Goal: Contribute content: Contribute content

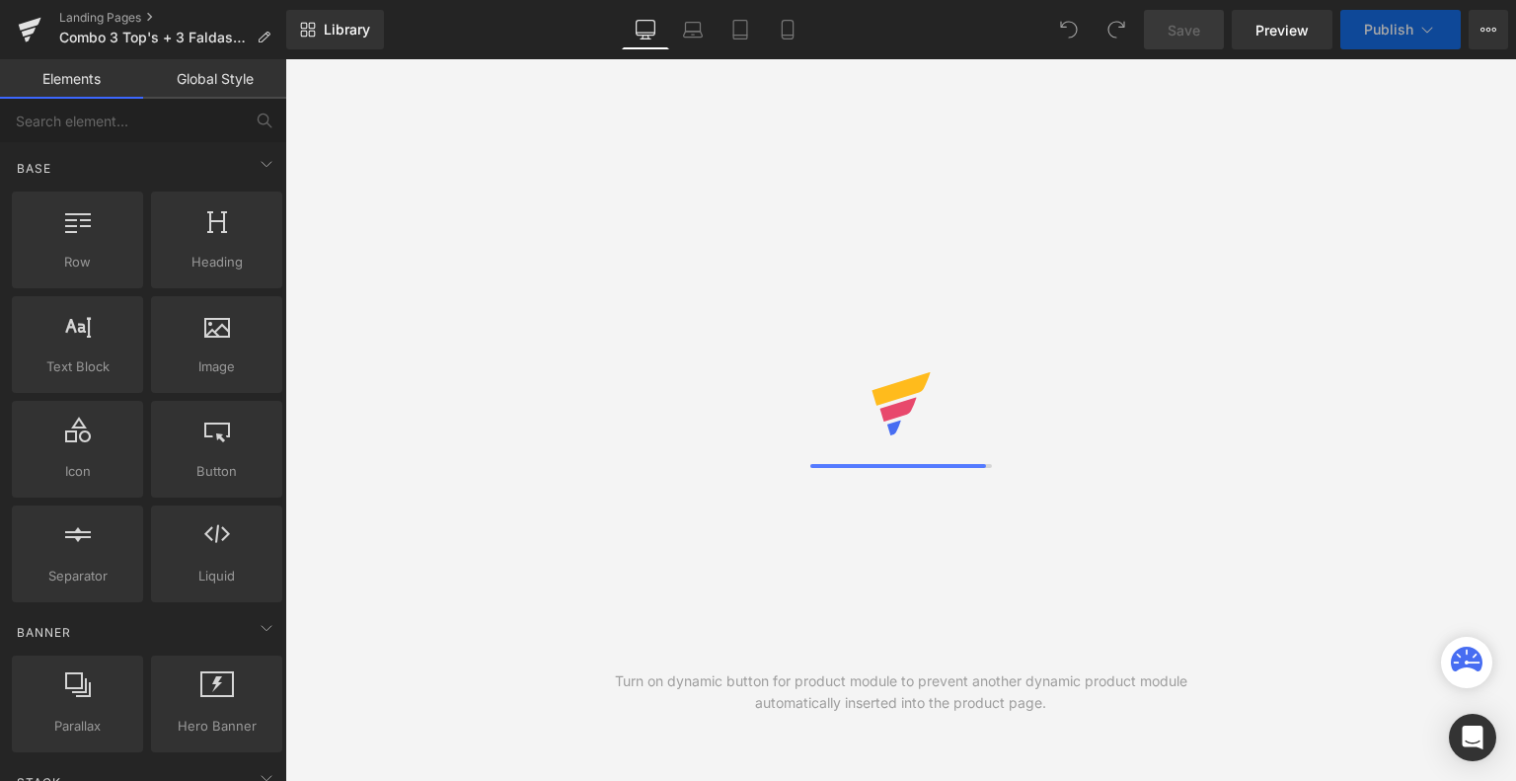
click at [790, 28] on icon at bounding box center [788, 30] width 20 height 20
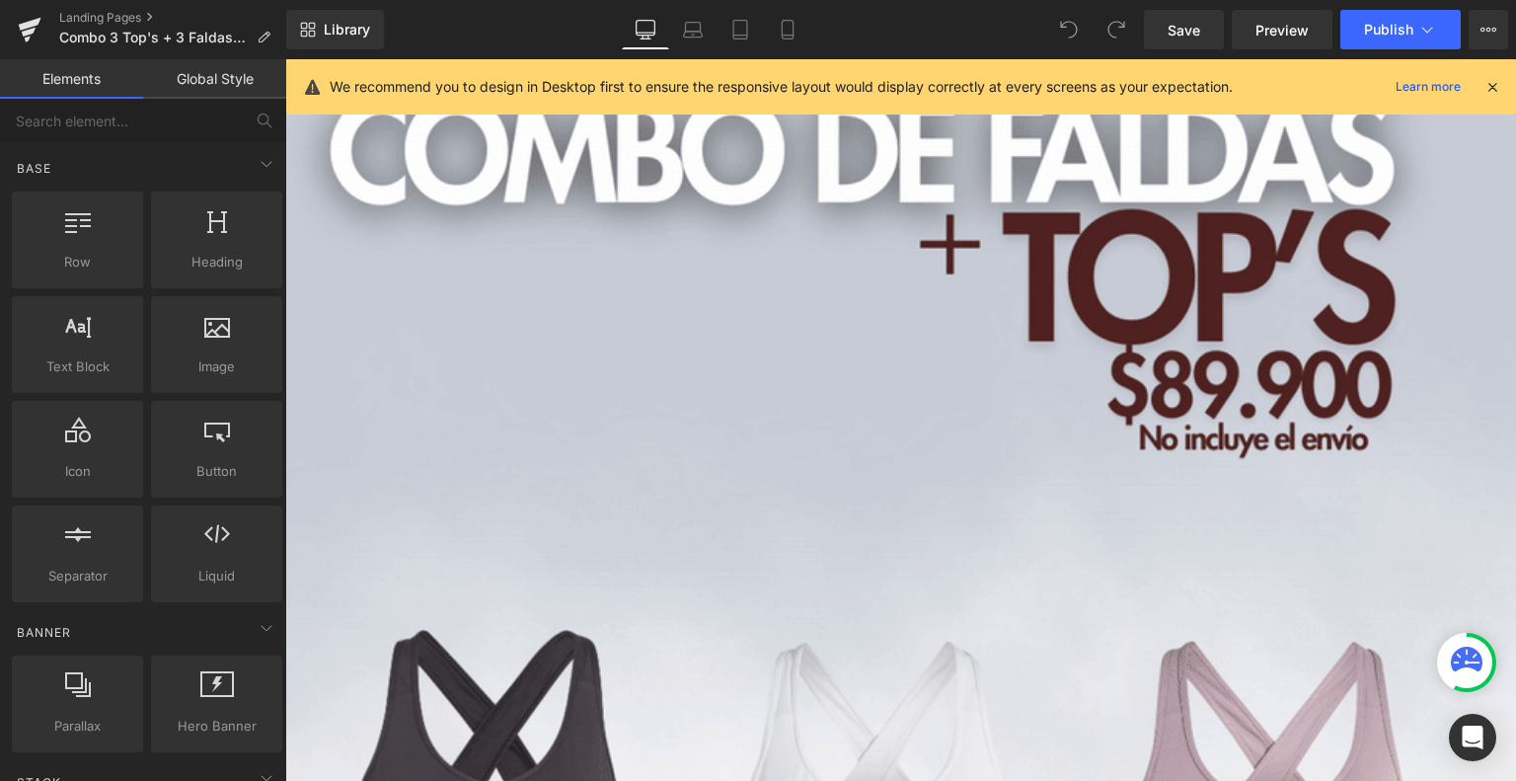
click at [790, 28] on icon at bounding box center [788, 30] width 20 height 20
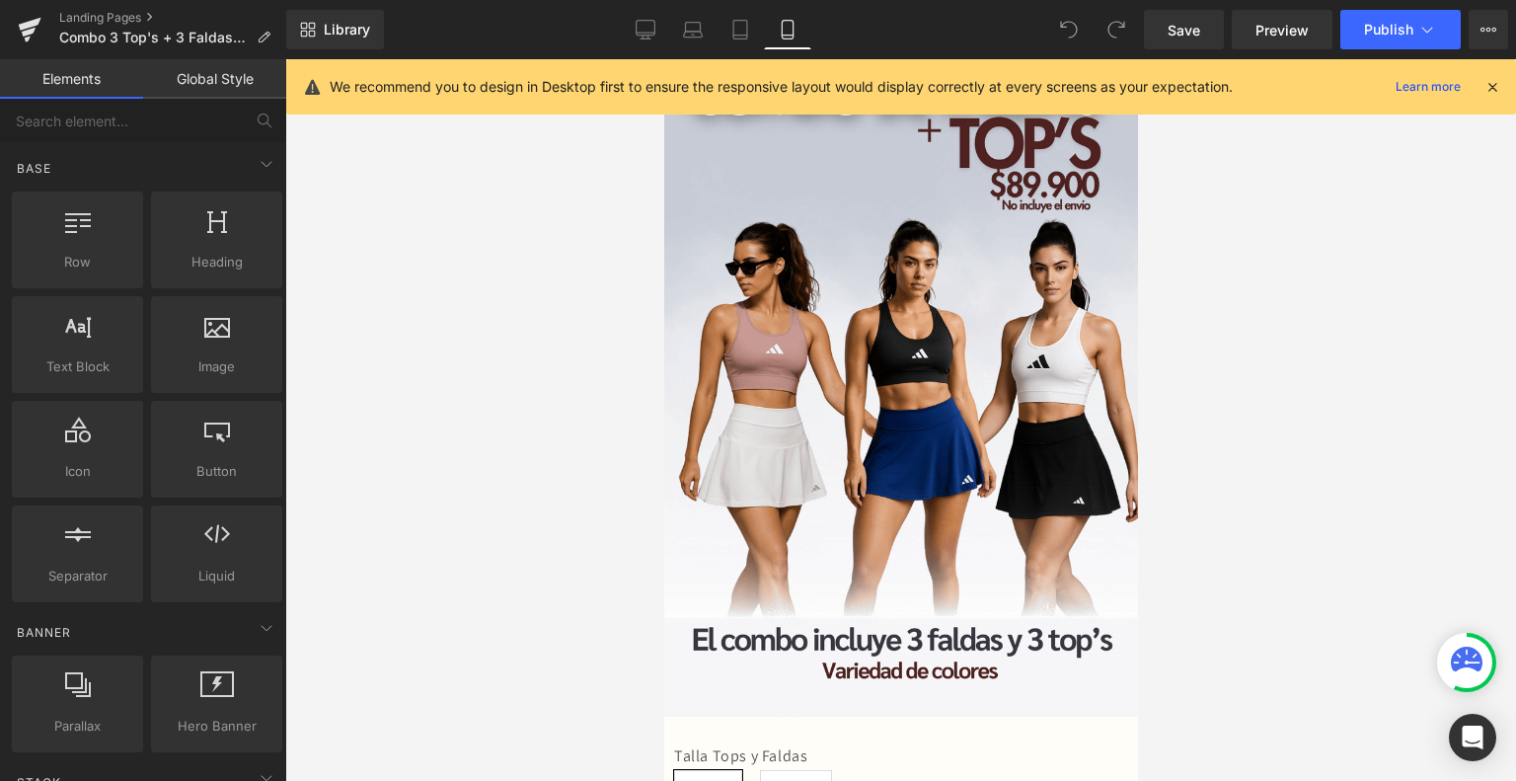
click at [1494, 89] on icon at bounding box center [1493, 87] width 18 height 18
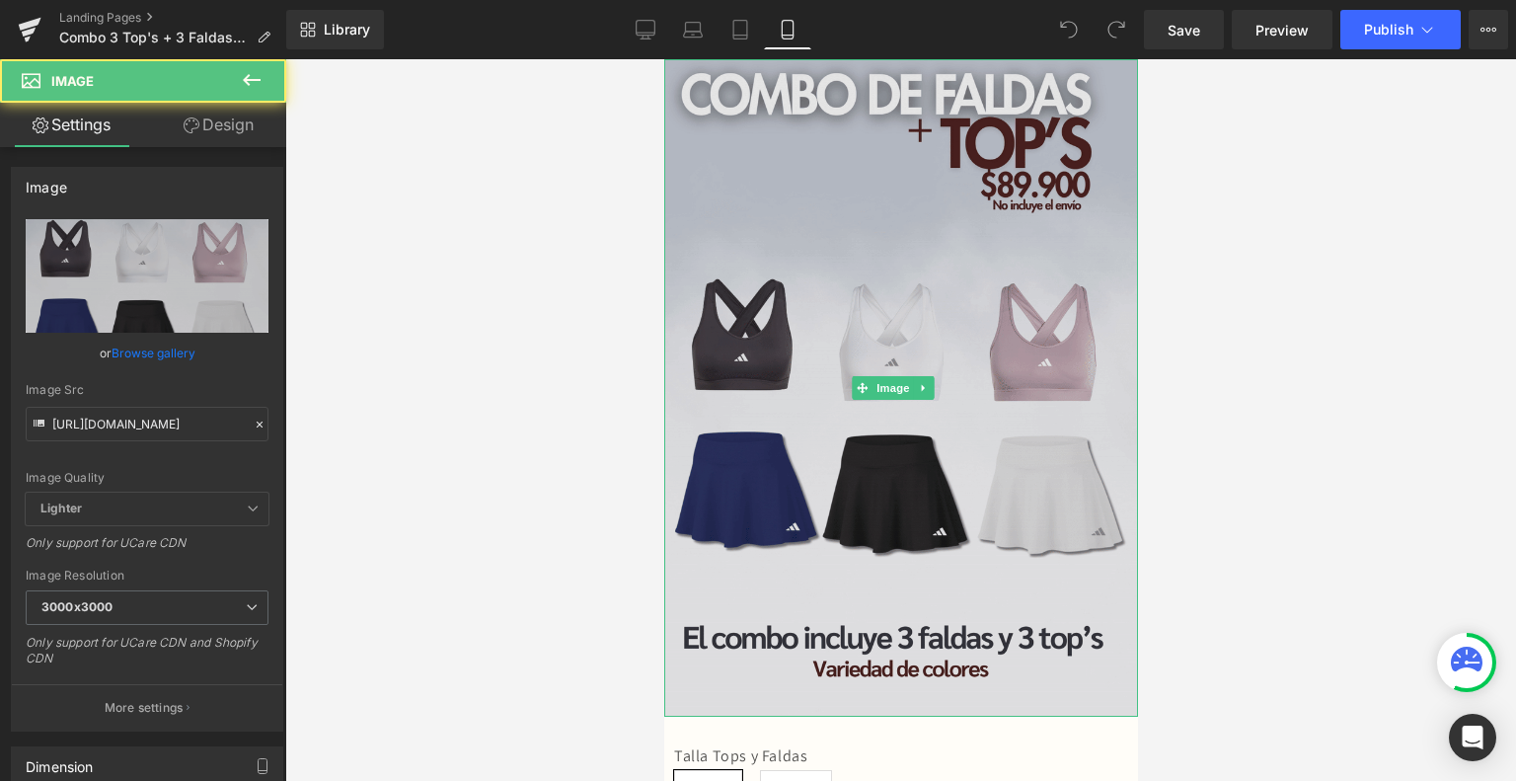
click at [900, 288] on img at bounding box center [900, 387] width 474 height 657
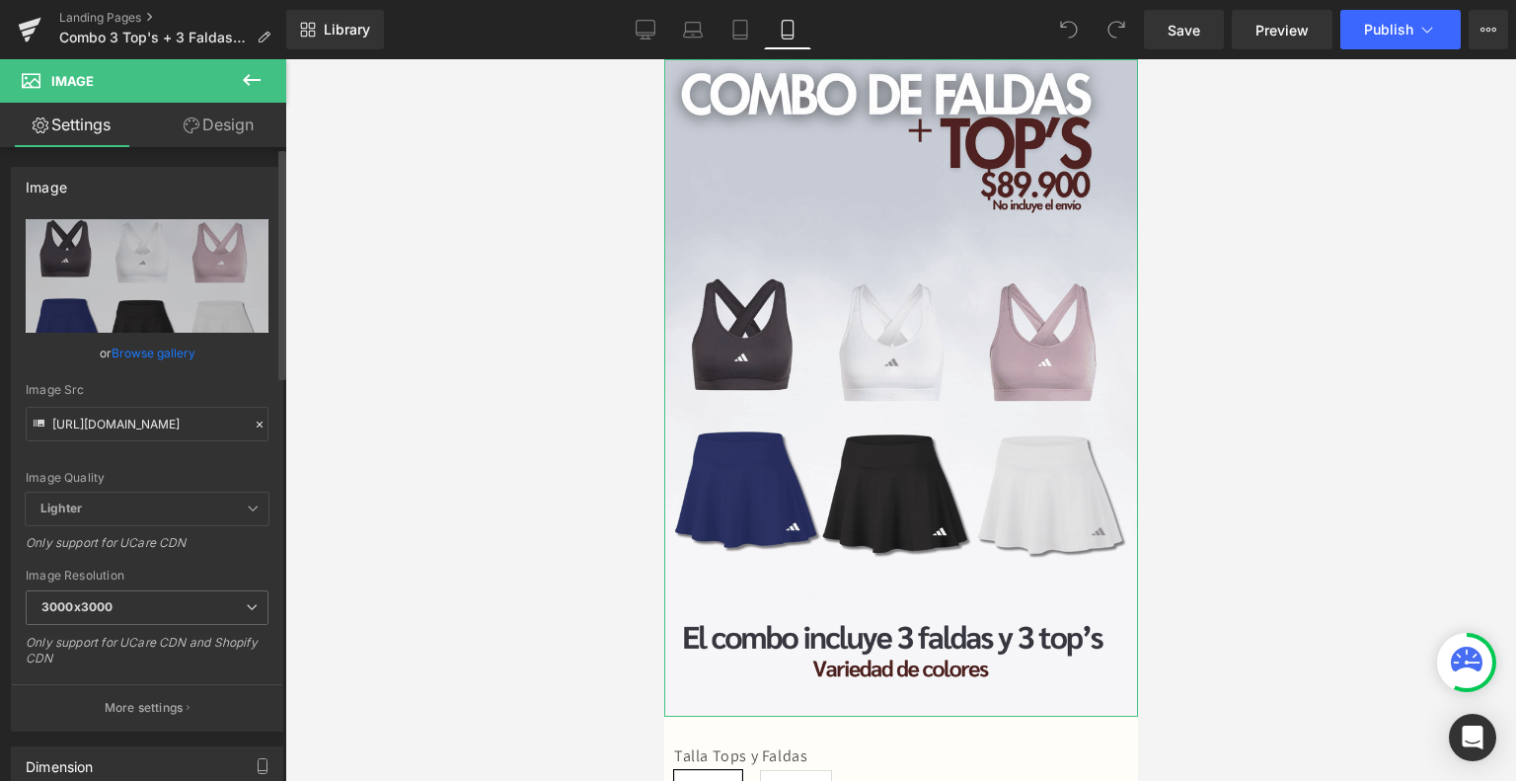
click at [159, 348] on link "Browse gallery" at bounding box center [154, 353] width 84 height 35
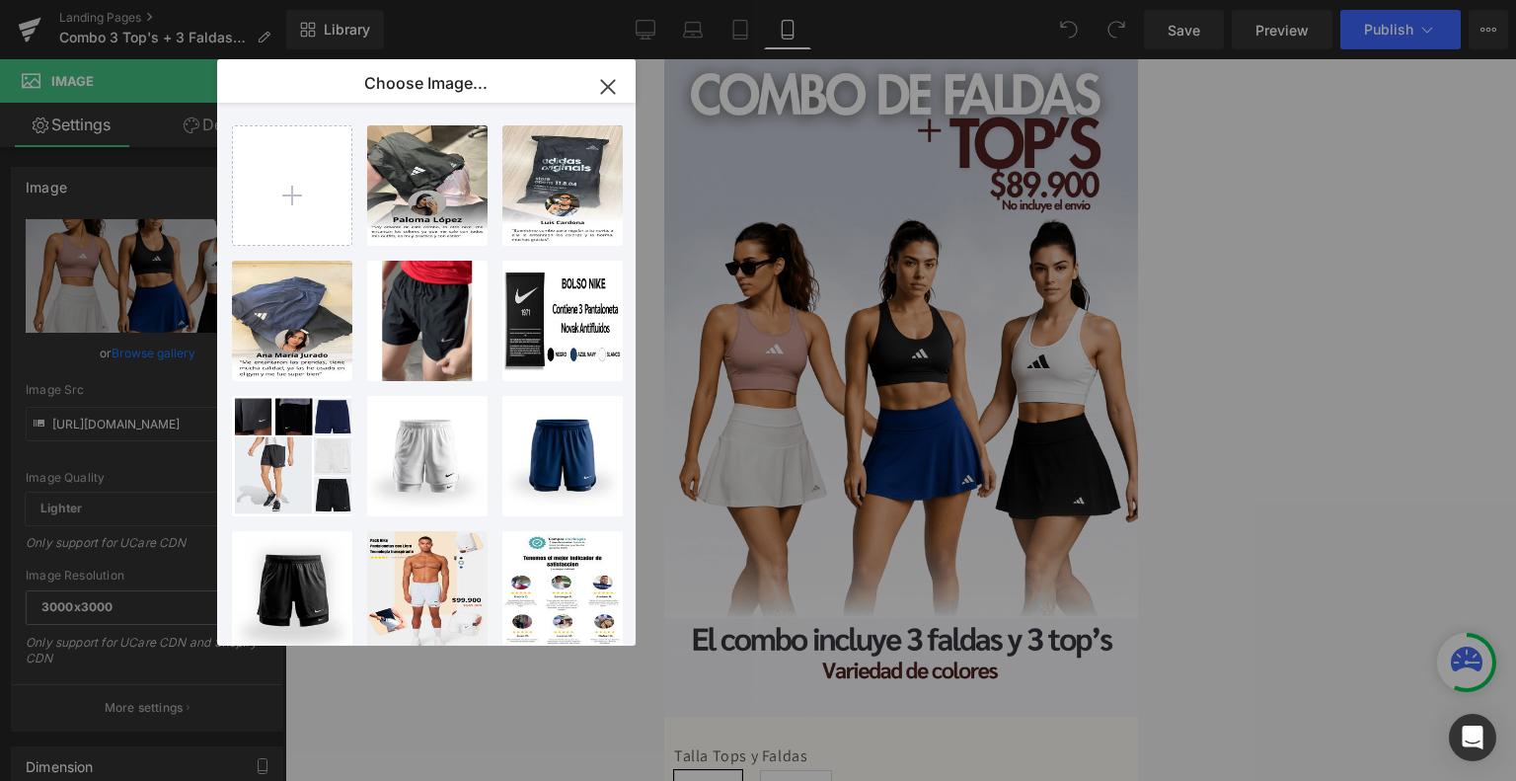
type input "C:\fakepath\ezgif-103c554605103f.gif"
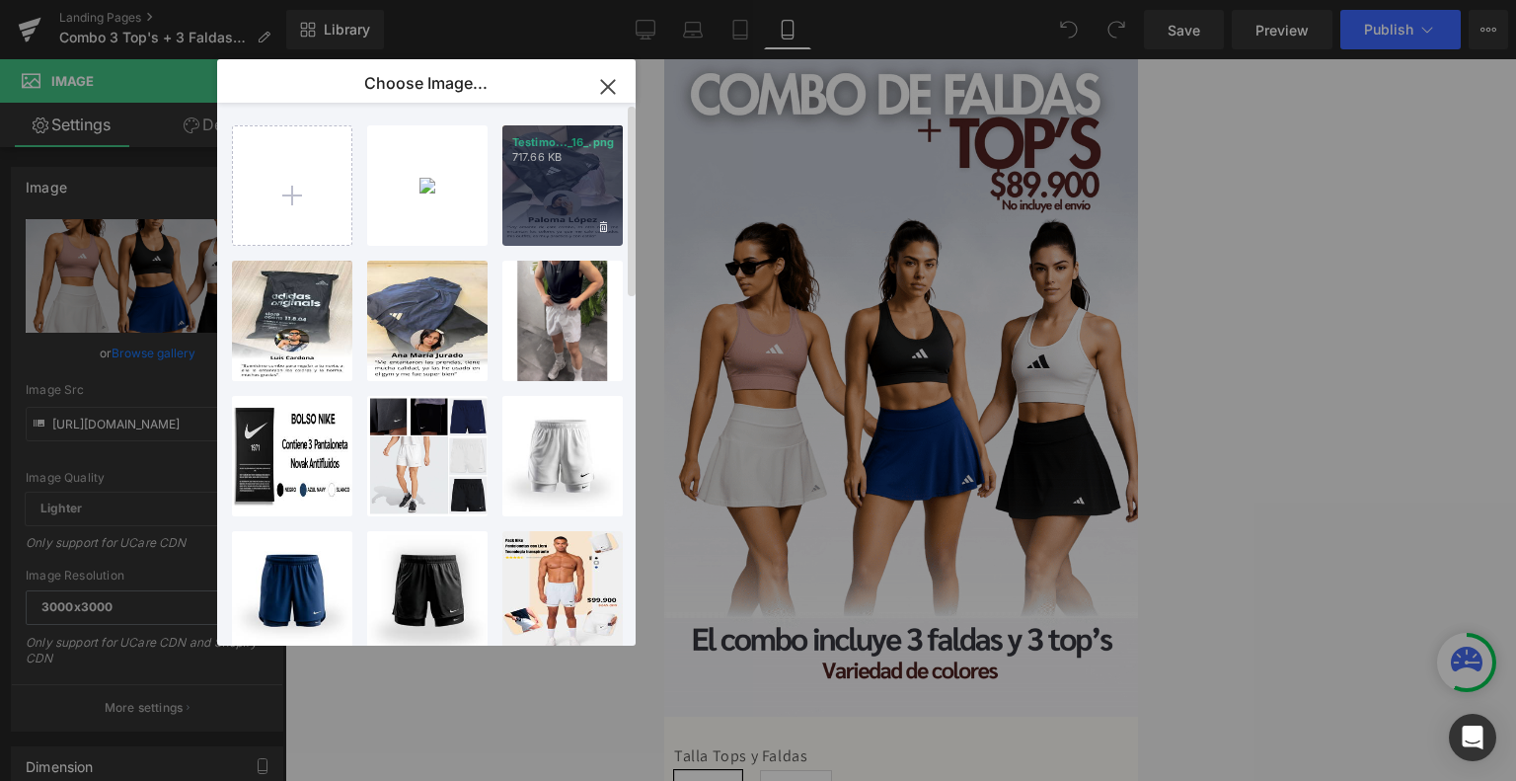
type input "C:\fakepath\ezgif-3a37b72a1fea29.gif"
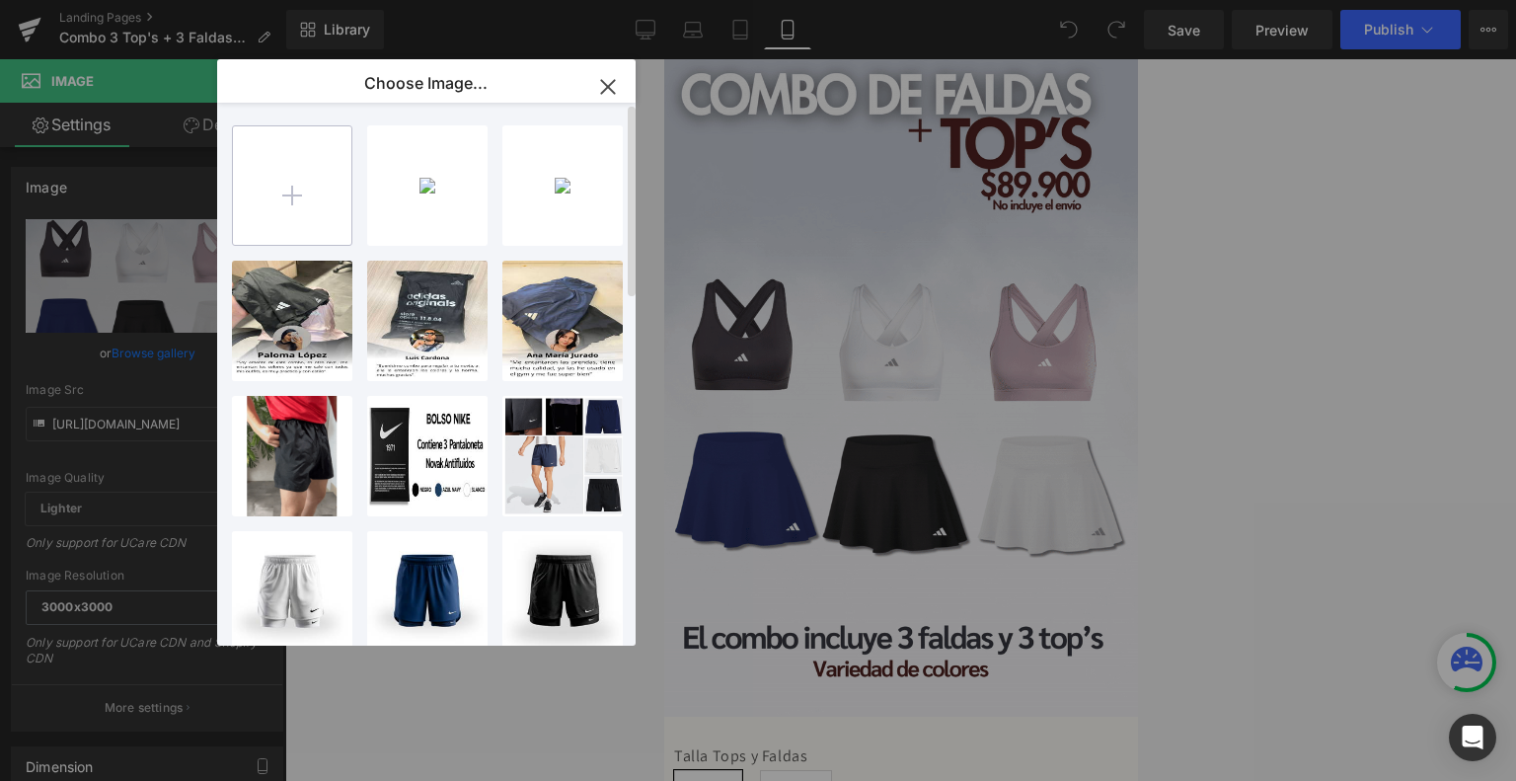
type input "C:\fakepath\Landing Faldas + Tops Nike (5).png"
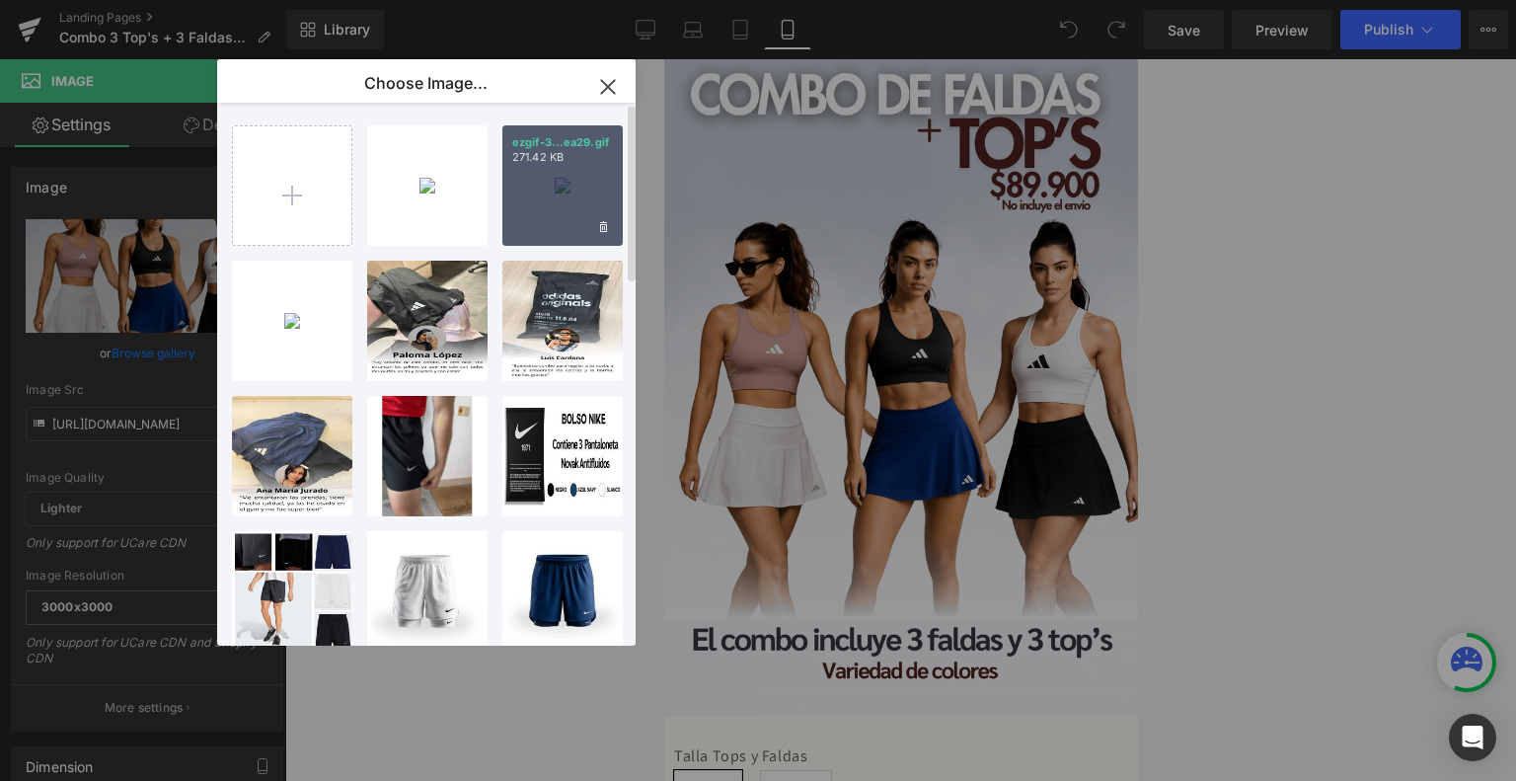
type input "C:\fakepath\Landing Faldas + Tops Nike (6).png"
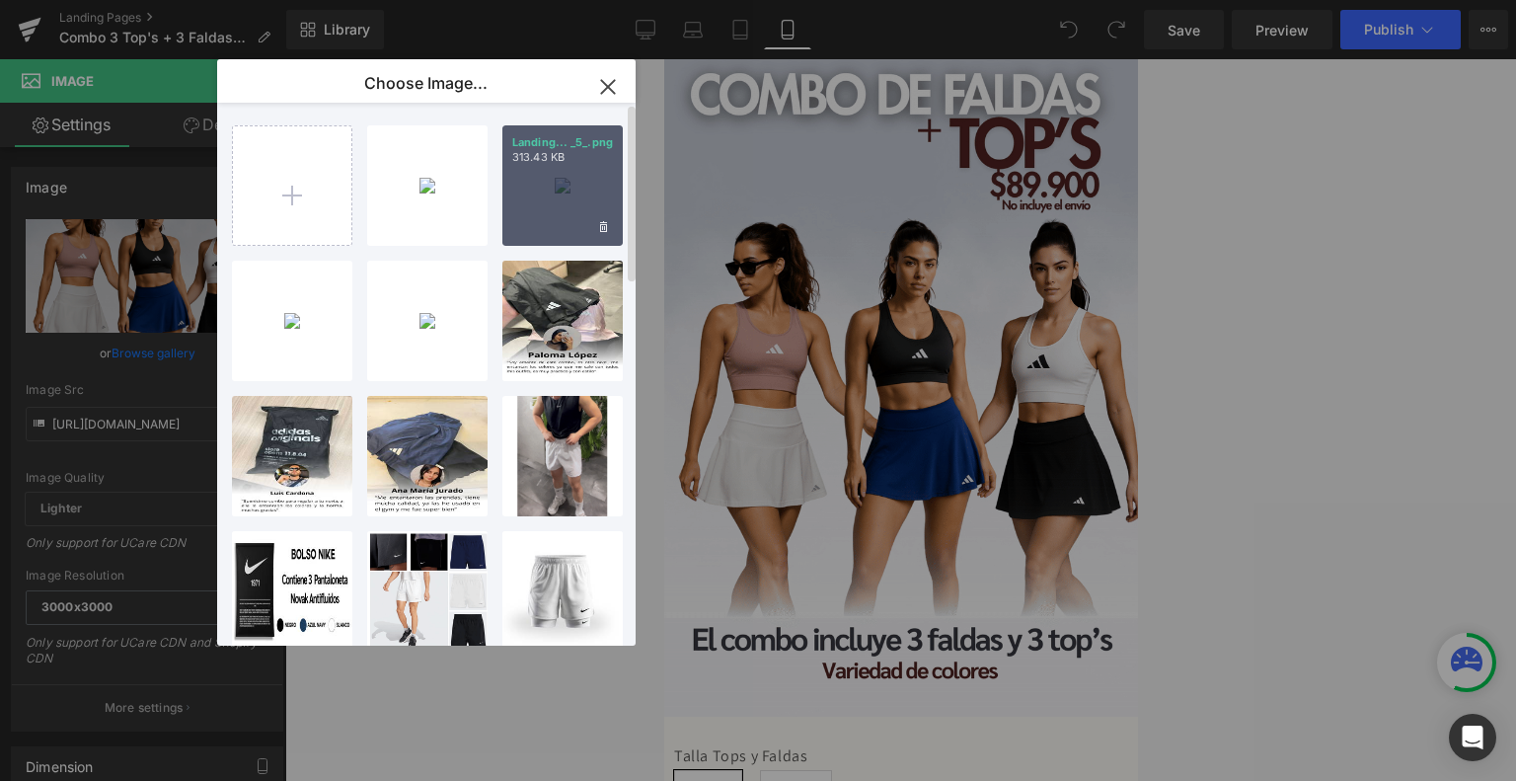
type input "C:\fakepath\Landing Faldas + Tops Nike (7).png"
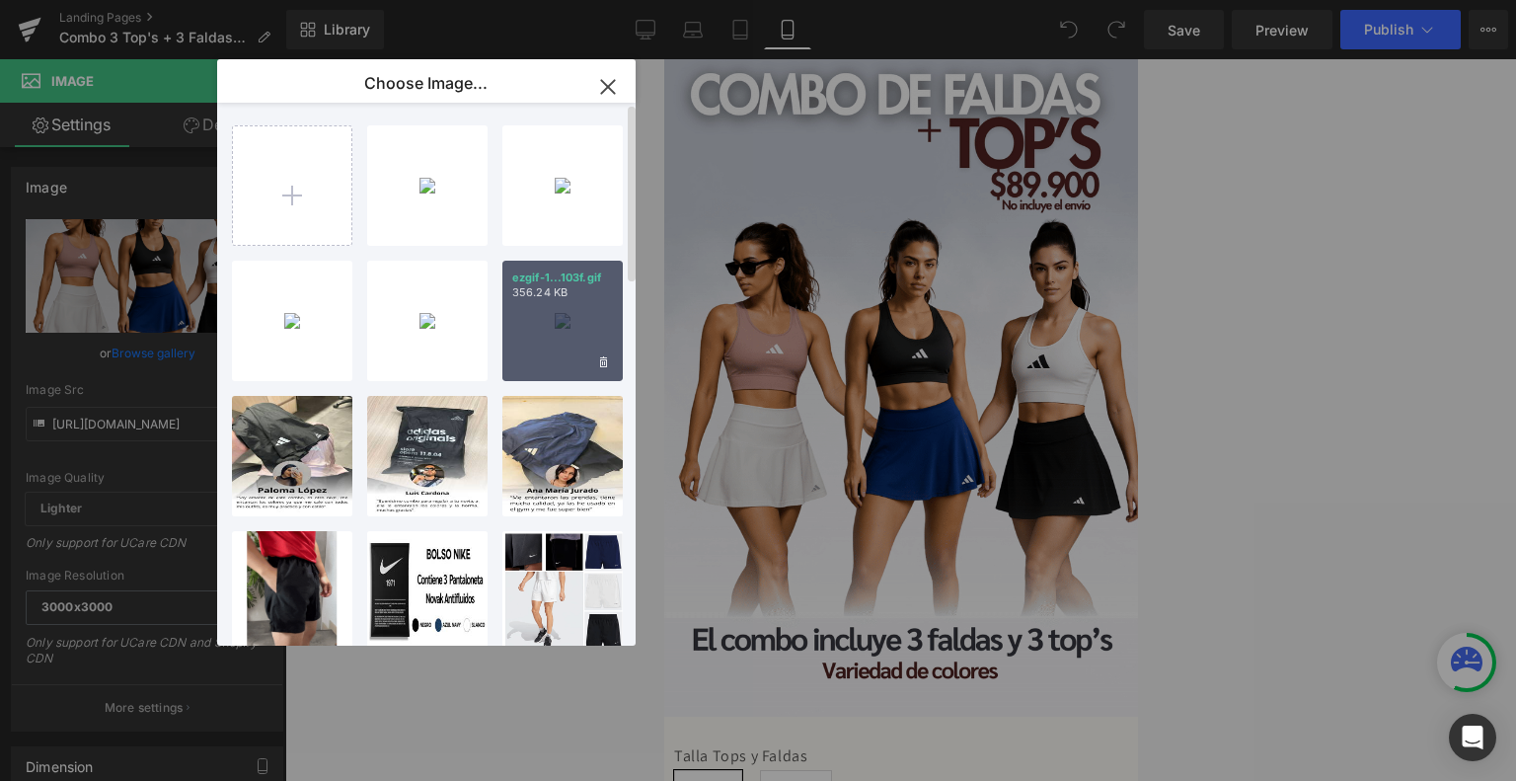
click at [562, 345] on div "ezgif-1...103f.gif 356.24 KB" at bounding box center [562, 321] width 120 height 120
type input "[URL][DOMAIN_NAME]"
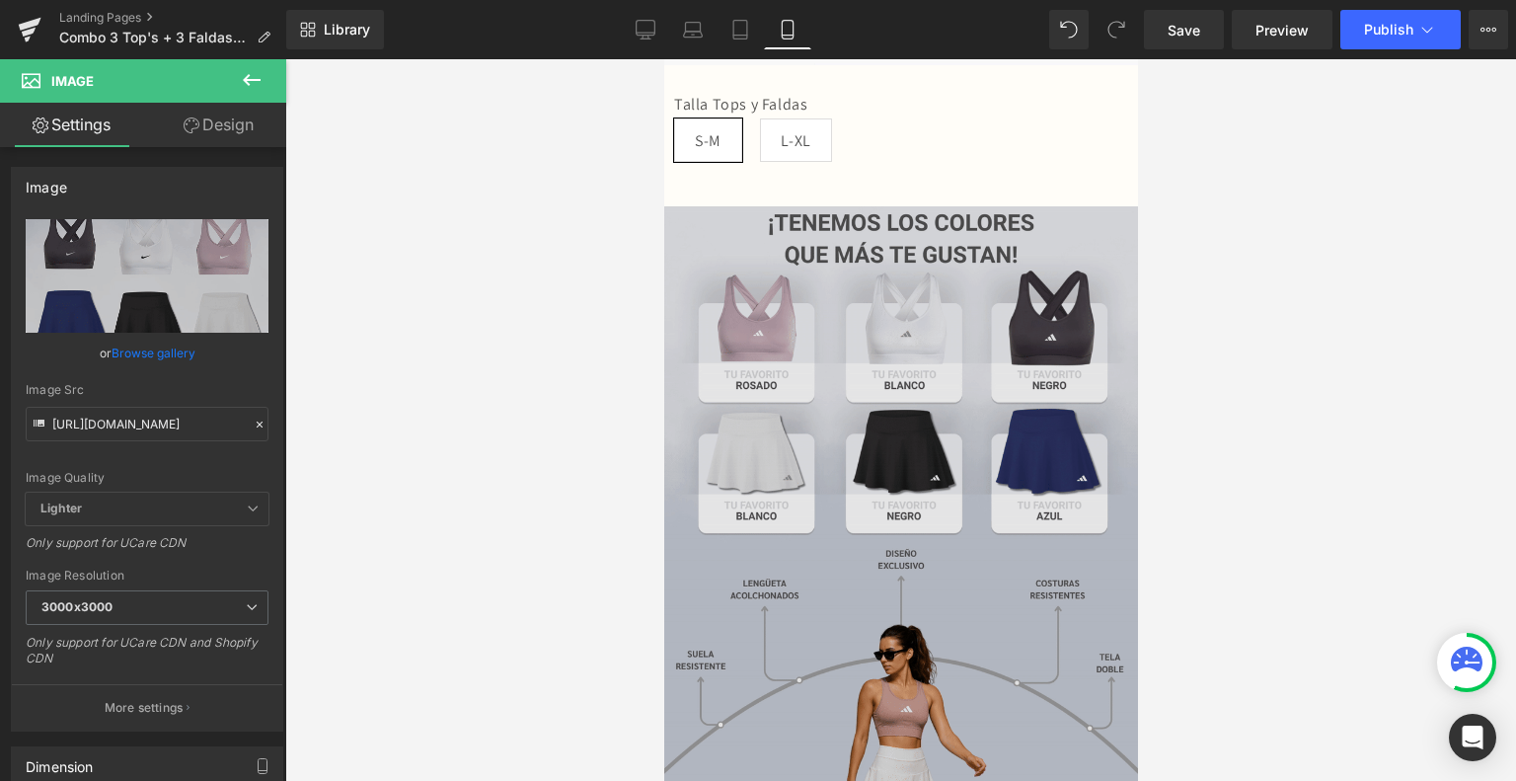
scroll to position [653, 0]
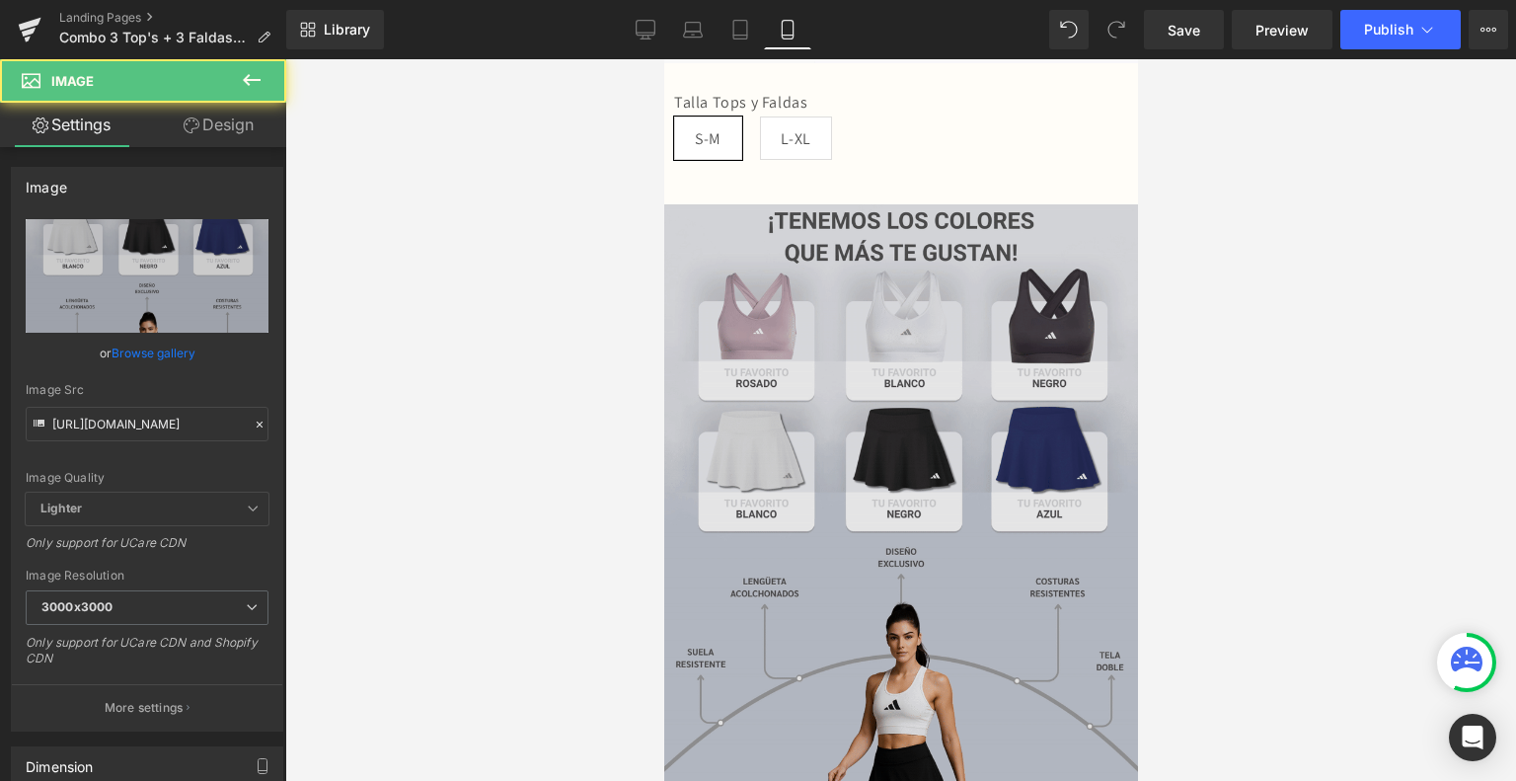
click at [898, 496] on div "Image" at bounding box center [900, 532] width 474 height 657
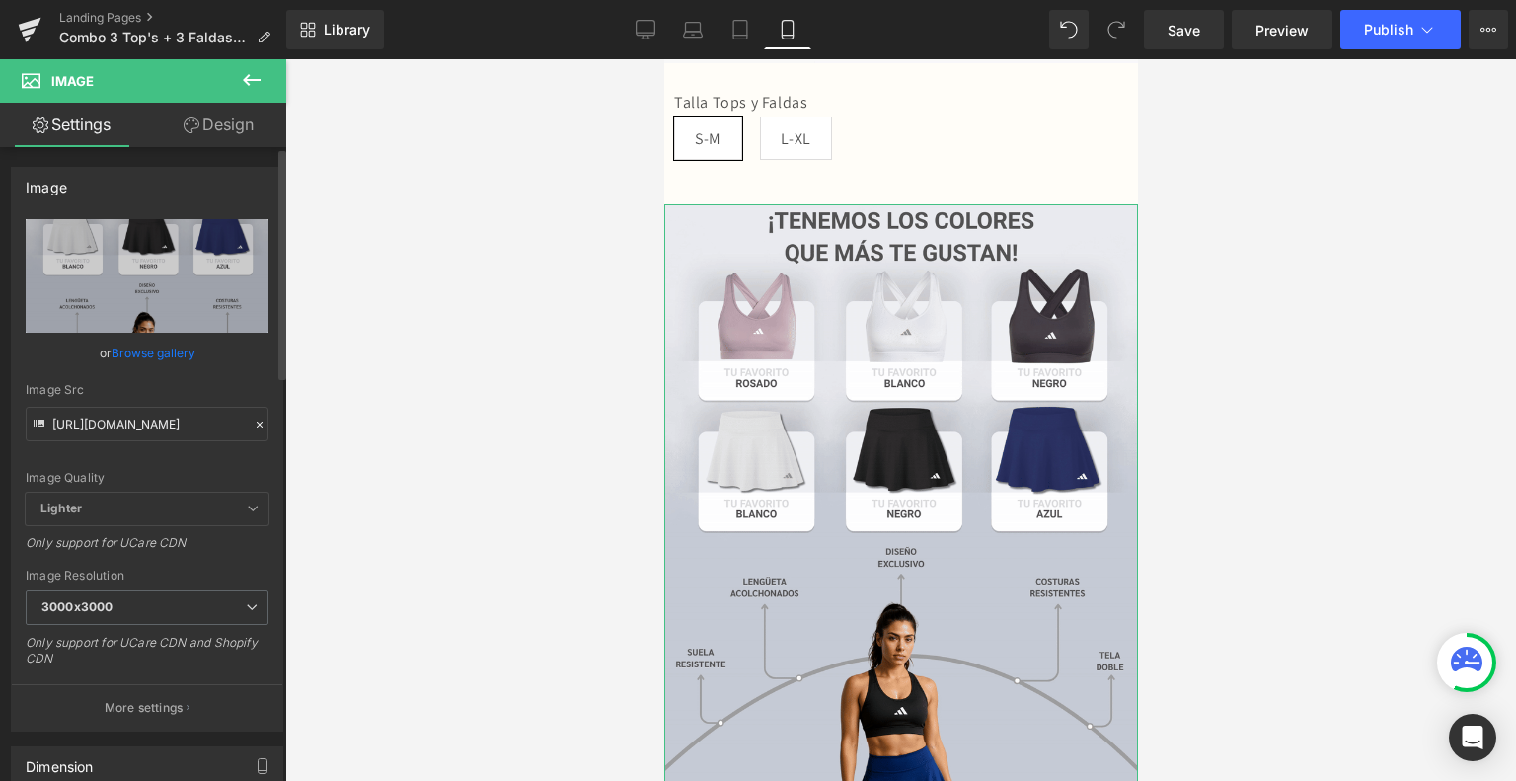
click at [137, 353] on link "Browse gallery" at bounding box center [154, 353] width 84 height 35
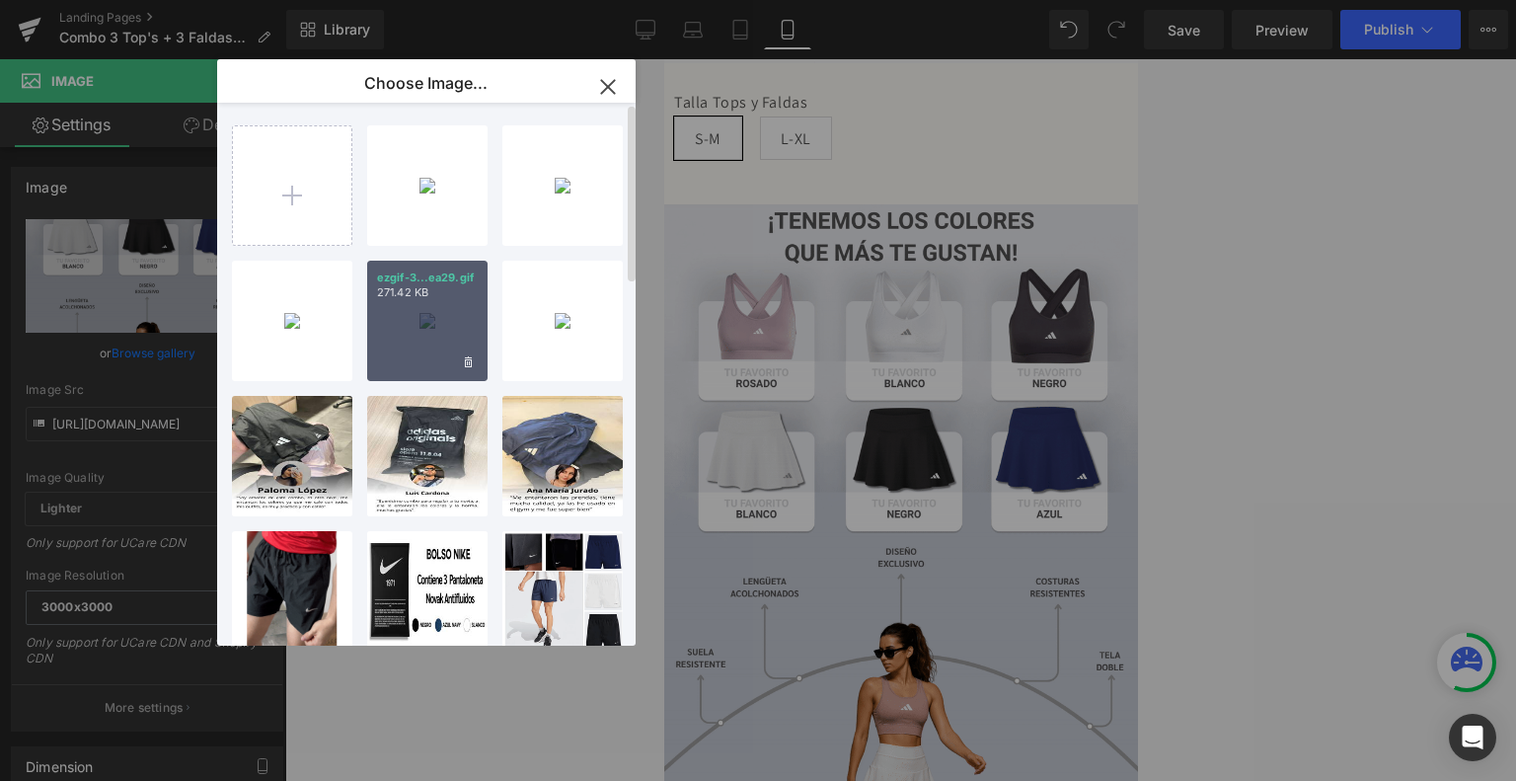
click at [420, 326] on div "ezgif-3...ea29.gif 271.42 KB" at bounding box center [427, 321] width 120 height 120
type input "[URL][DOMAIN_NAME]"
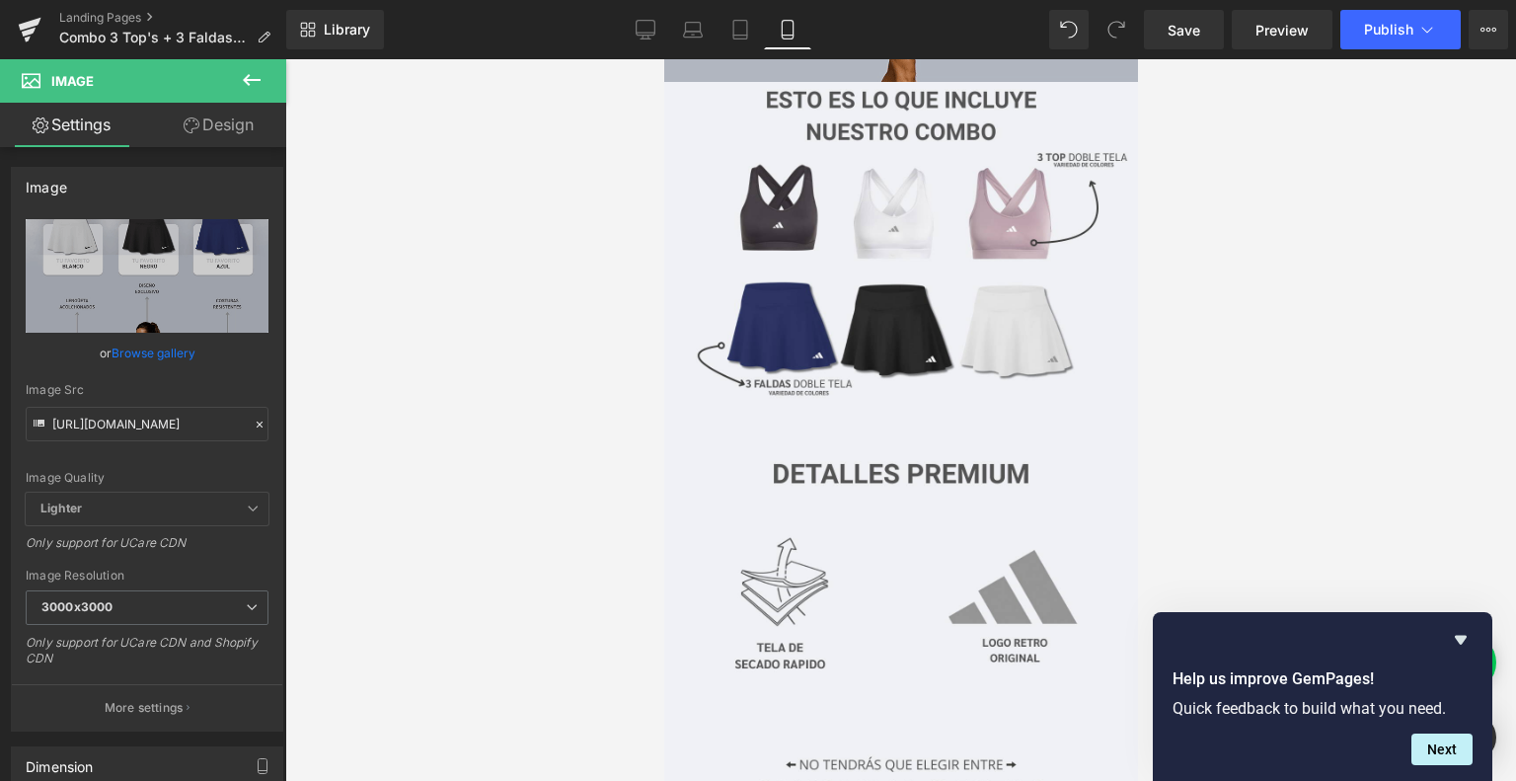
scroll to position [1437, 0]
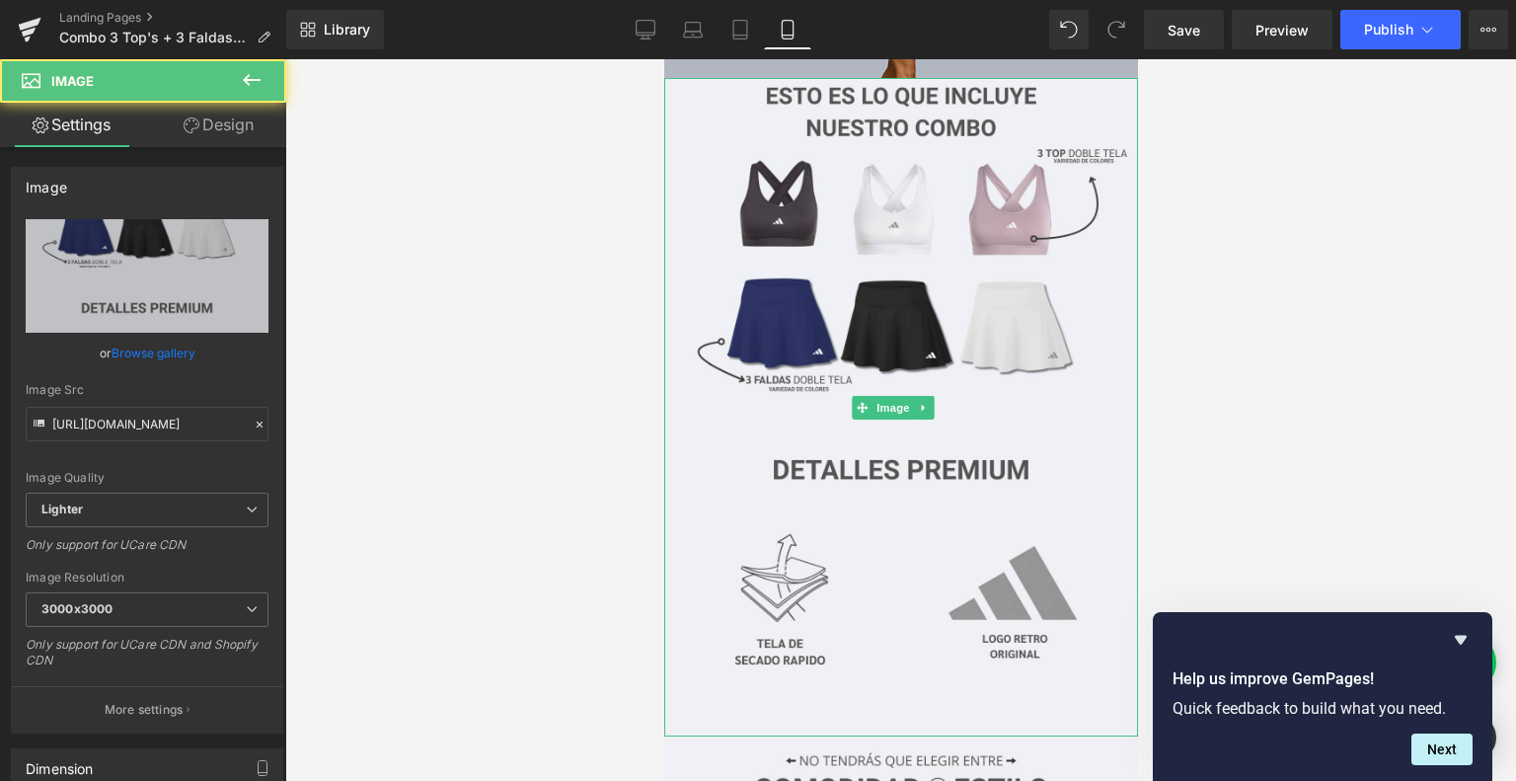
click at [996, 509] on img at bounding box center [900, 407] width 474 height 658
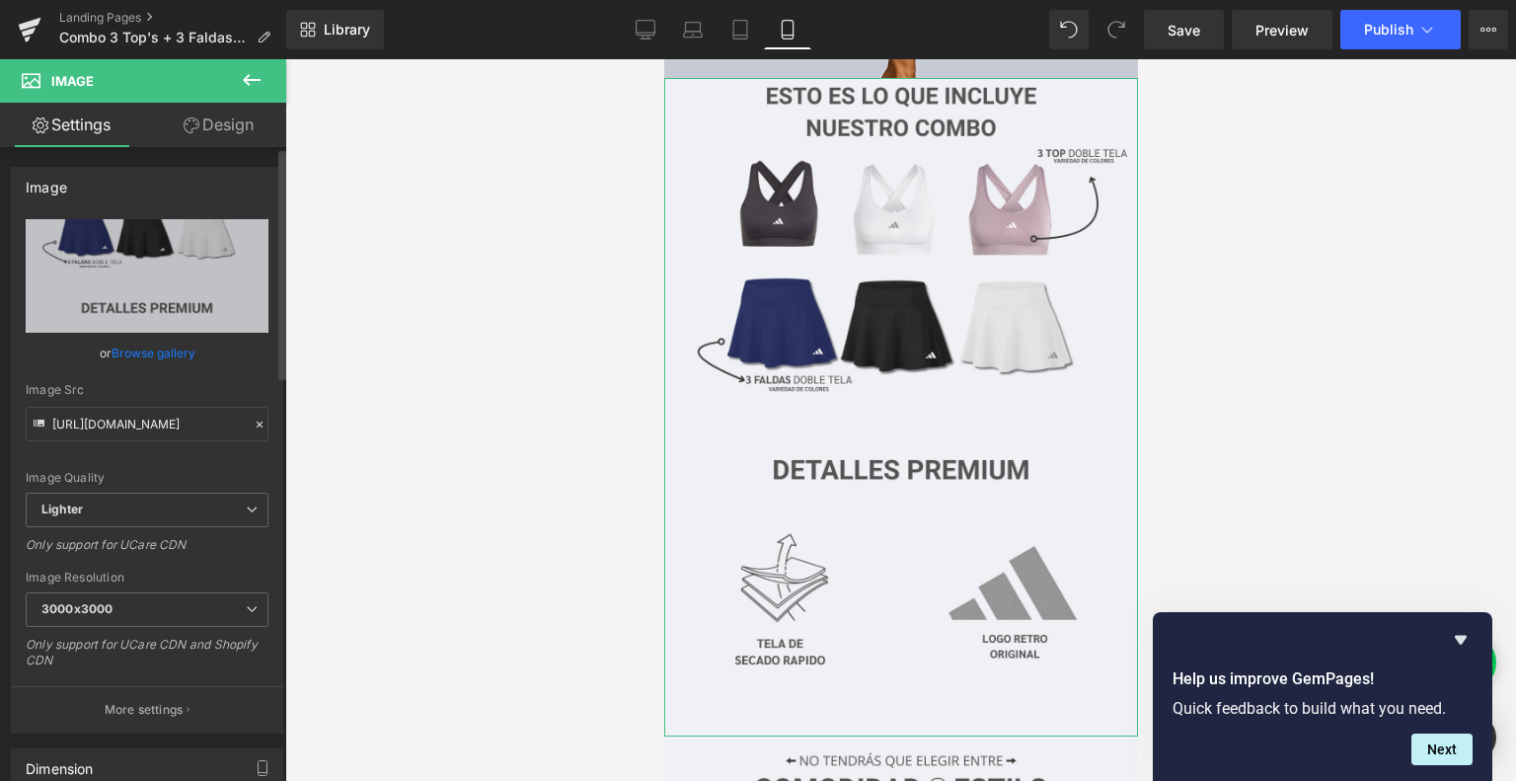
click at [173, 354] on link "Browse gallery" at bounding box center [154, 353] width 84 height 35
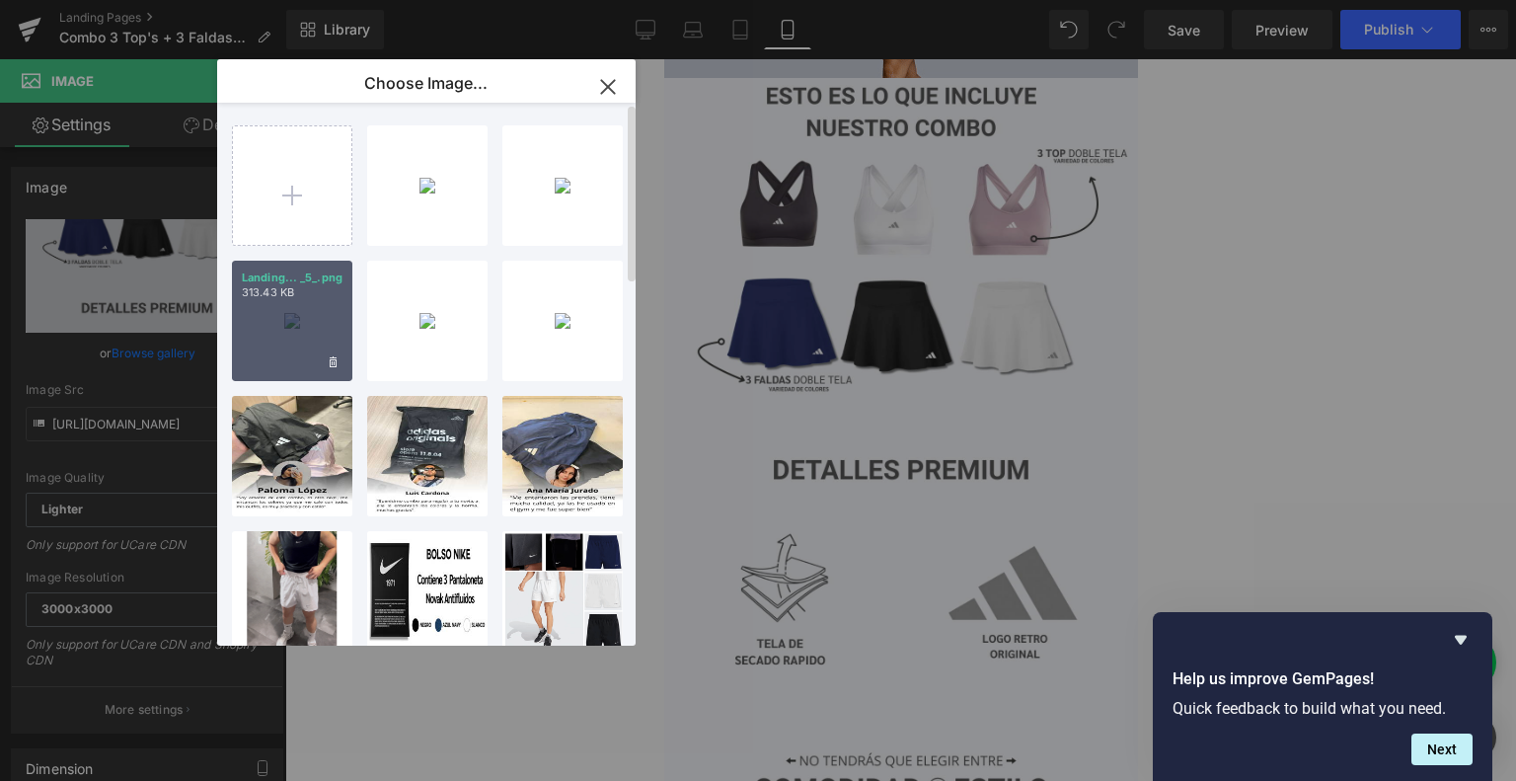
click at [321, 293] on p "313.43 KB" at bounding box center [292, 292] width 101 height 15
type input "[URL][DOMAIN_NAME]"
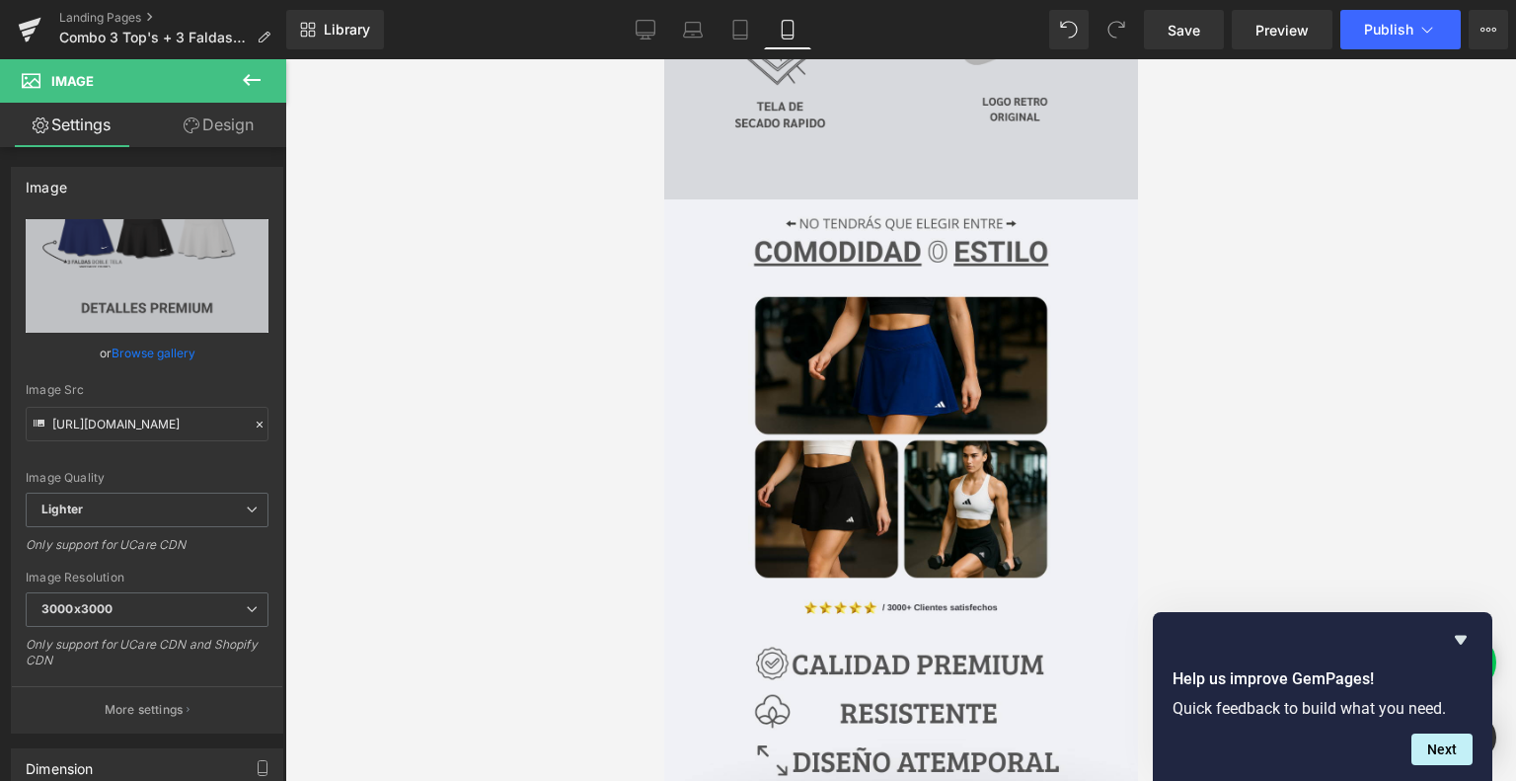
scroll to position [1978, 0]
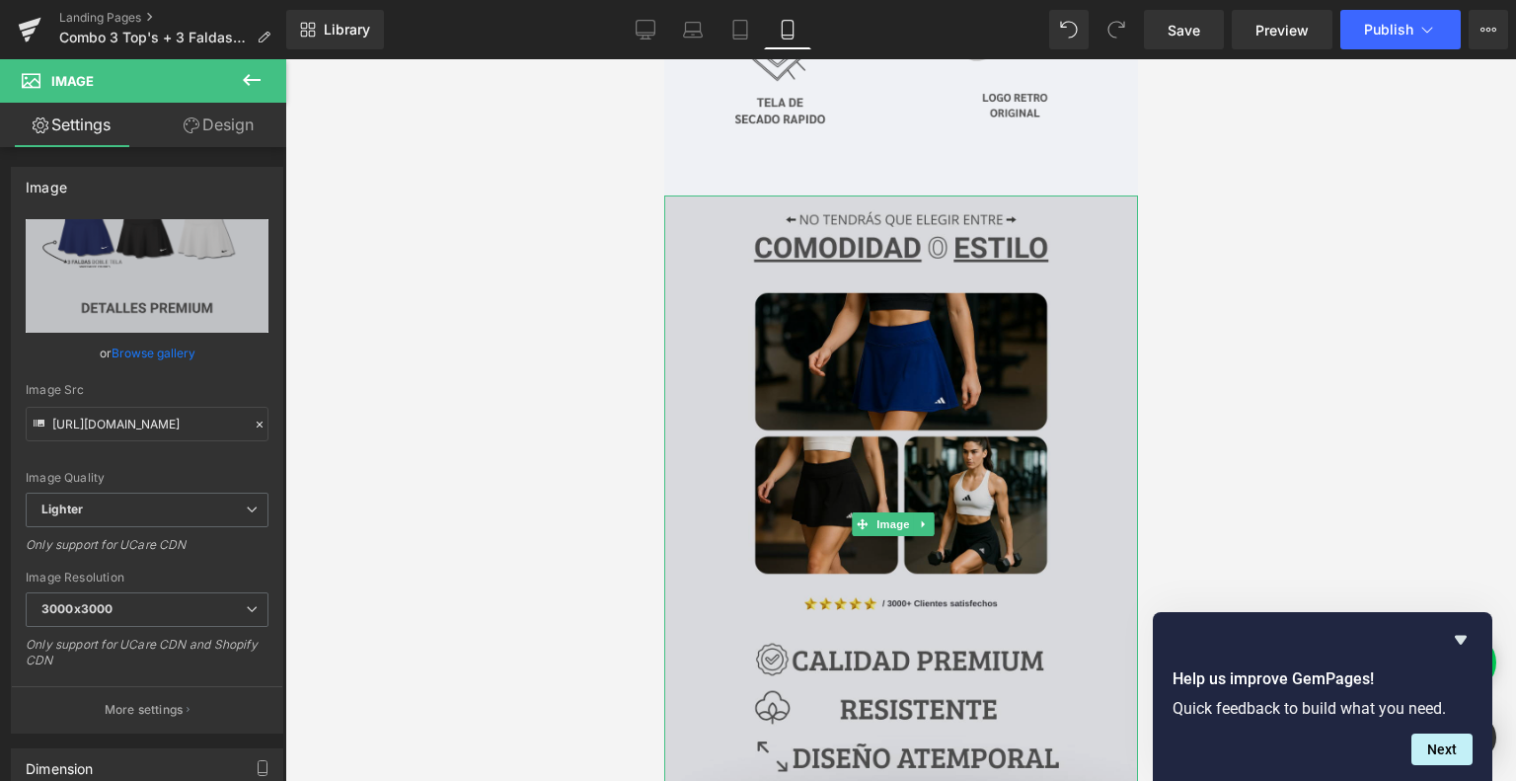
click at [1026, 410] on img at bounding box center [900, 524] width 474 height 658
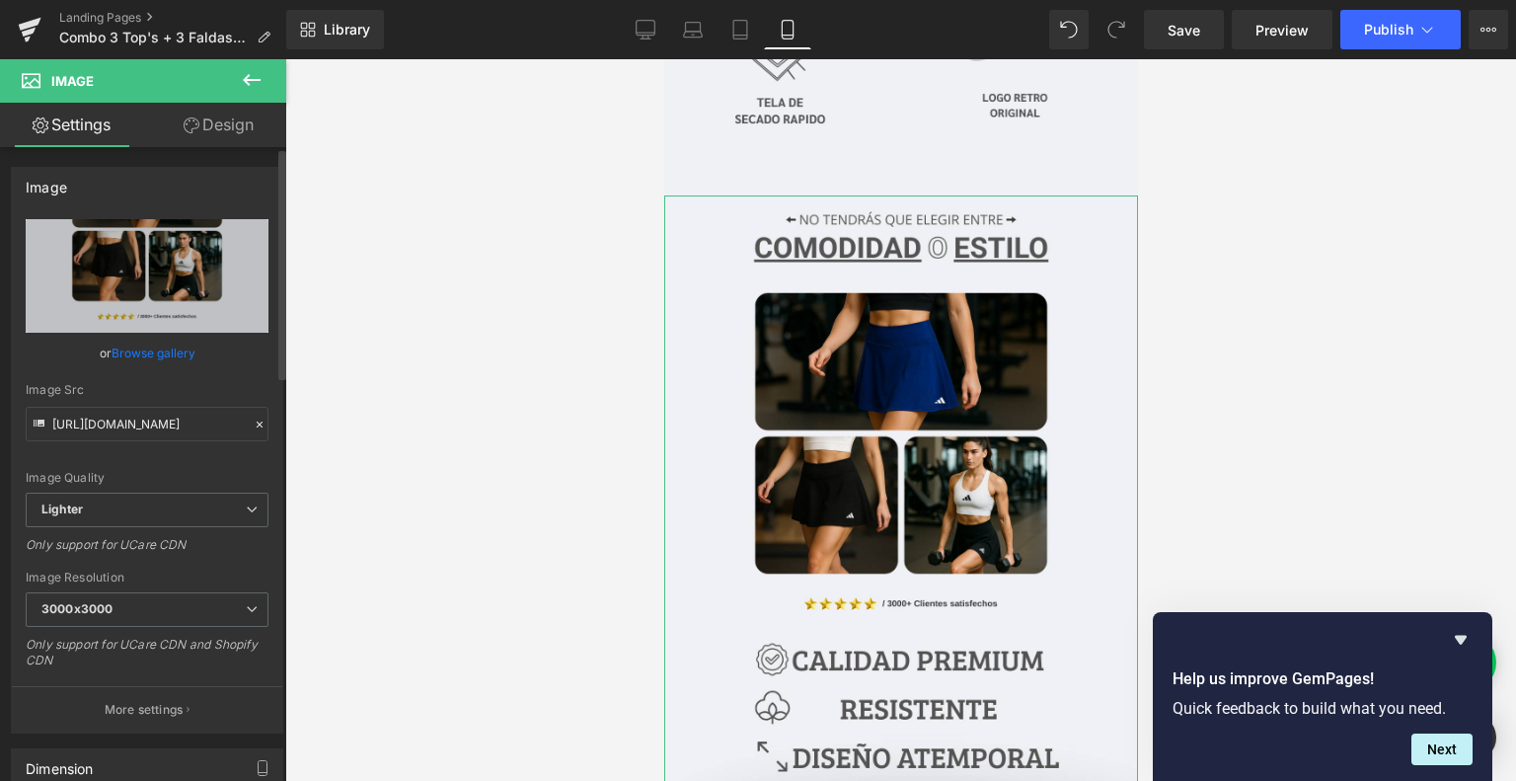
click at [152, 357] on link "Browse gallery" at bounding box center [154, 353] width 84 height 35
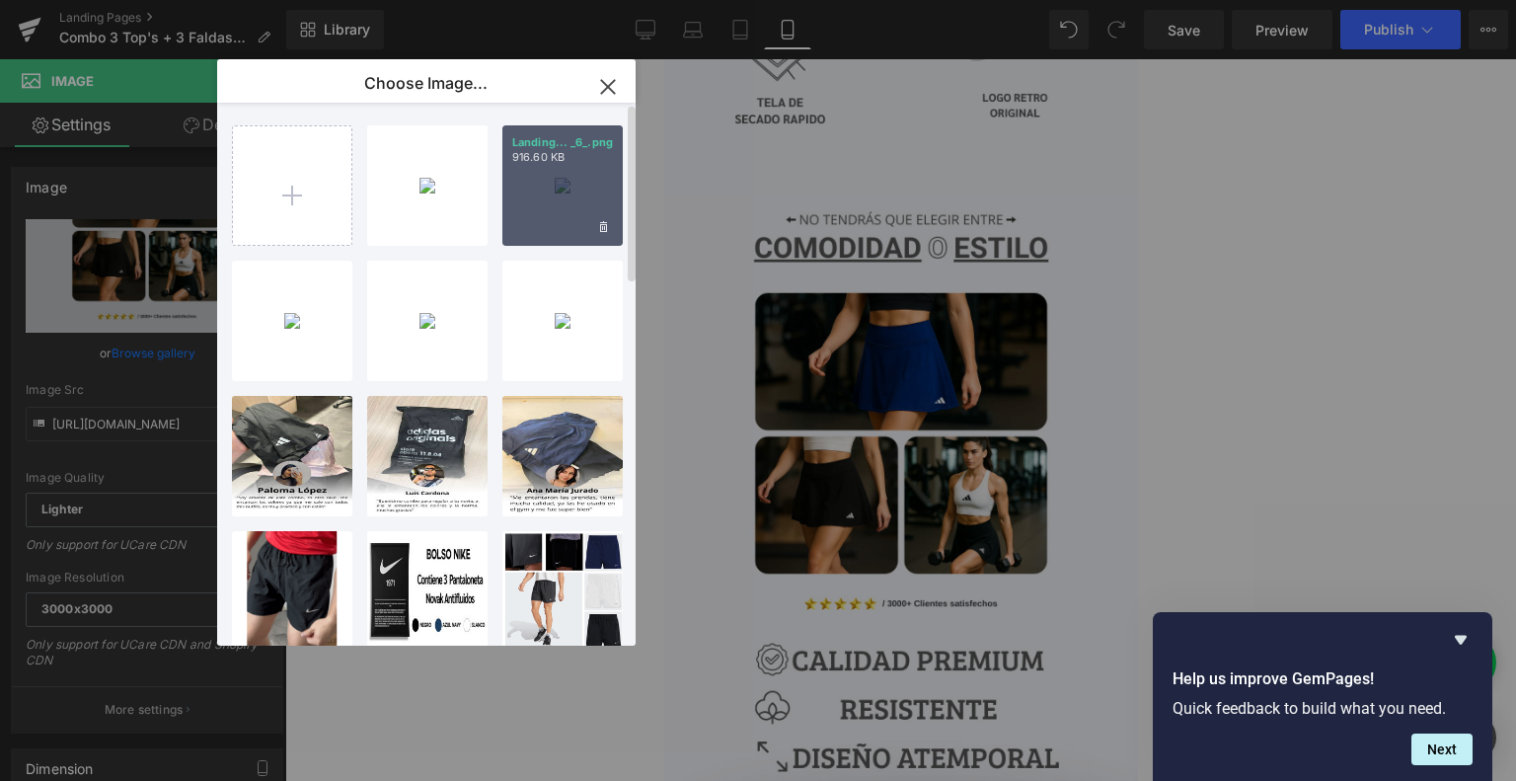
click at [563, 181] on div "Landing... _6_.png 916.60 KB" at bounding box center [562, 185] width 120 height 120
type input "[URL][DOMAIN_NAME]"
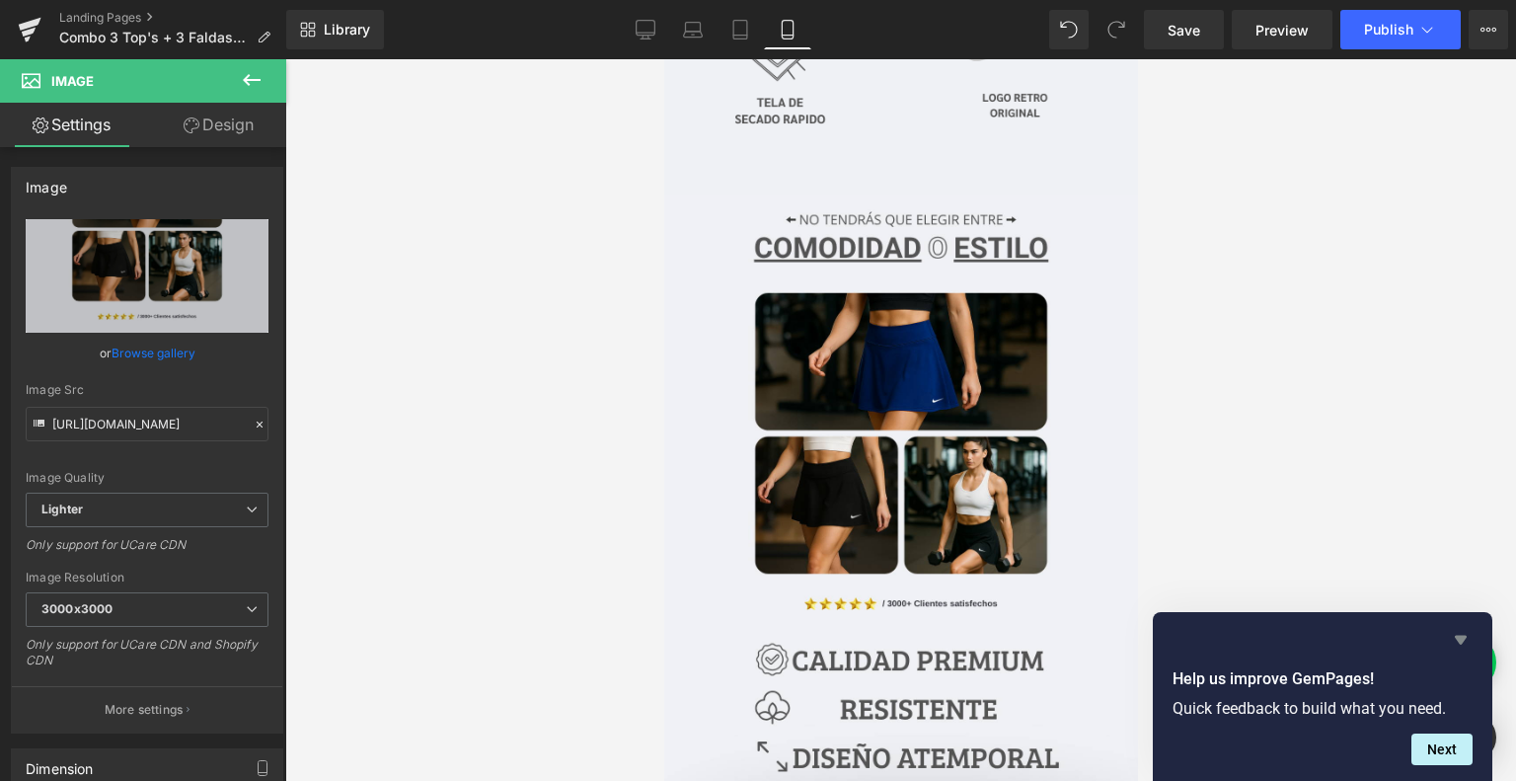
click at [1456, 634] on icon "Hide survey" at bounding box center [1461, 640] width 24 height 24
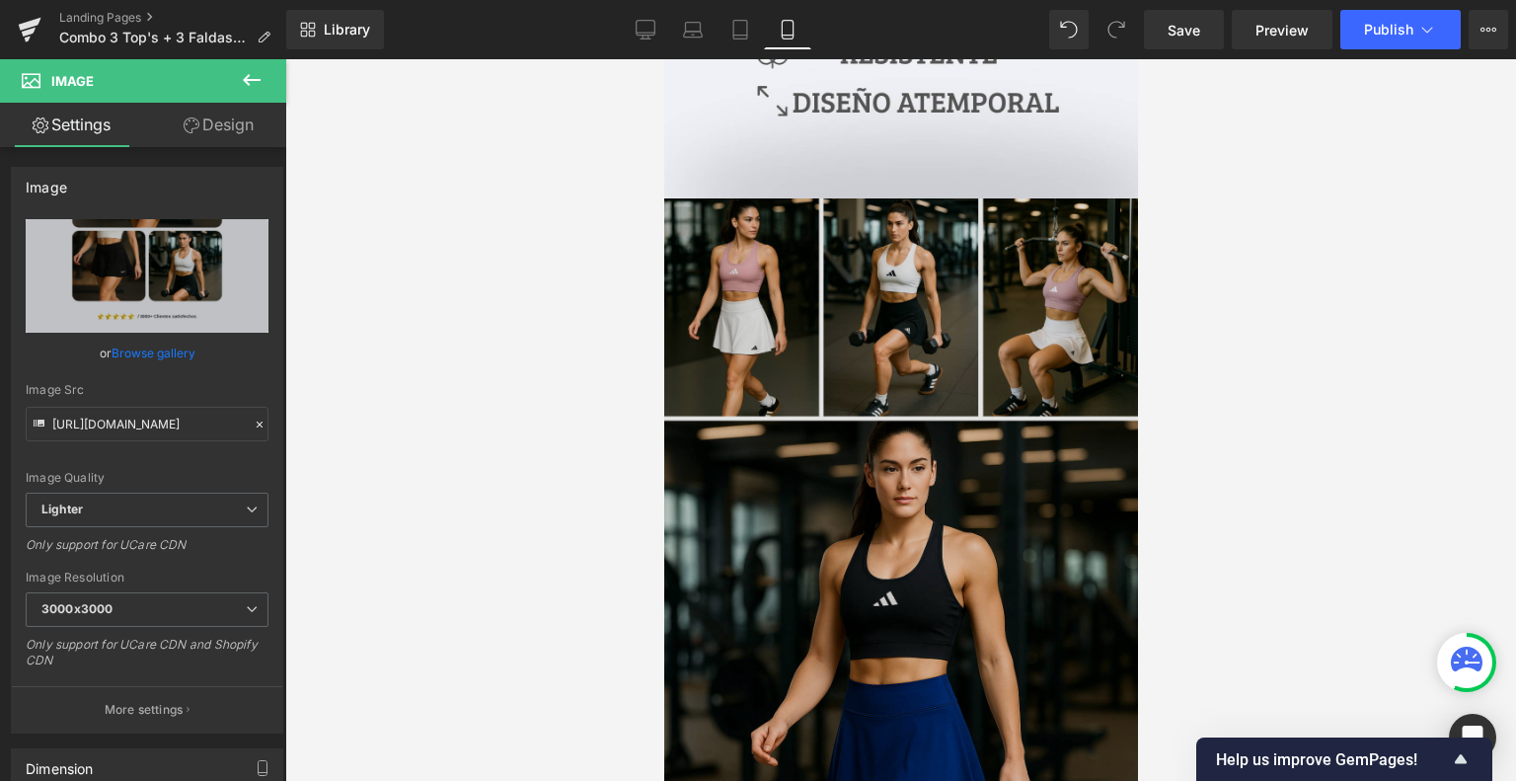
scroll to position [2636, 0]
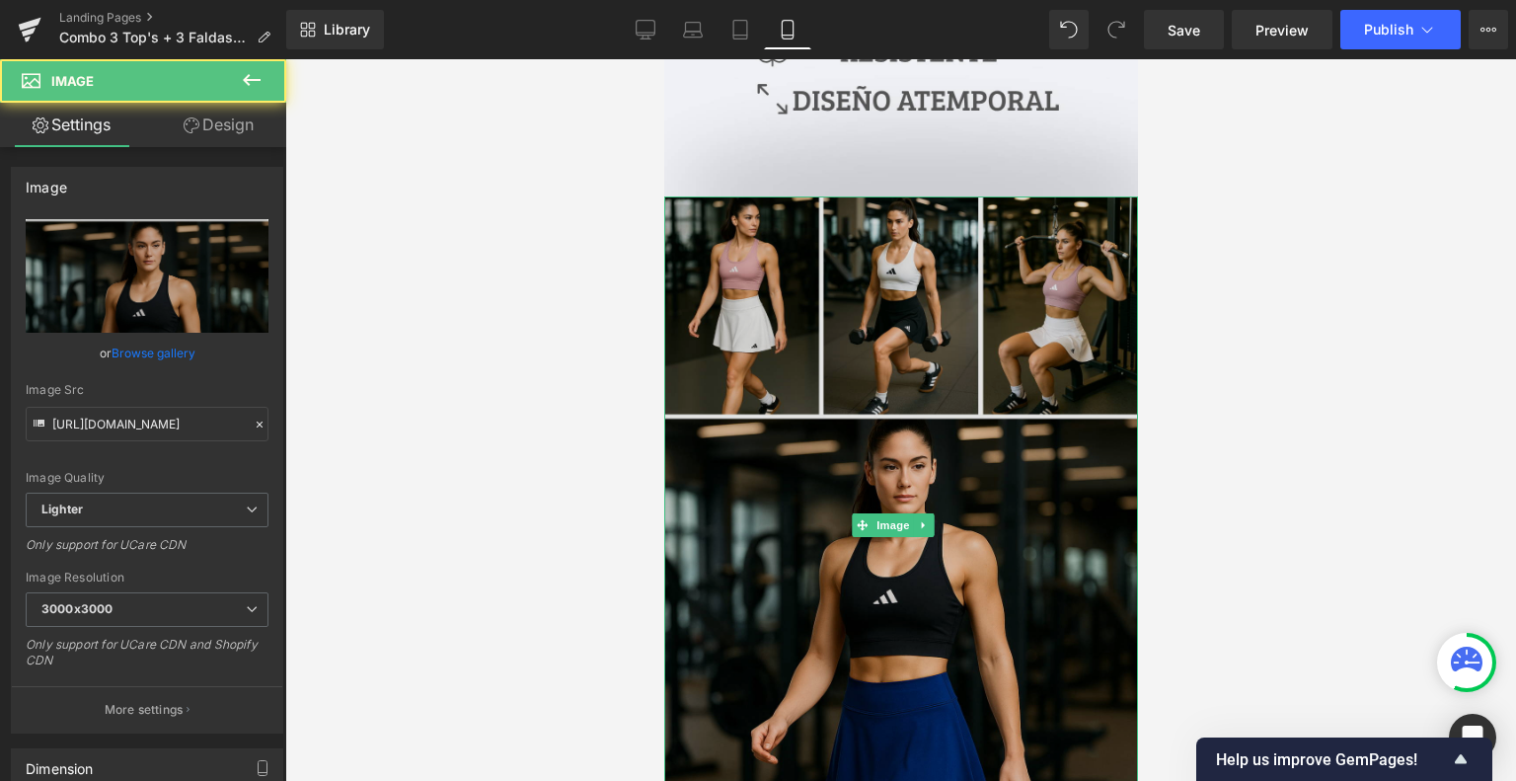
click at [801, 426] on img at bounding box center [900, 525] width 474 height 658
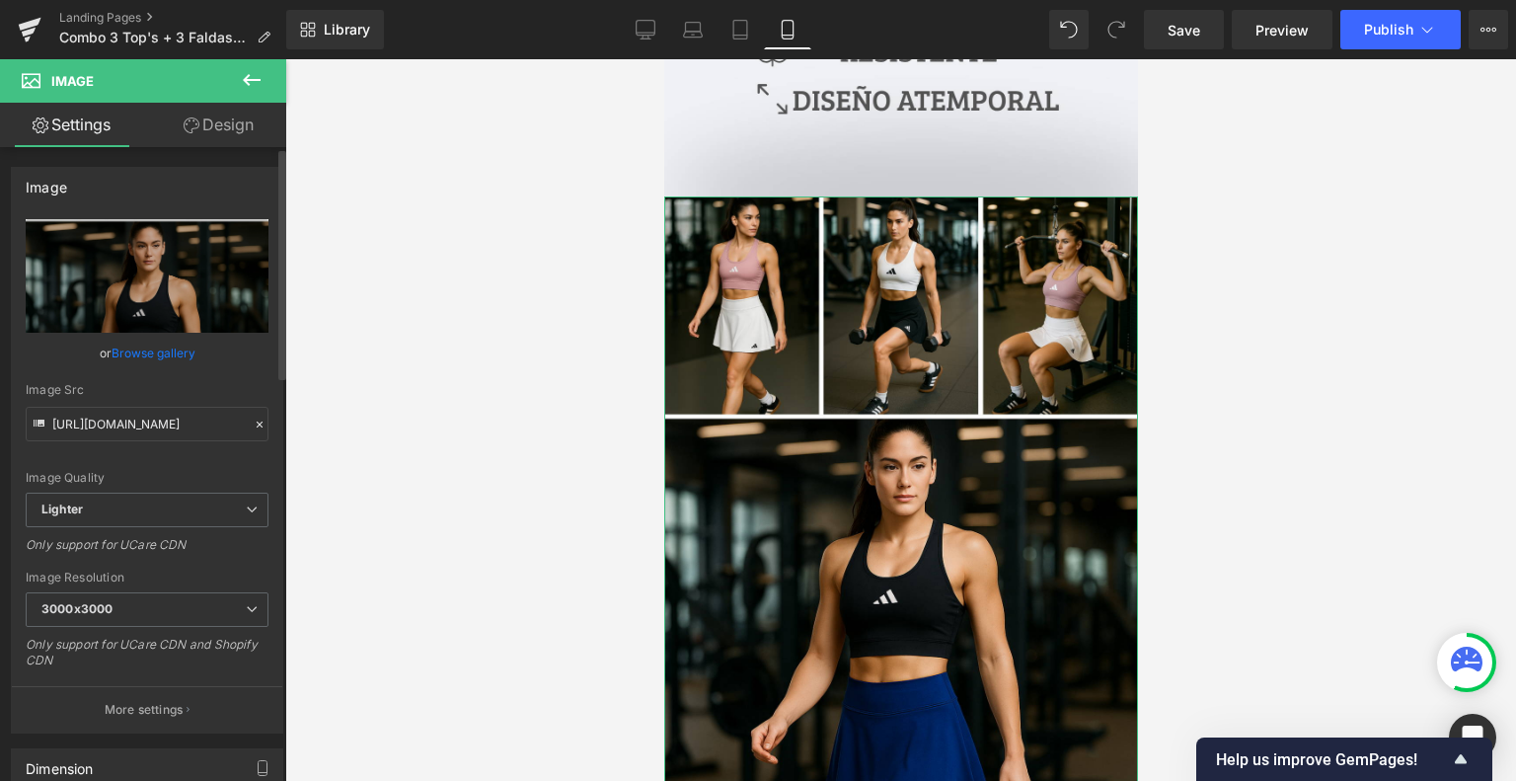
click at [134, 356] on link "Browse gallery" at bounding box center [154, 353] width 84 height 35
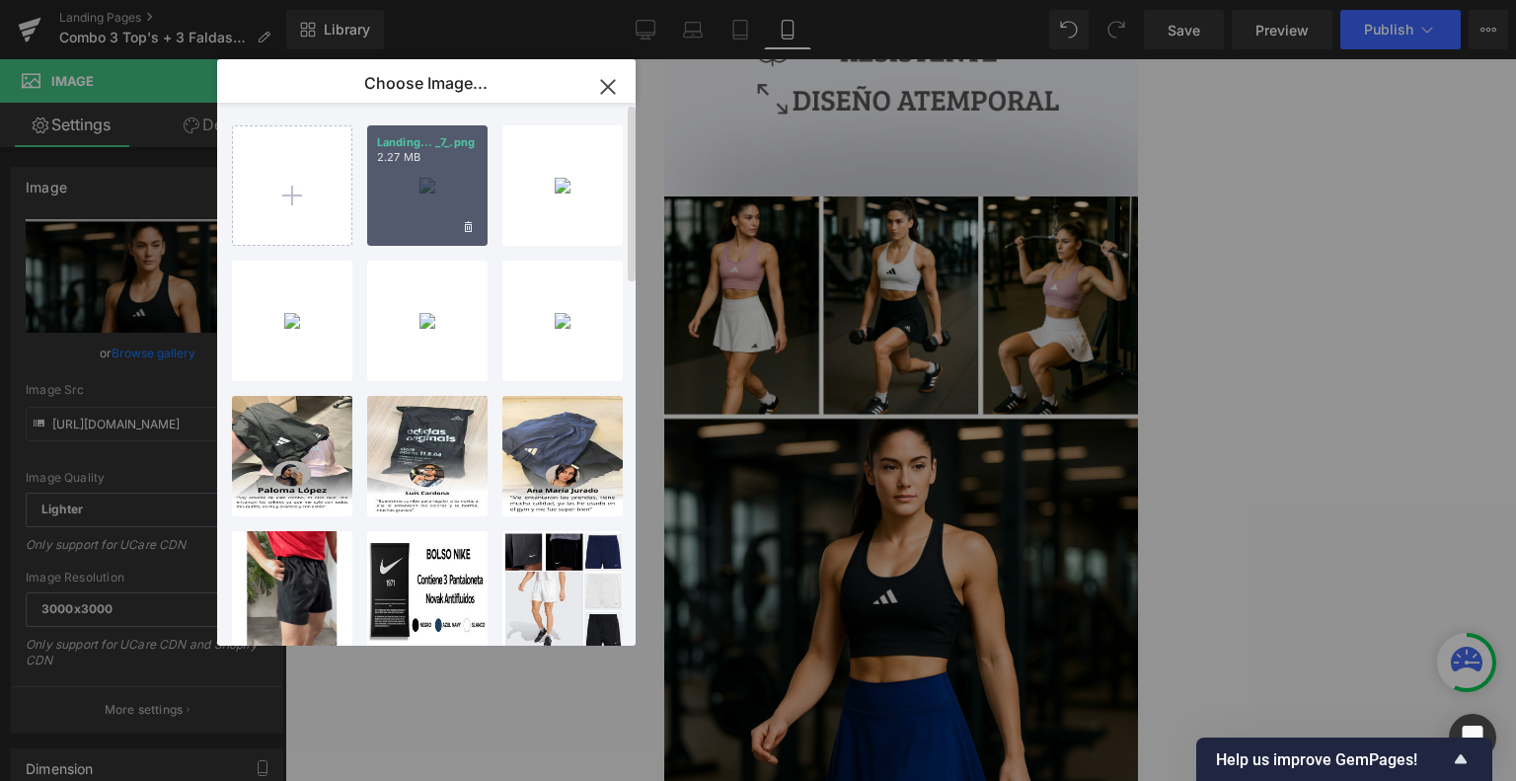
click at [434, 143] on p "Landing... _7_.png" at bounding box center [427, 142] width 101 height 15
type input "[URL][DOMAIN_NAME]"
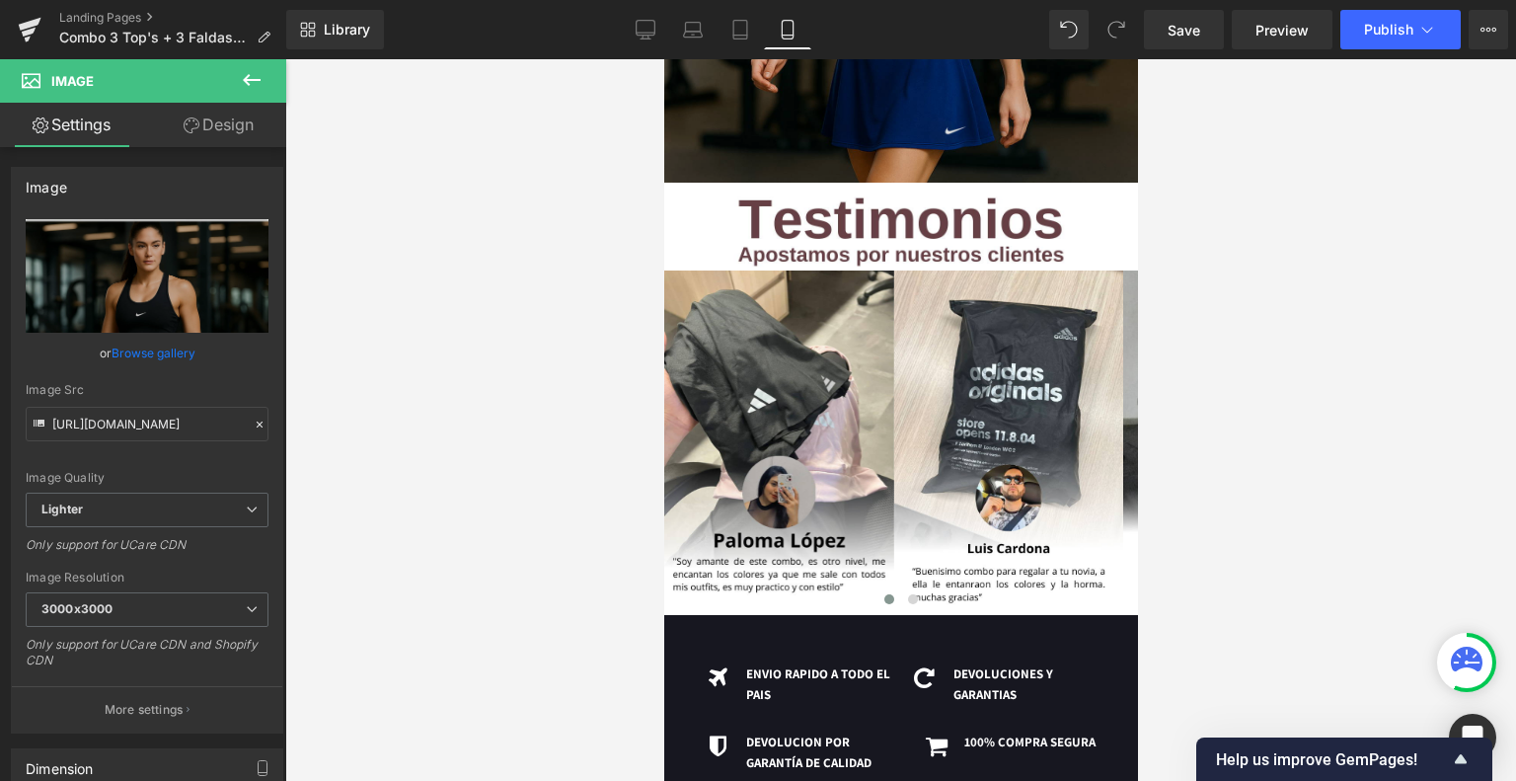
scroll to position [3311, 0]
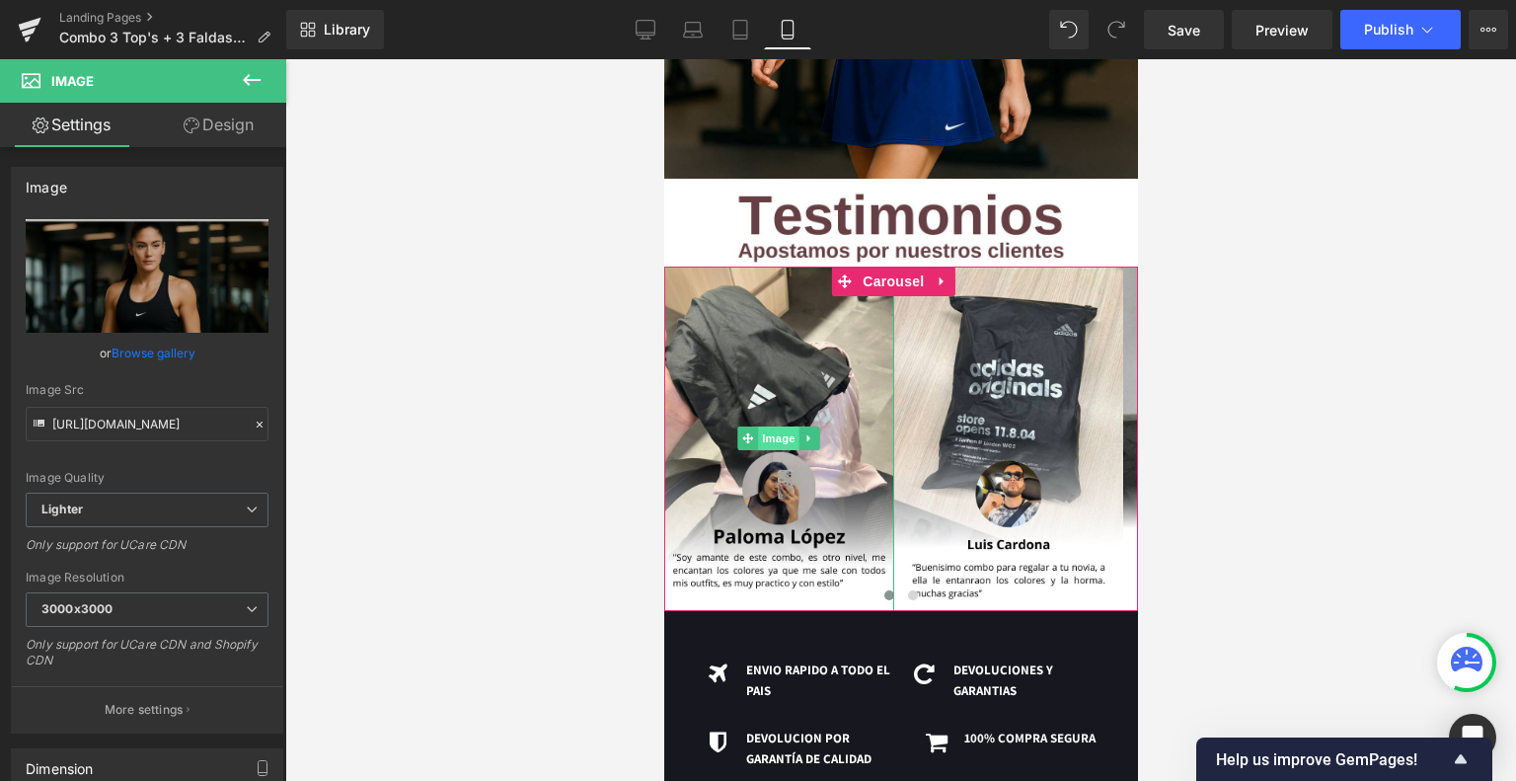
click at [775, 426] on span "Image" at bounding box center [777, 438] width 41 height 24
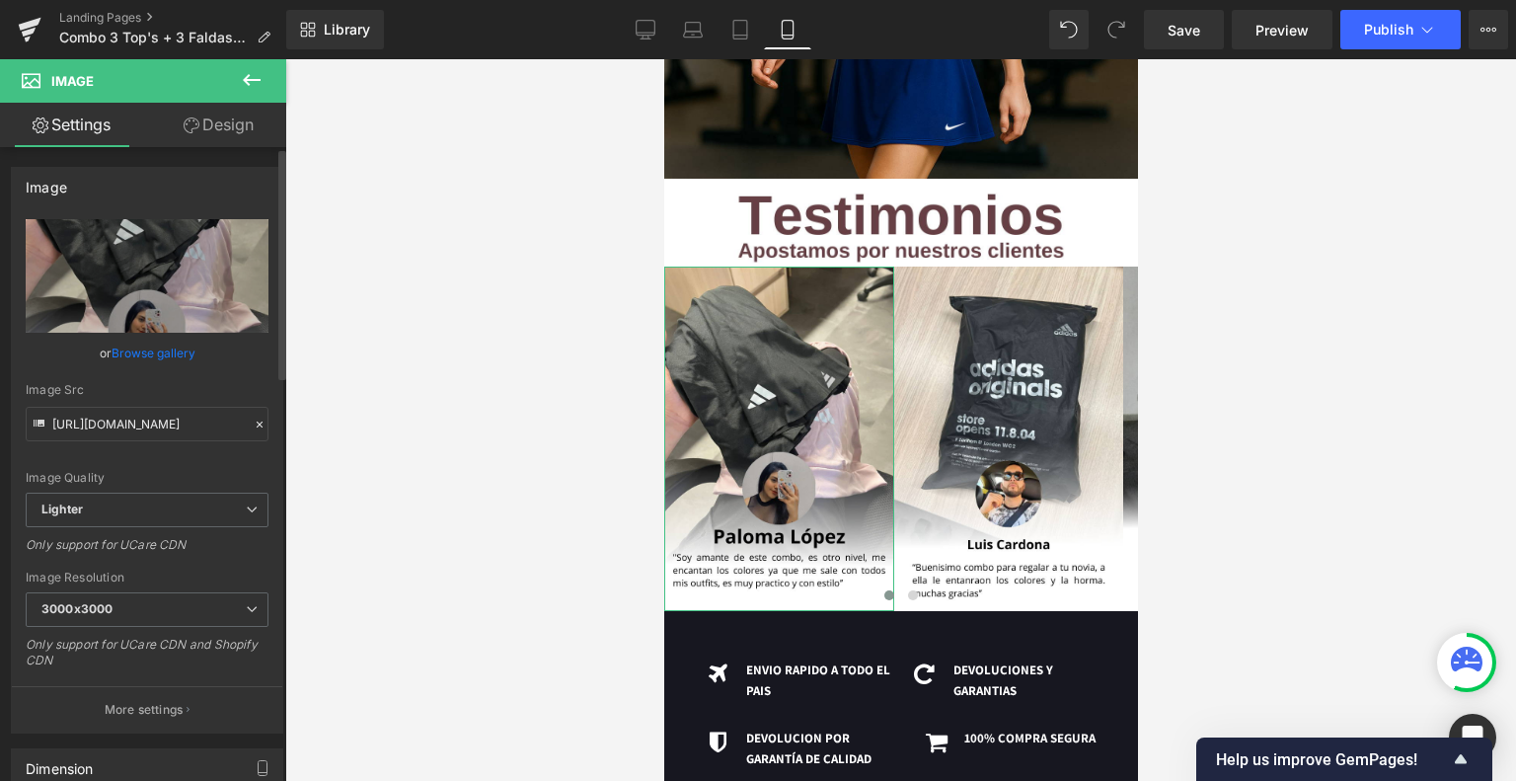
click at [156, 350] on link "Browse gallery" at bounding box center [154, 353] width 84 height 35
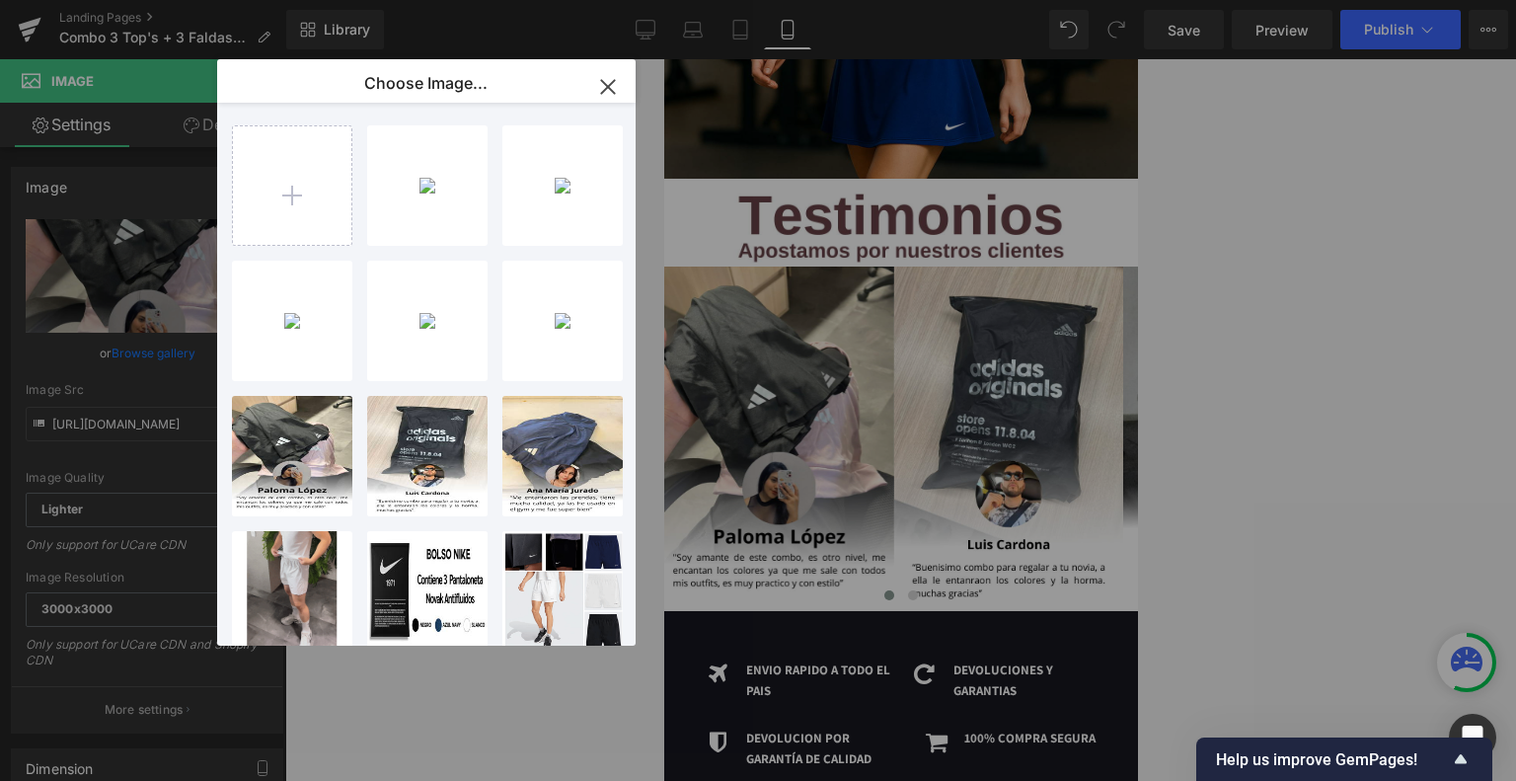
click at [1402, 0] on div "Image You are previewing how the will restyle your page. You can not edit Eleme…" at bounding box center [758, 0] width 1516 height 0
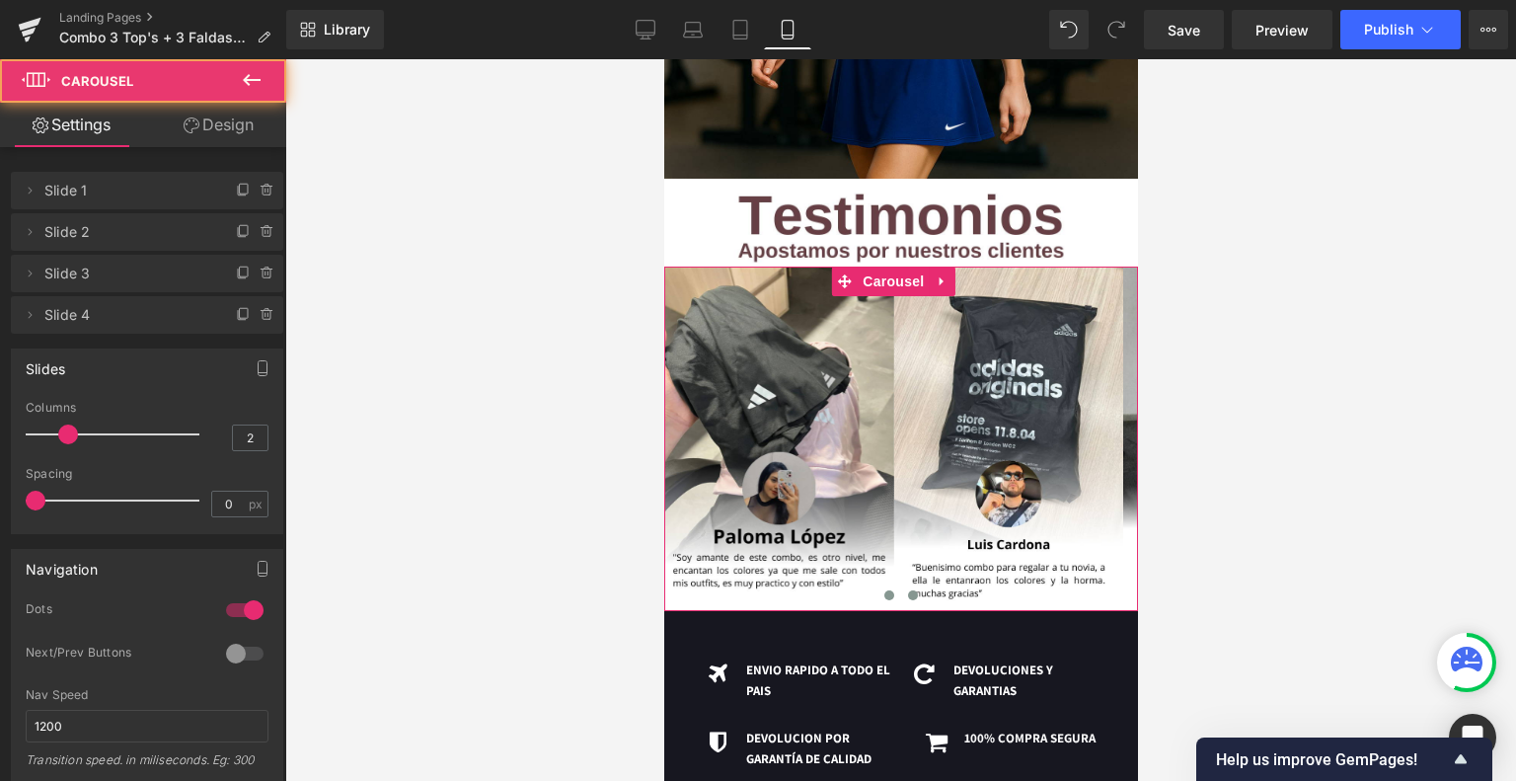
click at [907, 590] on span at bounding box center [912, 595] width 10 height 10
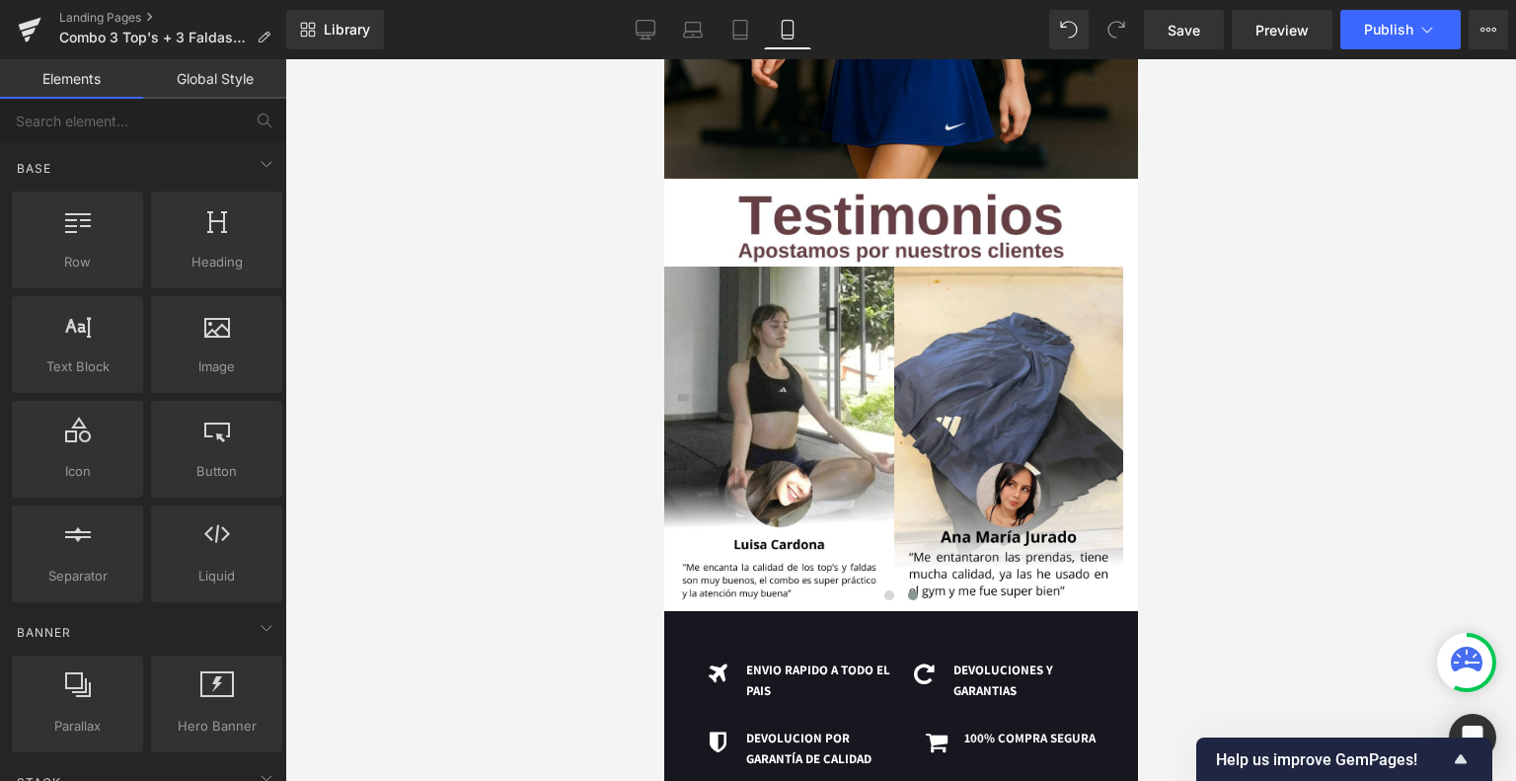
click at [492, 302] on div at bounding box center [900, 420] width 1231 height 722
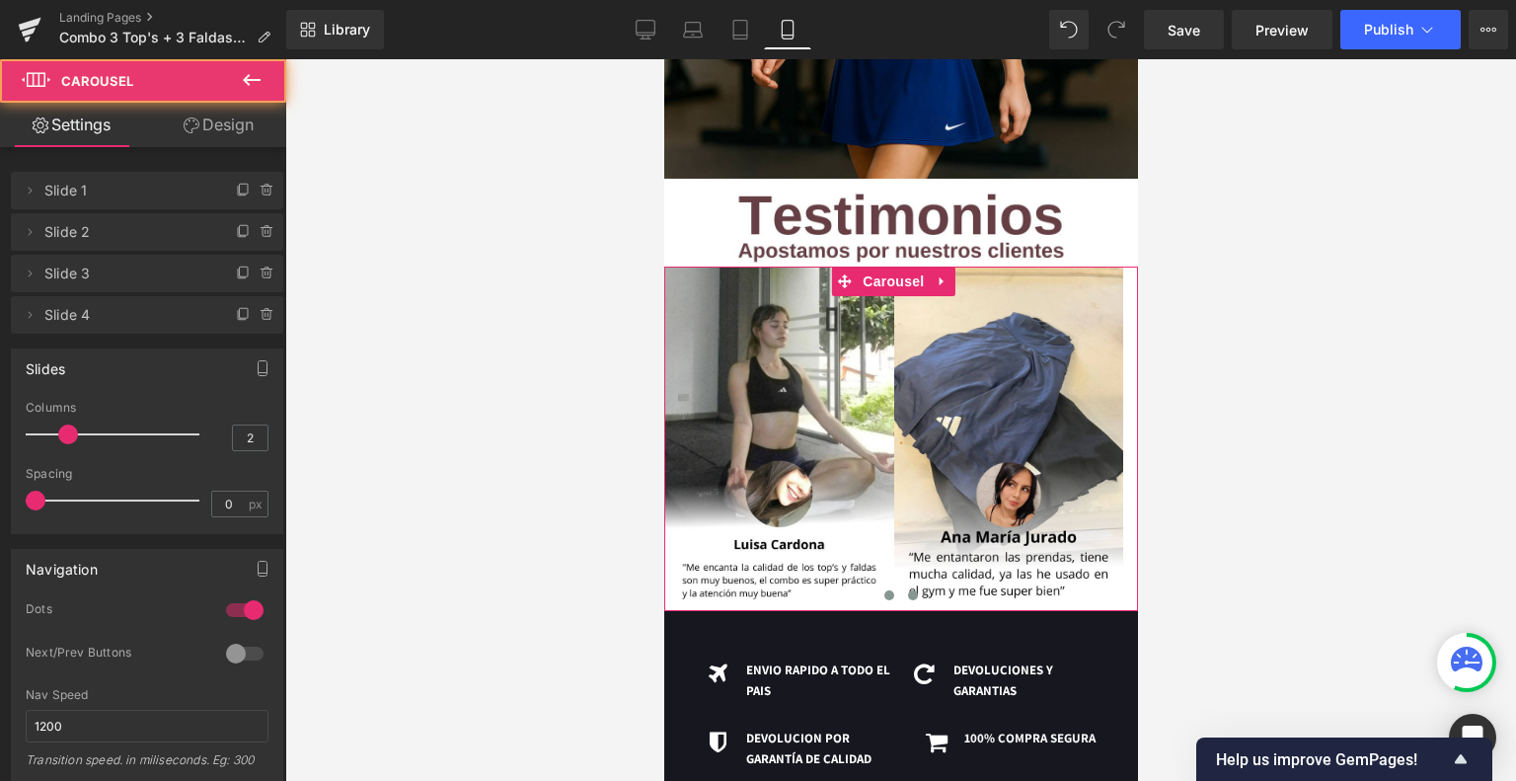
click at [880, 585] on button at bounding box center [889, 595] width 24 height 20
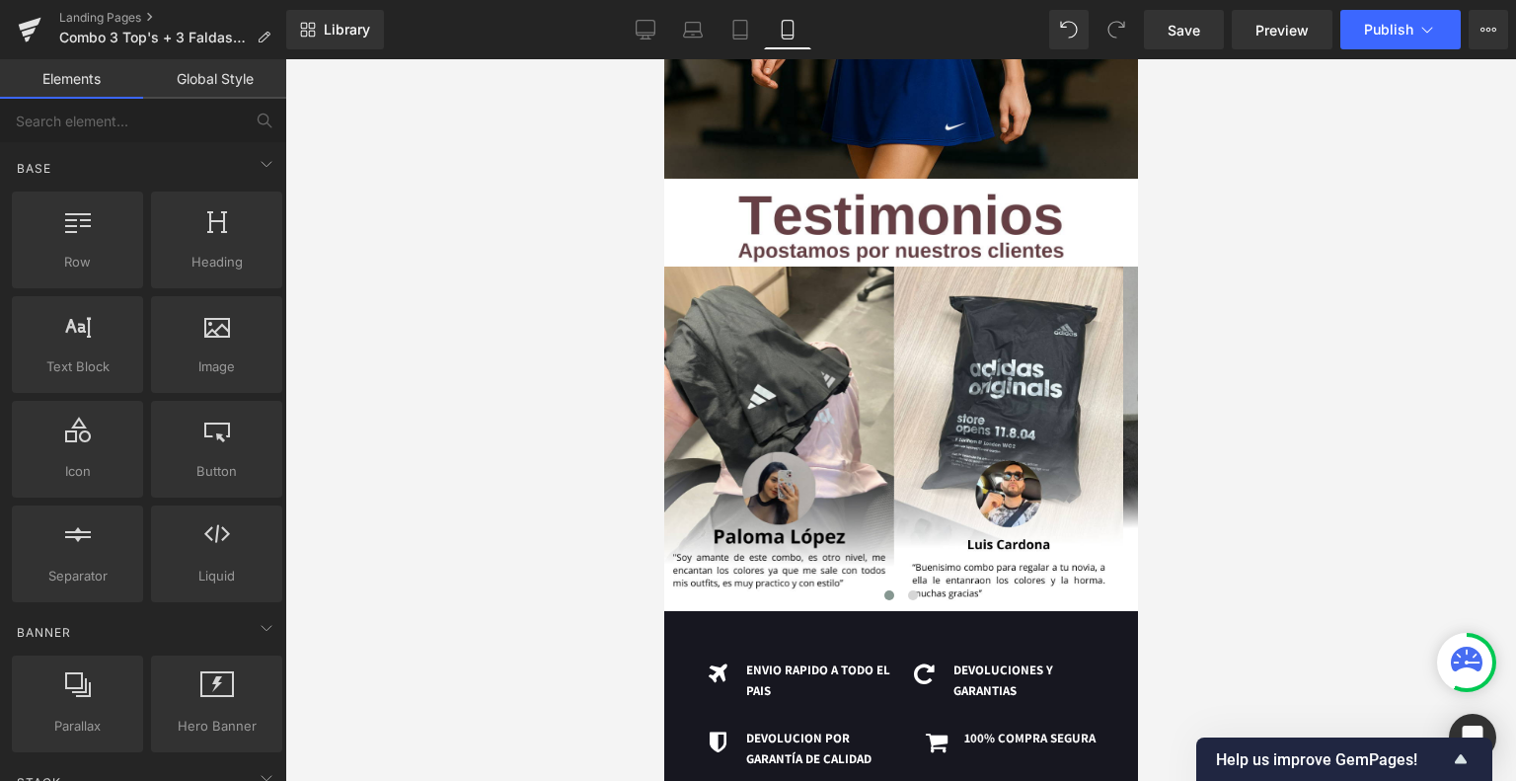
click at [1327, 458] on div at bounding box center [900, 420] width 1231 height 722
click at [1275, 347] on div at bounding box center [900, 420] width 1231 height 722
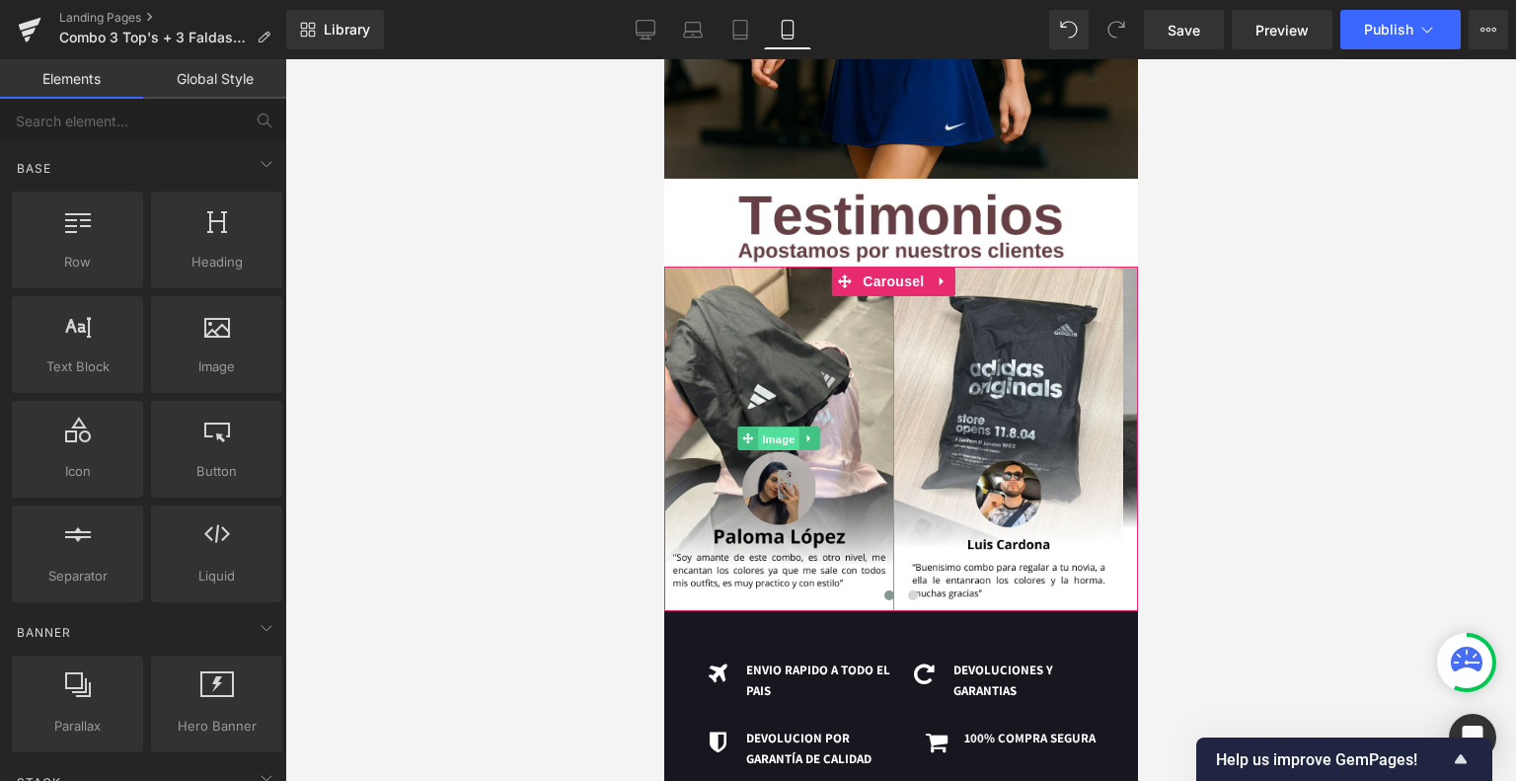
click at [778, 427] on span "Image" at bounding box center [777, 439] width 41 height 24
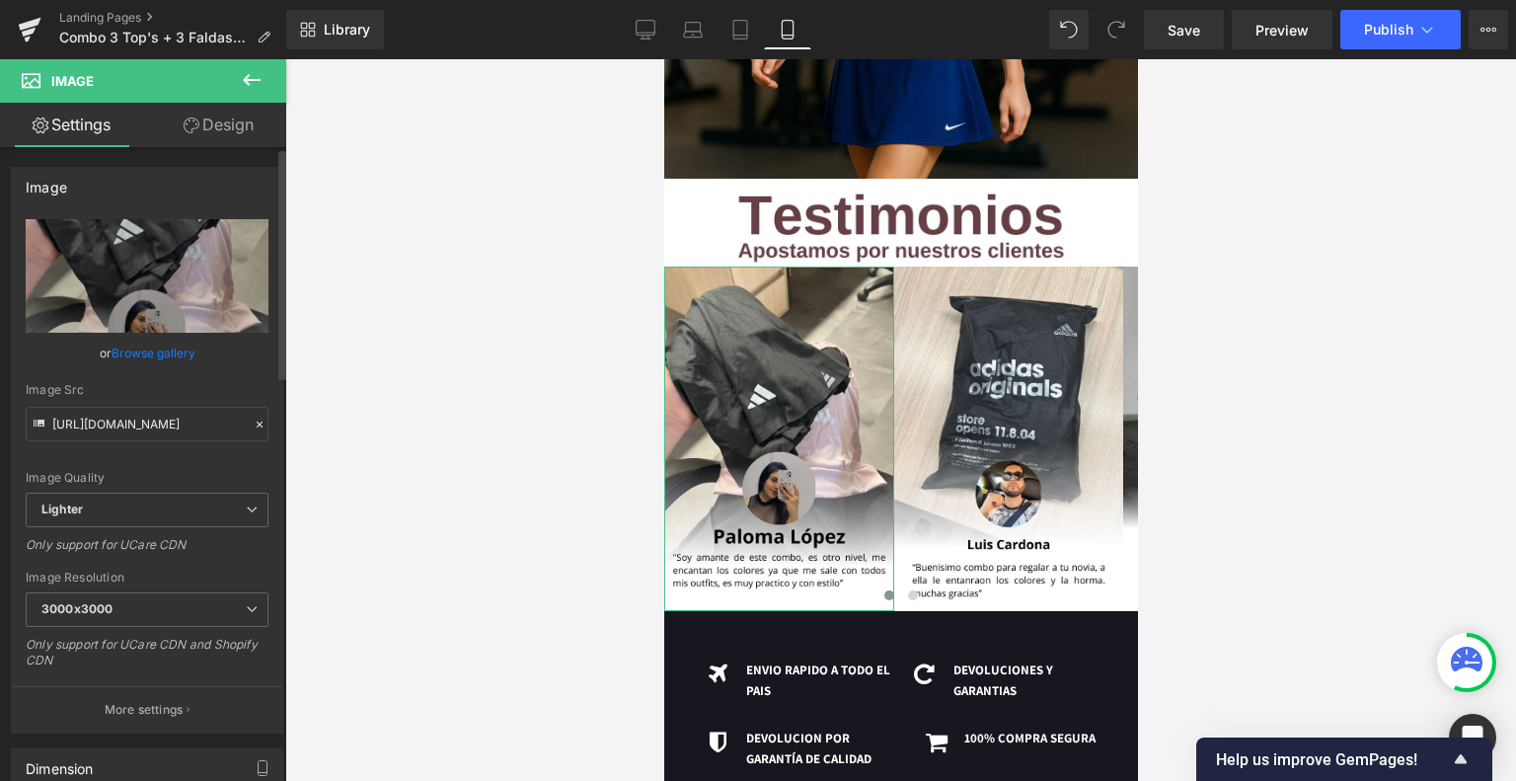
click at [155, 347] on link "Browse gallery" at bounding box center [154, 353] width 84 height 35
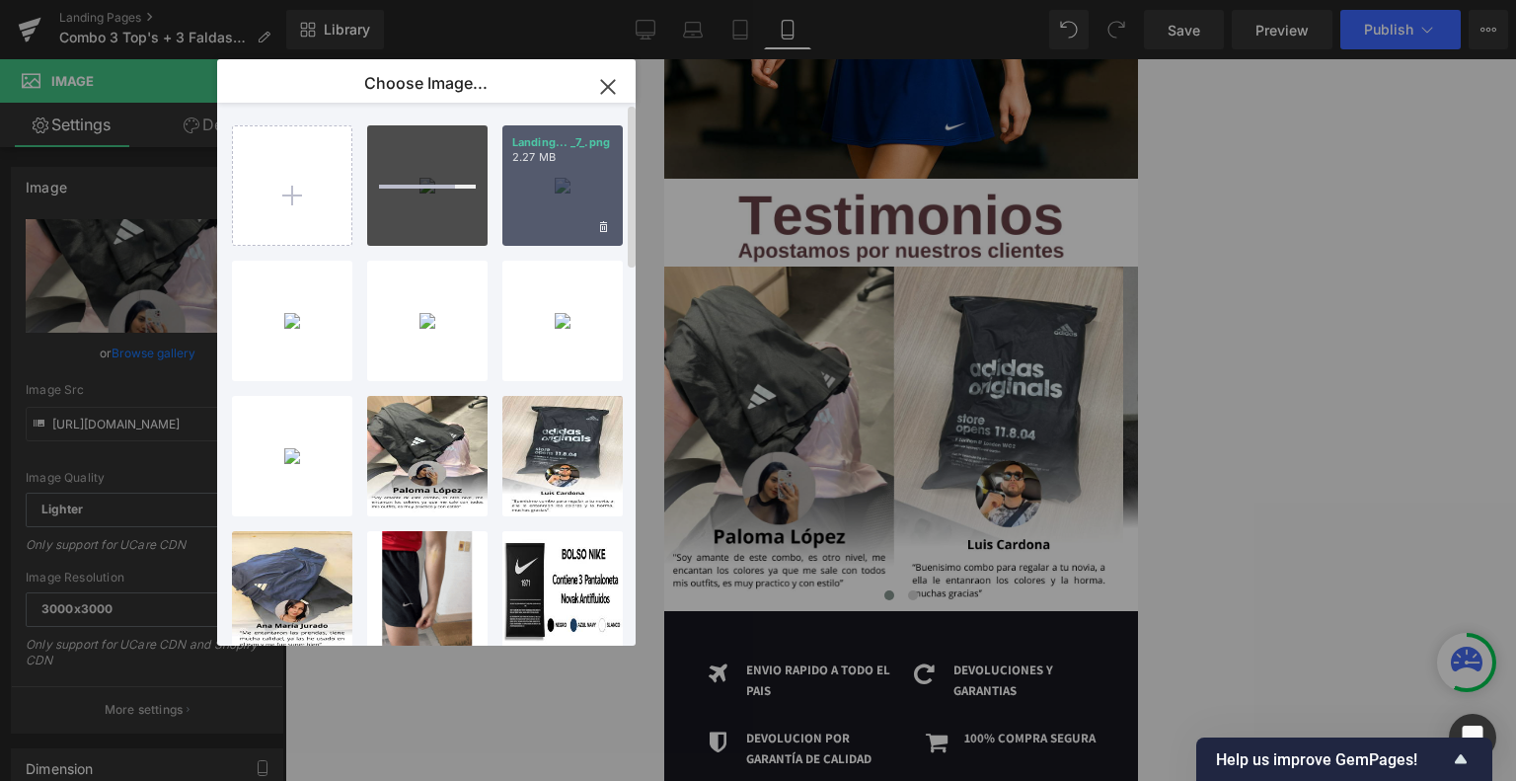
type input "C:\fakepath\Testimonos V2 (19).png"
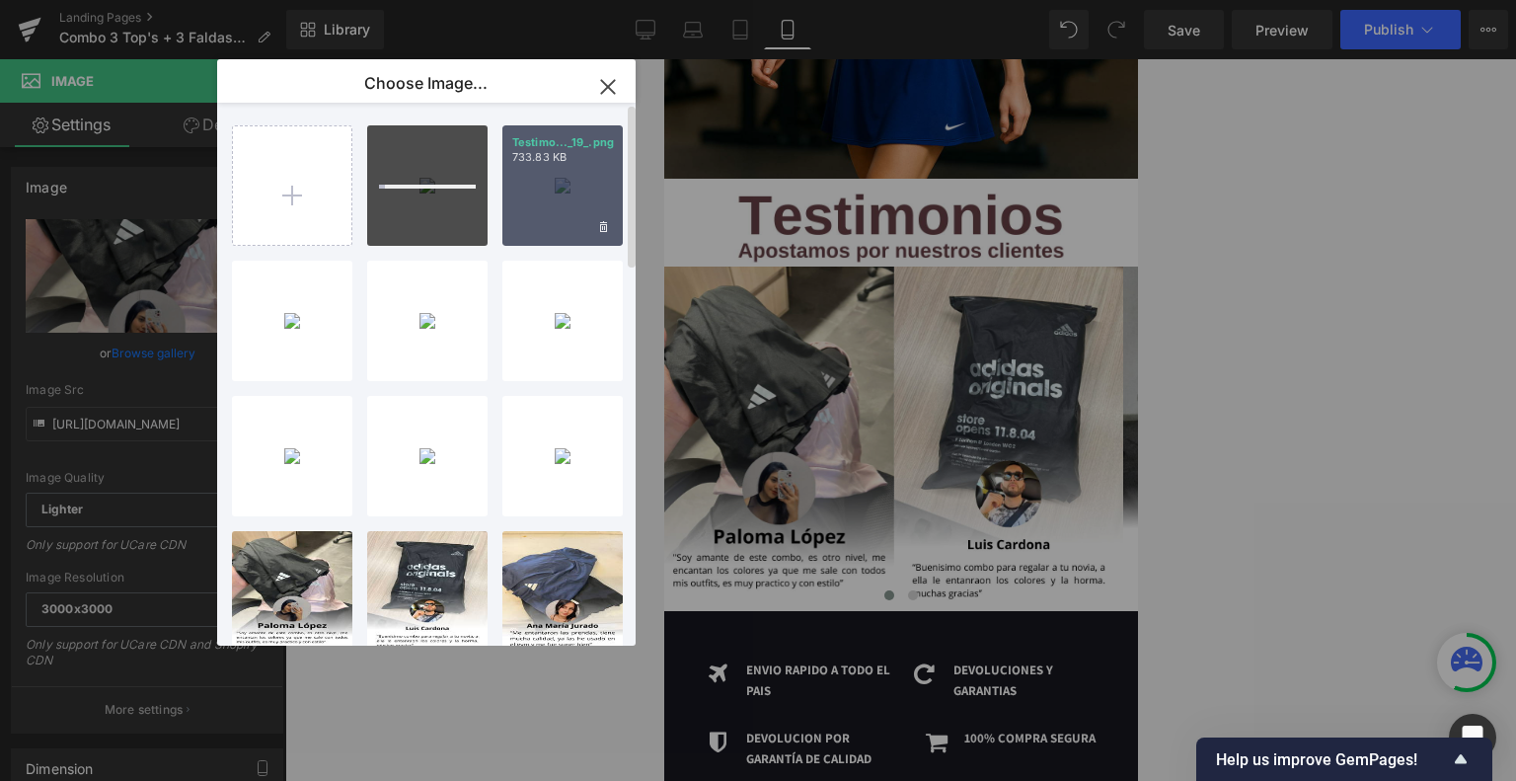
type input "C:\fakepath\Testimonos V2 (20).png"
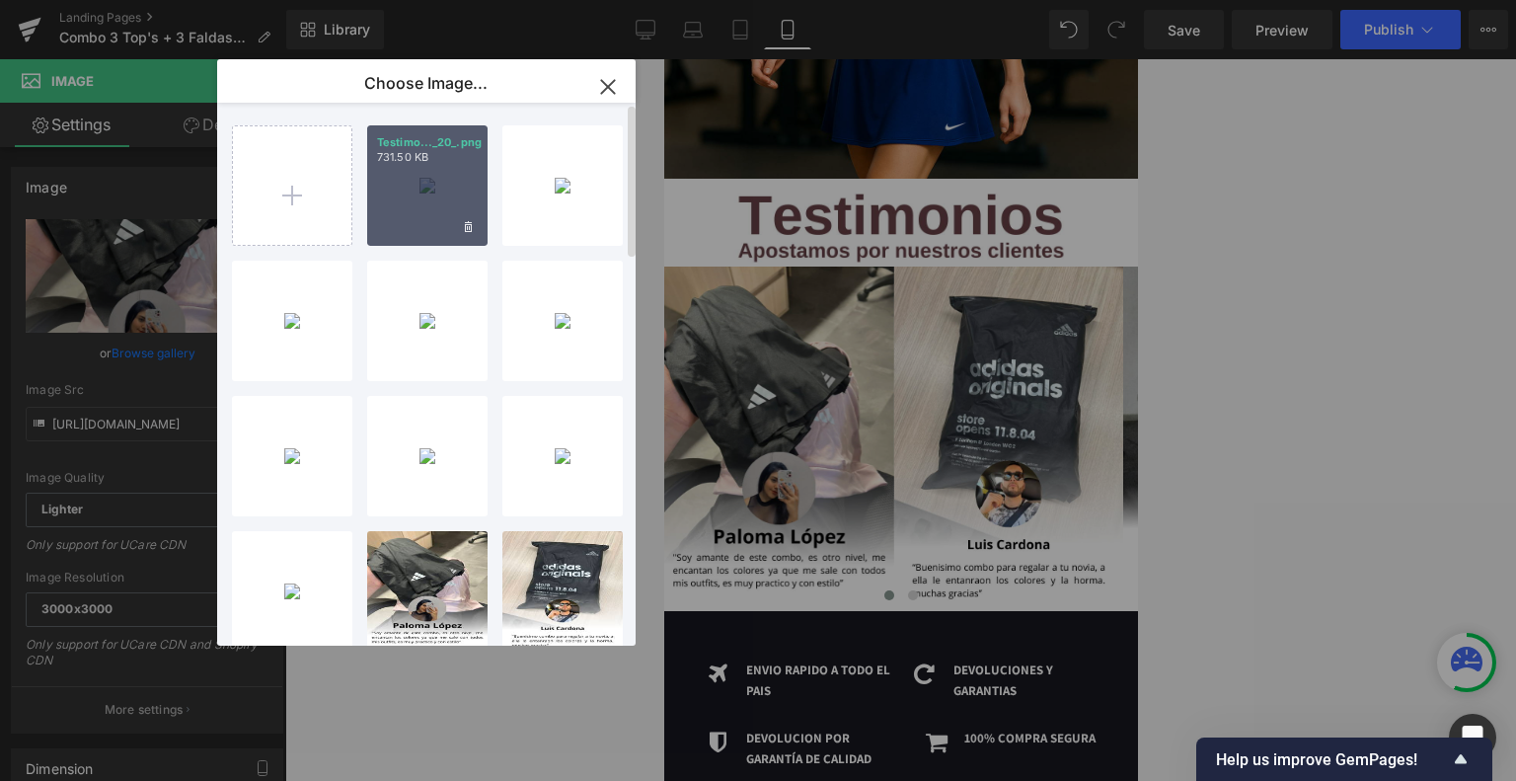
click at [435, 162] on p "731.50 KB" at bounding box center [427, 157] width 101 height 15
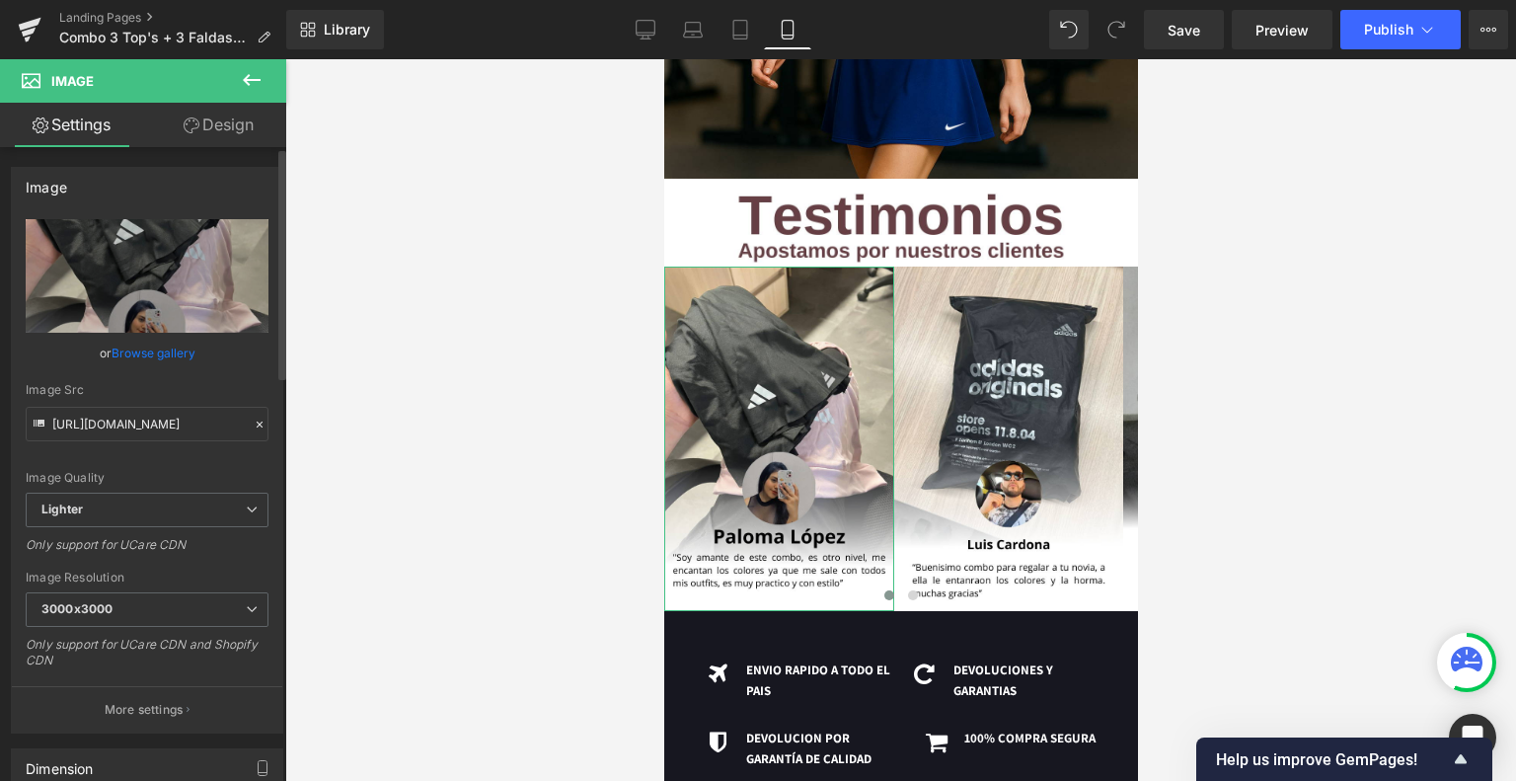
click at [158, 343] on link "Browse gallery" at bounding box center [154, 353] width 84 height 35
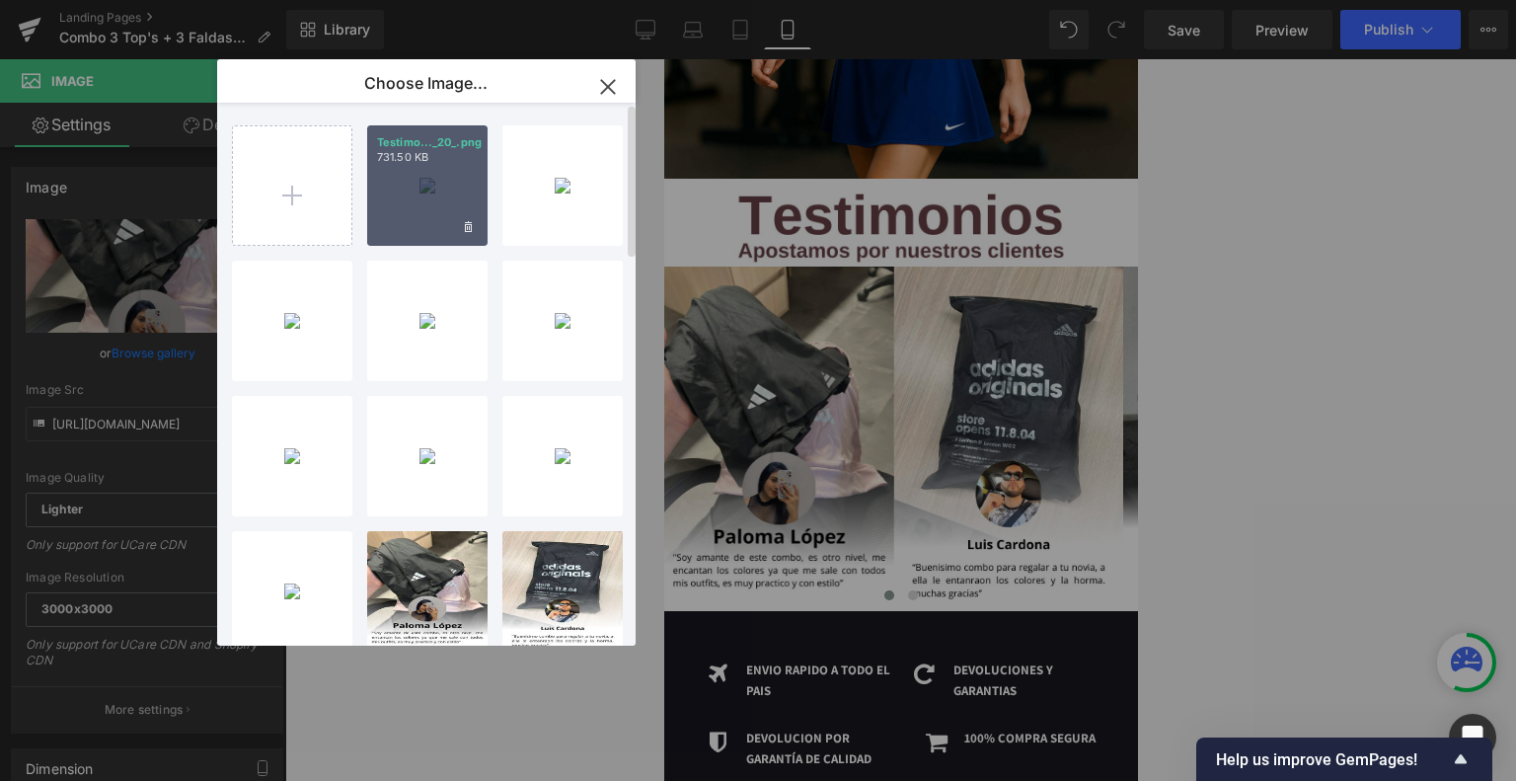
click at [438, 200] on div "Testimo..._20_.png 731.50 KB" at bounding box center [427, 185] width 120 height 120
type input "[URL][DOMAIN_NAME]"
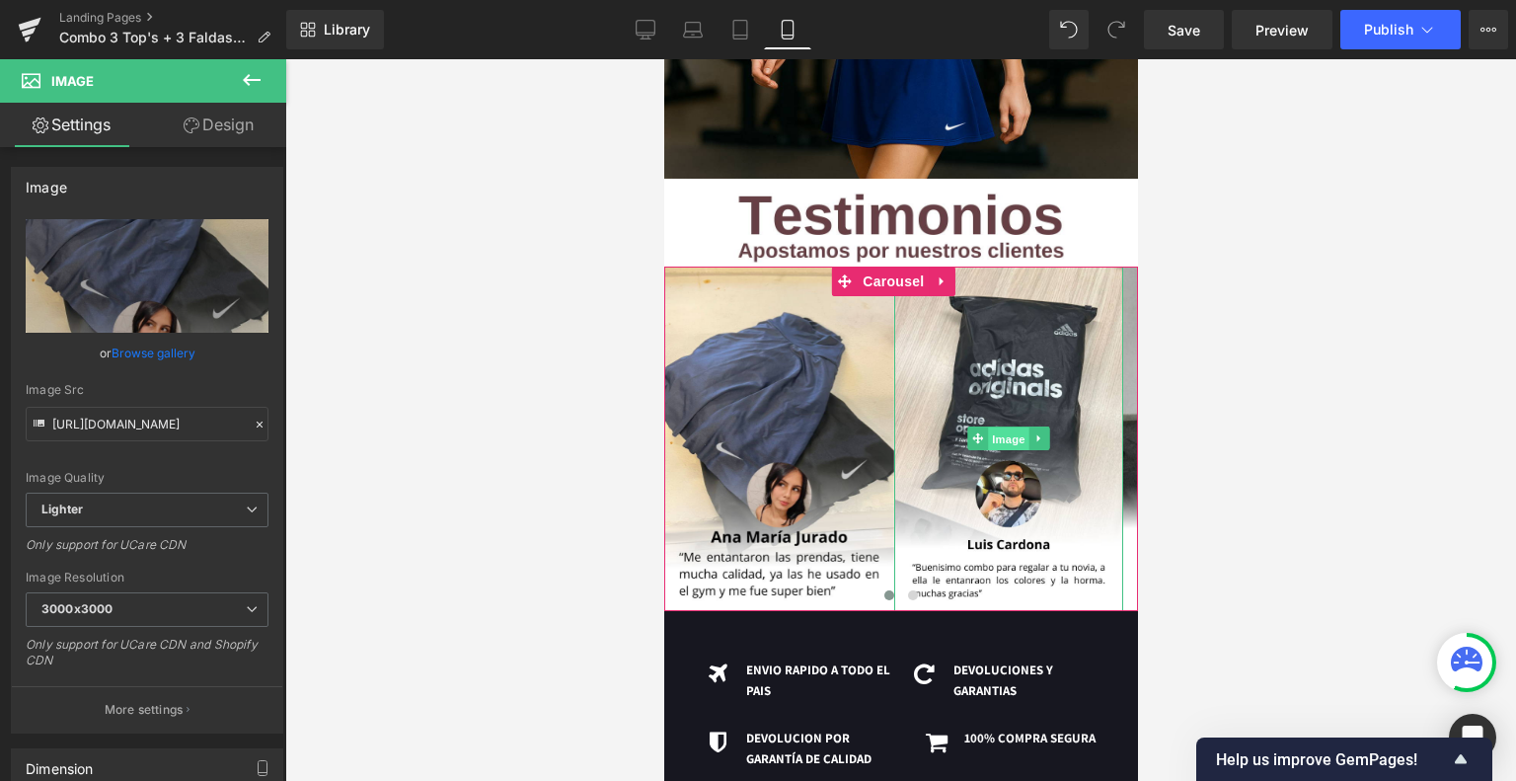
click at [1010, 427] on span "Image" at bounding box center [1007, 439] width 41 height 24
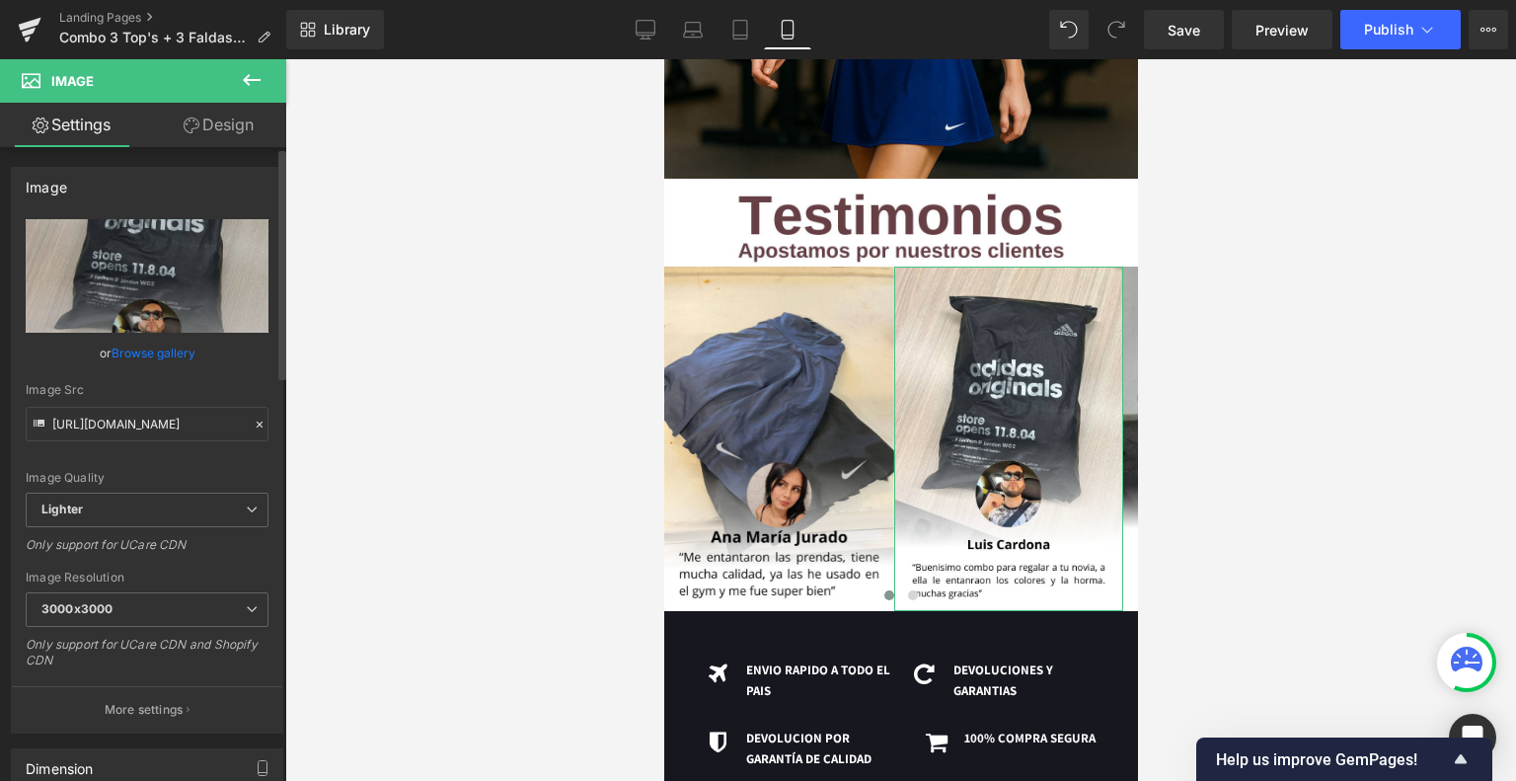
click at [160, 349] on link "Browse gallery" at bounding box center [154, 353] width 84 height 35
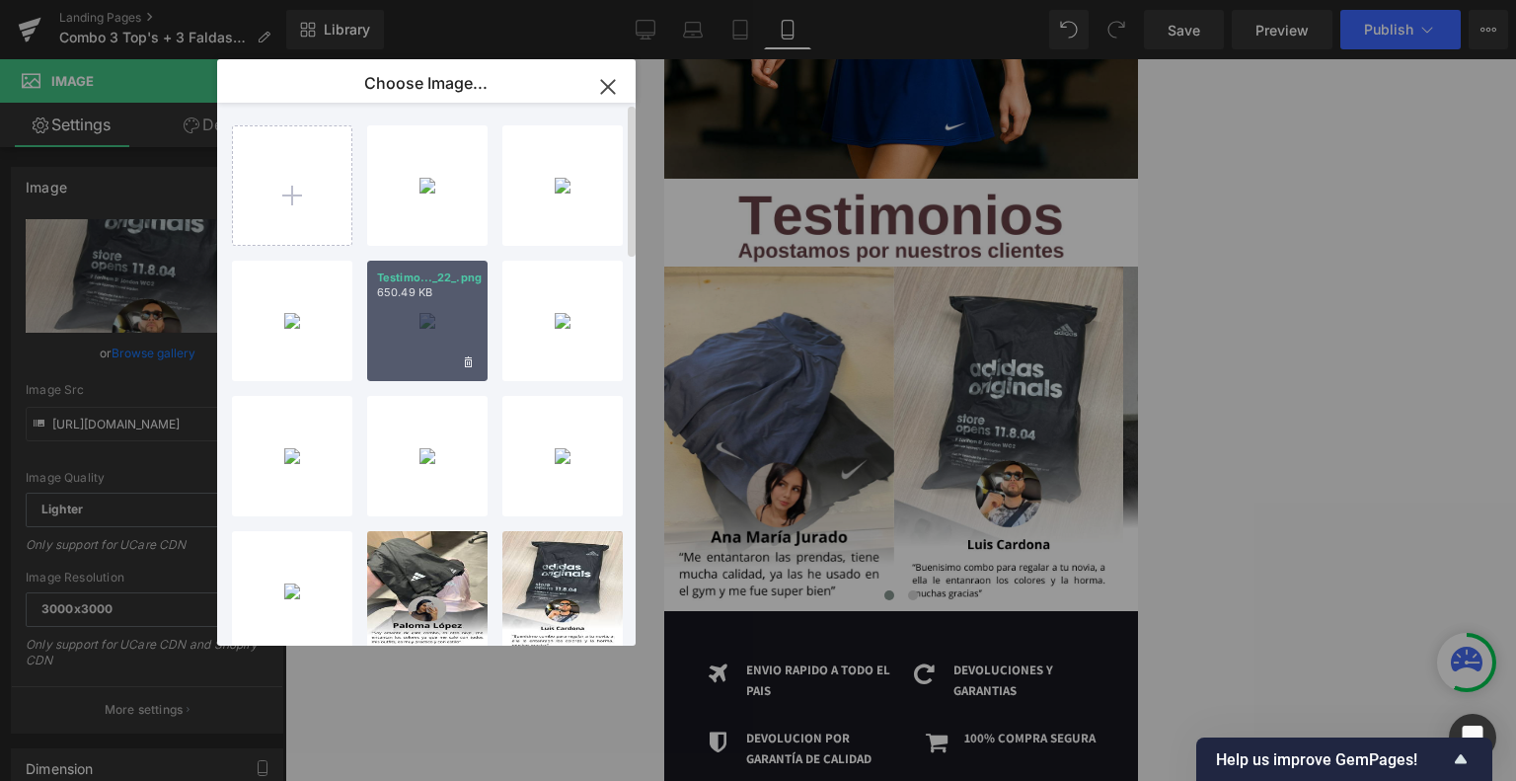
click at [438, 322] on div "Testimo..._22_.png 650.49 KB" at bounding box center [427, 321] width 120 height 120
type input "[URL][DOMAIN_NAME]"
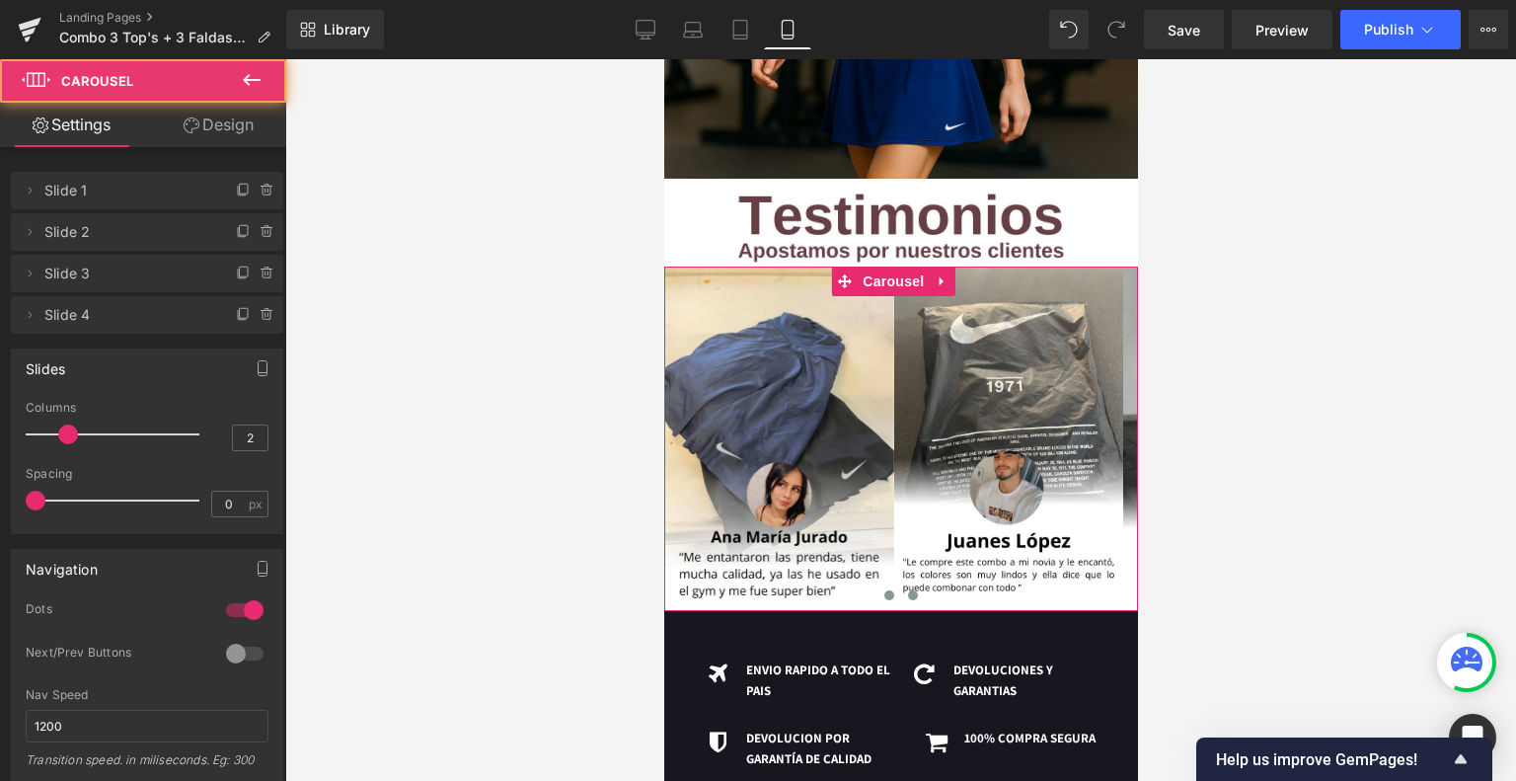
click at [907, 585] on button at bounding box center [912, 595] width 24 height 20
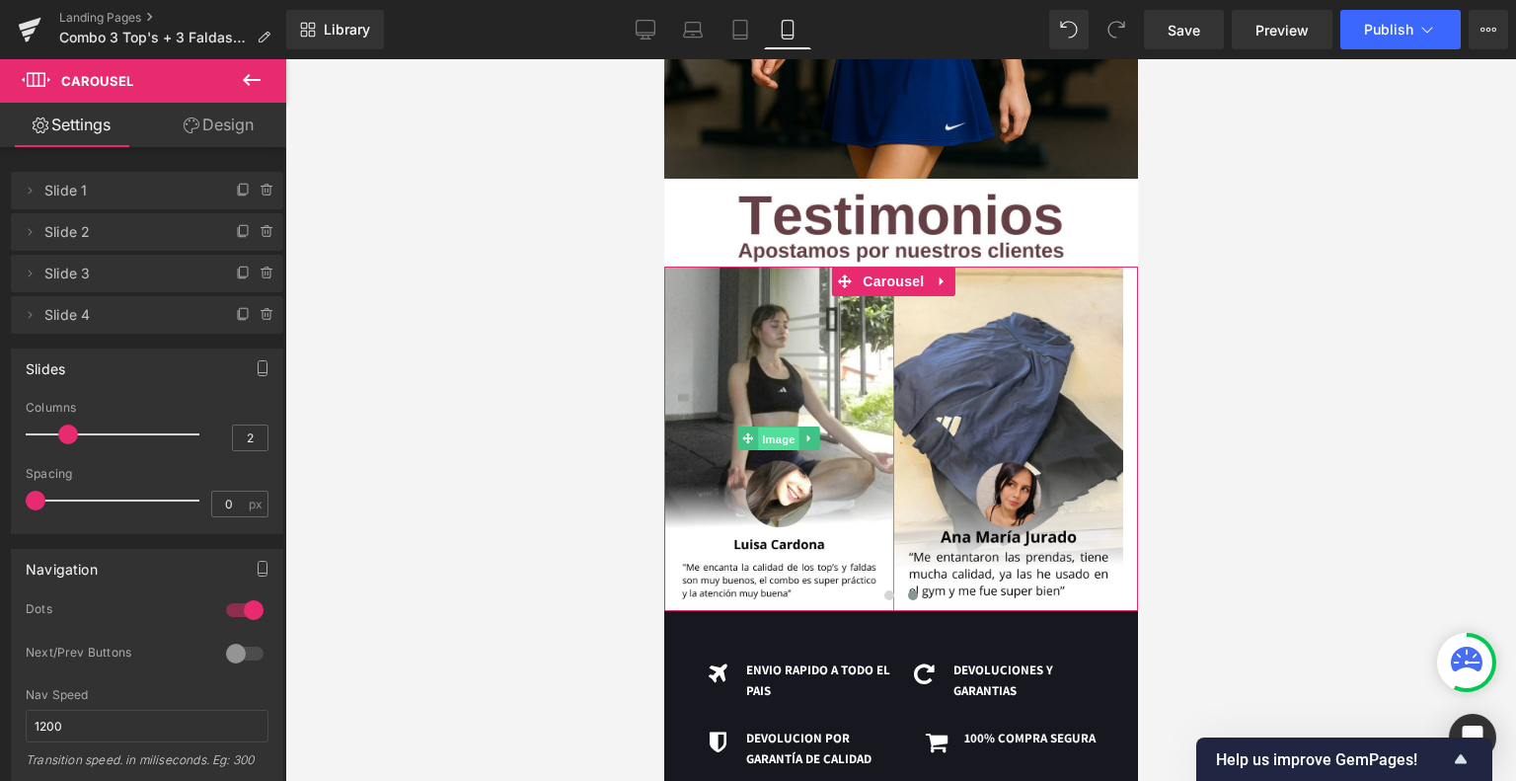
click at [778, 427] on span "Image" at bounding box center [777, 439] width 41 height 24
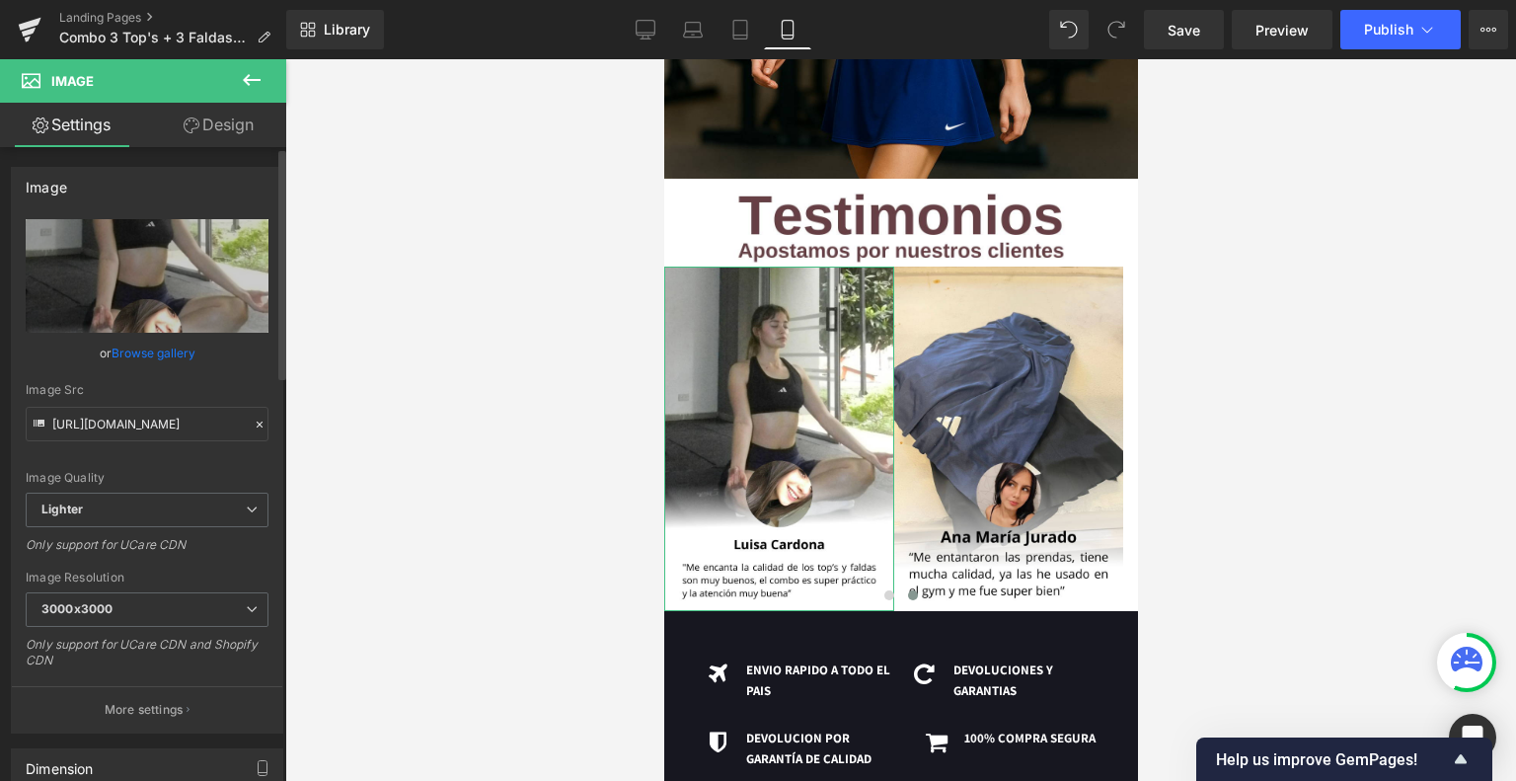
click at [162, 357] on link "Browse gallery" at bounding box center [154, 353] width 84 height 35
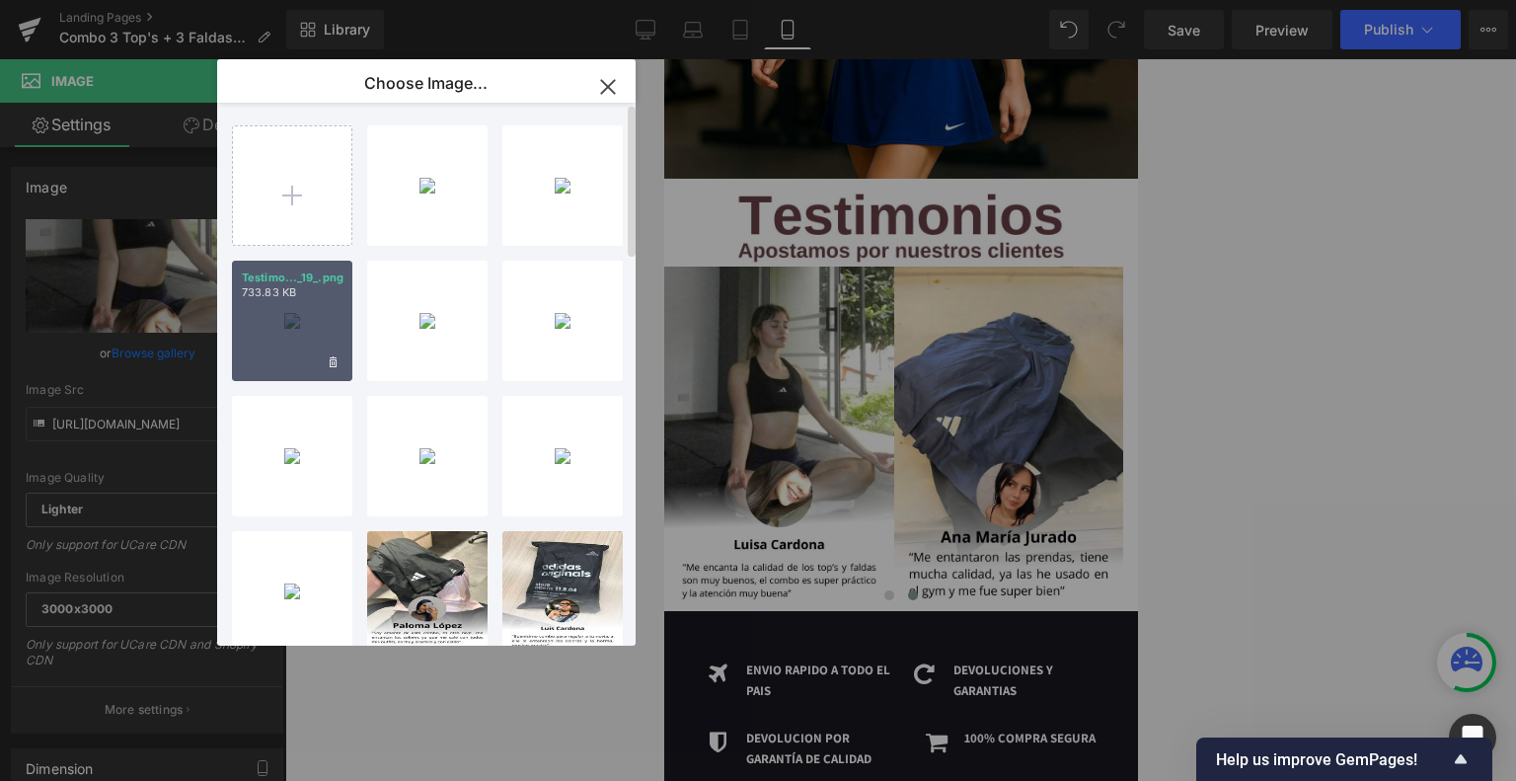
click at [280, 316] on div "Testimo..._19_.png 733.83 KB" at bounding box center [292, 321] width 120 height 120
type input "[URL][DOMAIN_NAME]"
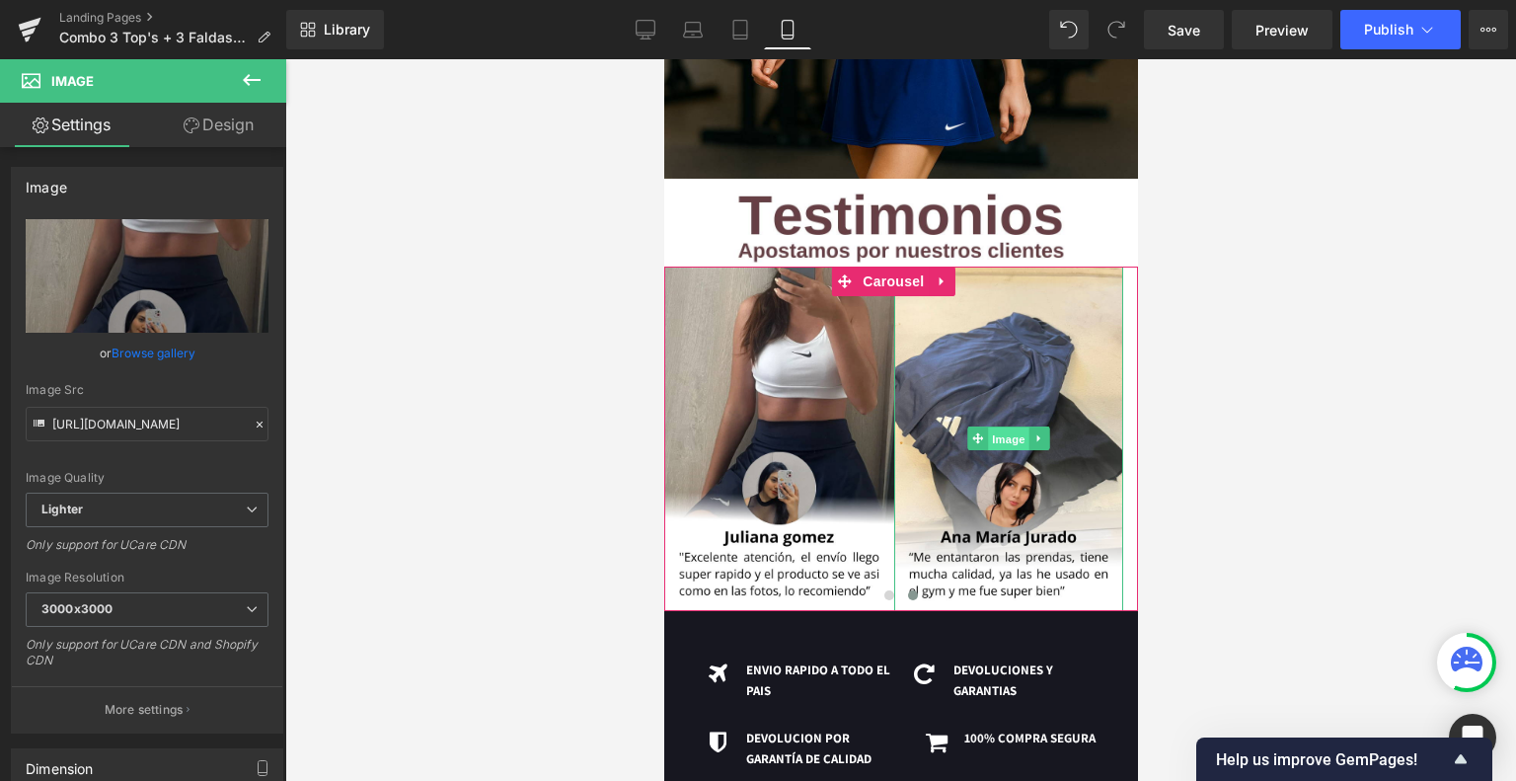
click at [1001, 427] on span "Image" at bounding box center [1007, 439] width 41 height 24
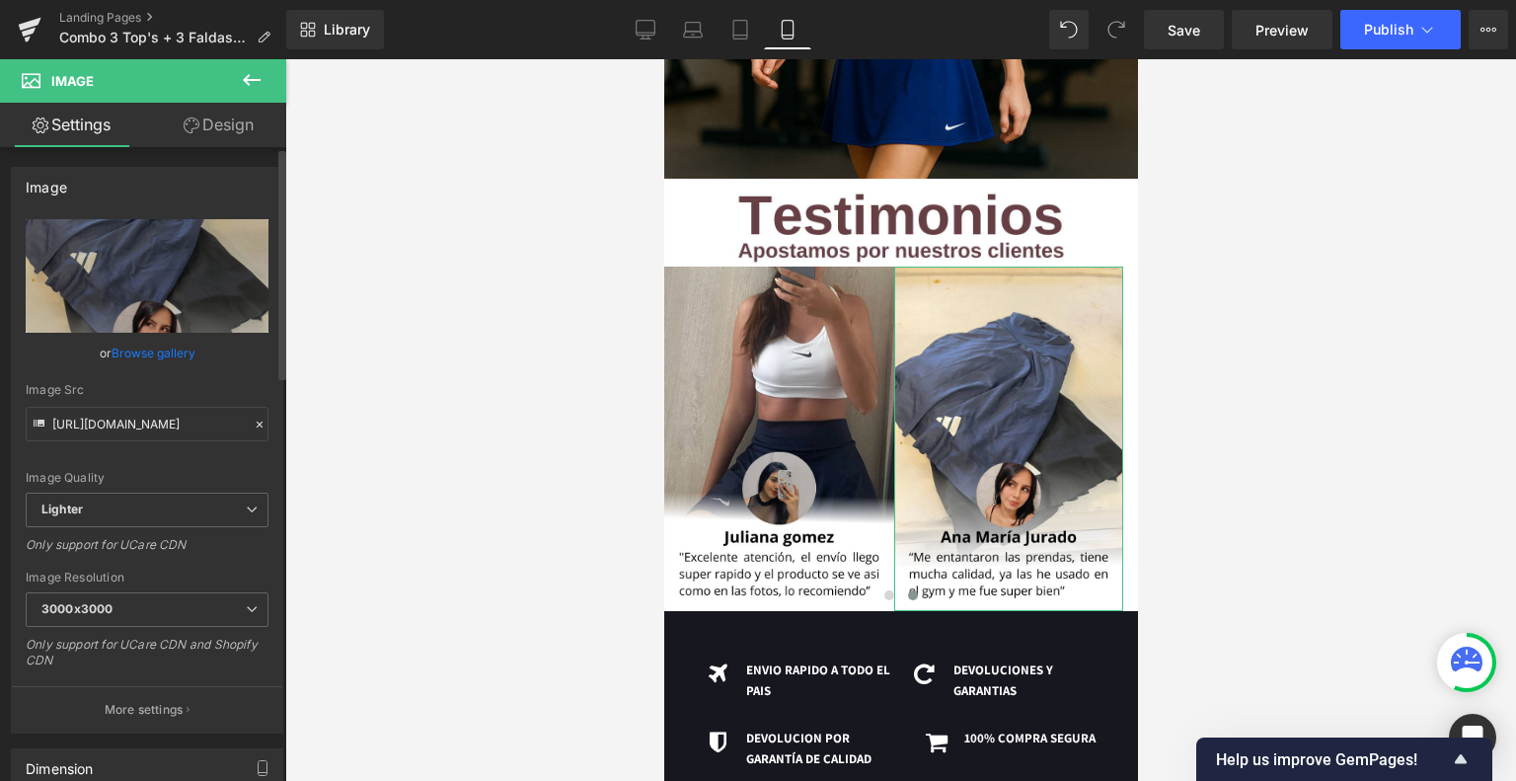
click at [126, 353] on link "Browse gallery" at bounding box center [154, 353] width 84 height 35
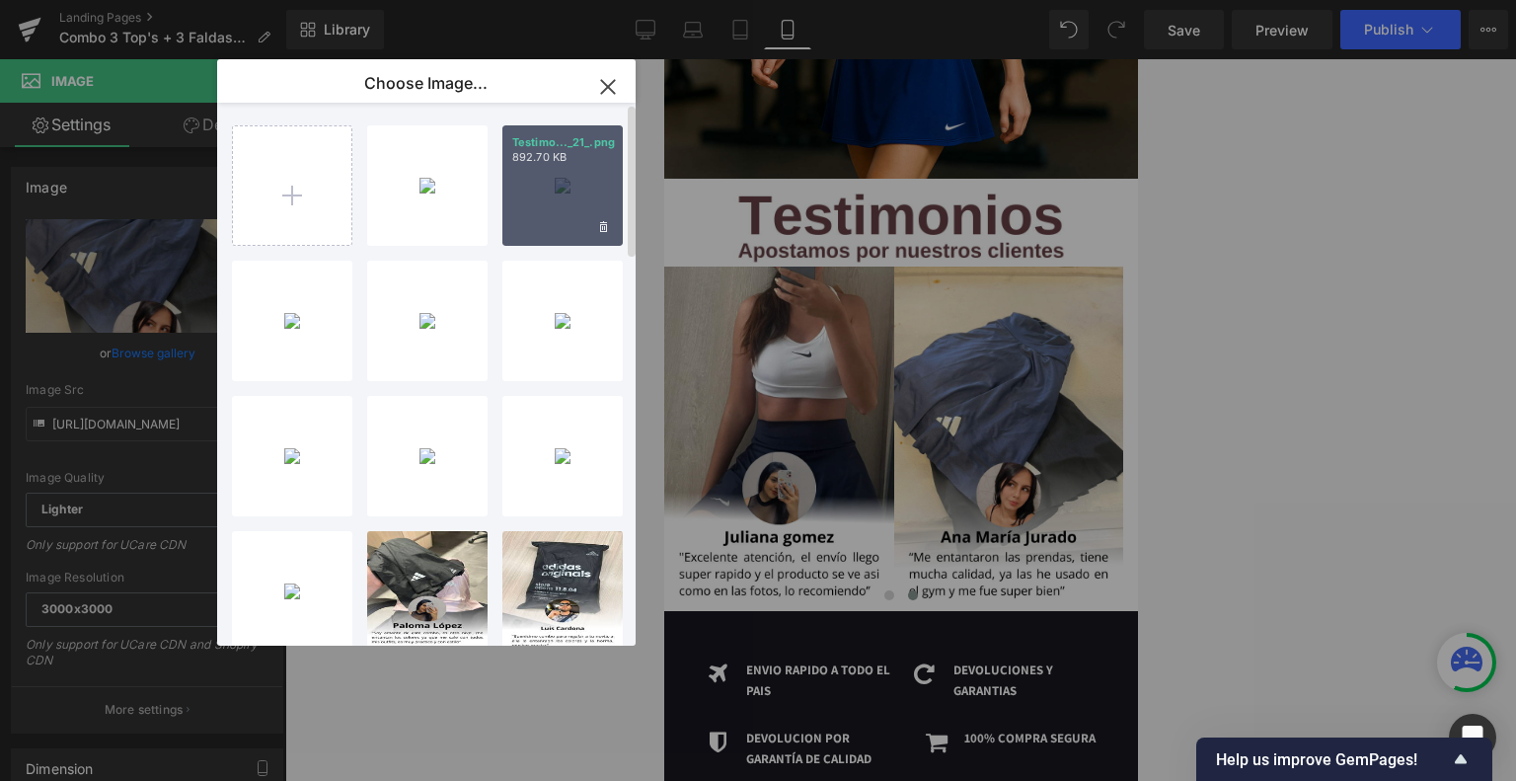
click at [529, 160] on p "892.70 KB" at bounding box center [562, 157] width 101 height 15
type input "[URL][DOMAIN_NAME]"
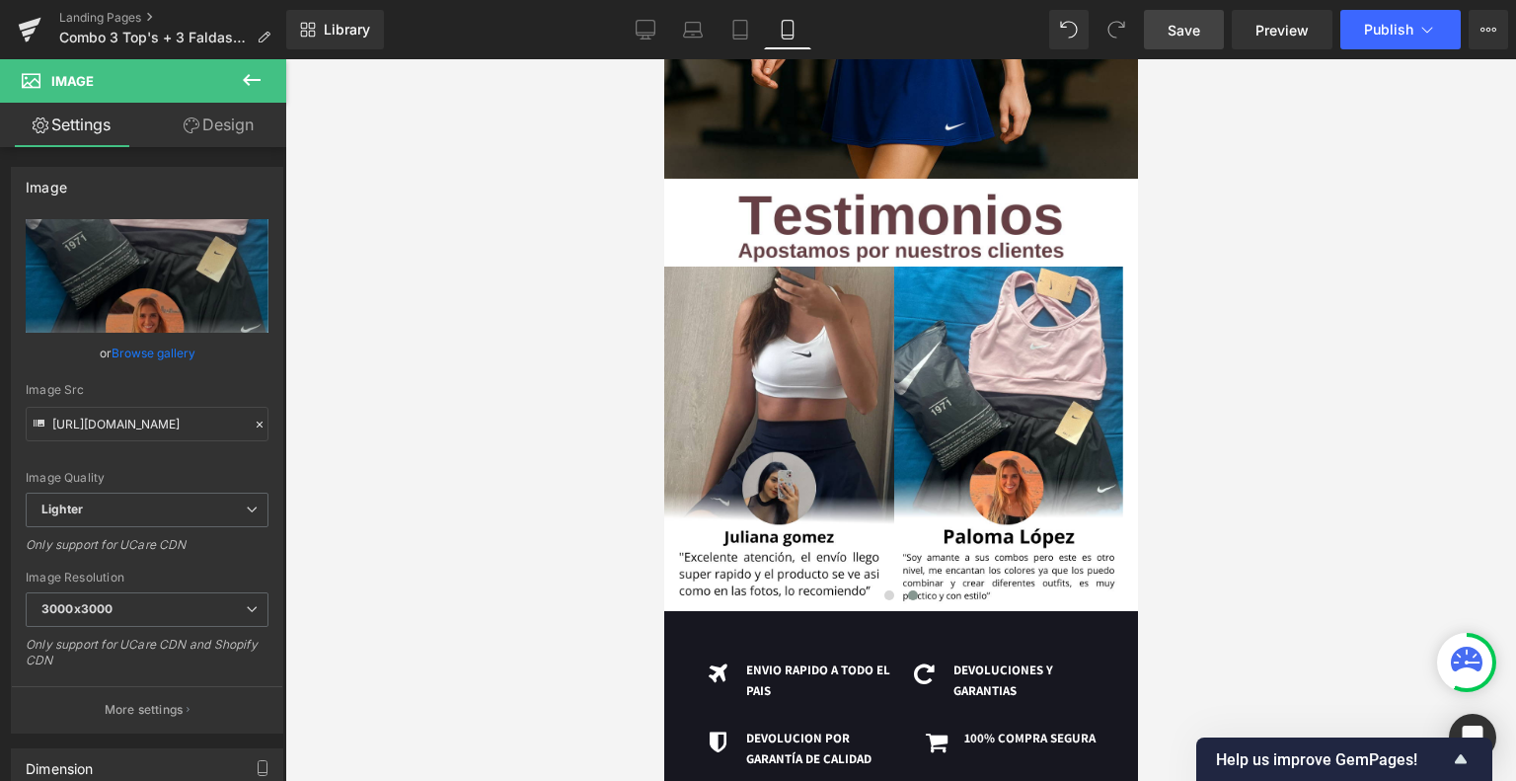
click at [1161, 40] on link "Save" at bounding box center [1184, 29] width 80 height 39
click at [1421, 38] on icon at bounding box center [1427, 30] width 20 height 20
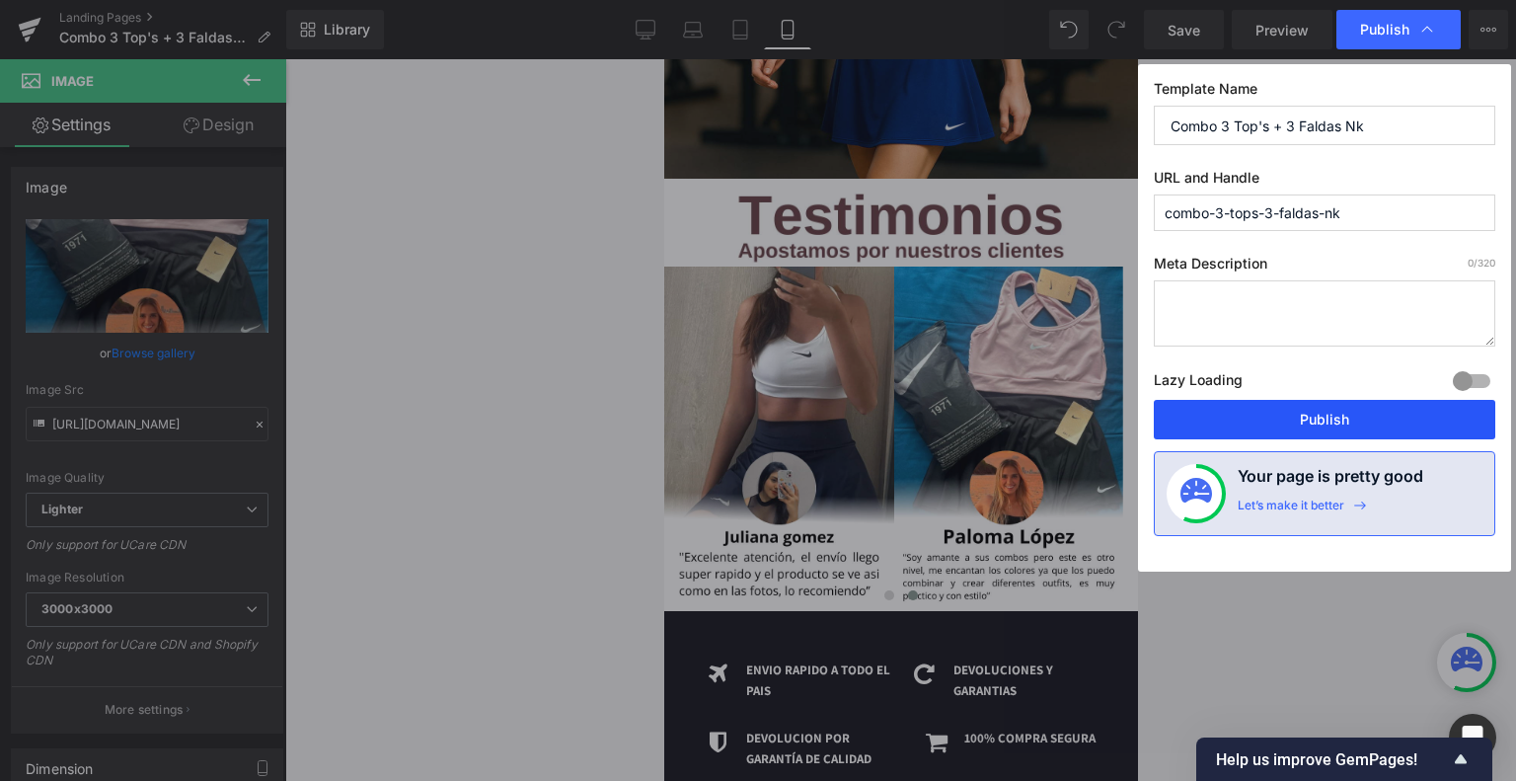
click at [1303, 410] on button "Publish" at bounding box center [1325, 419] width 342 height 39
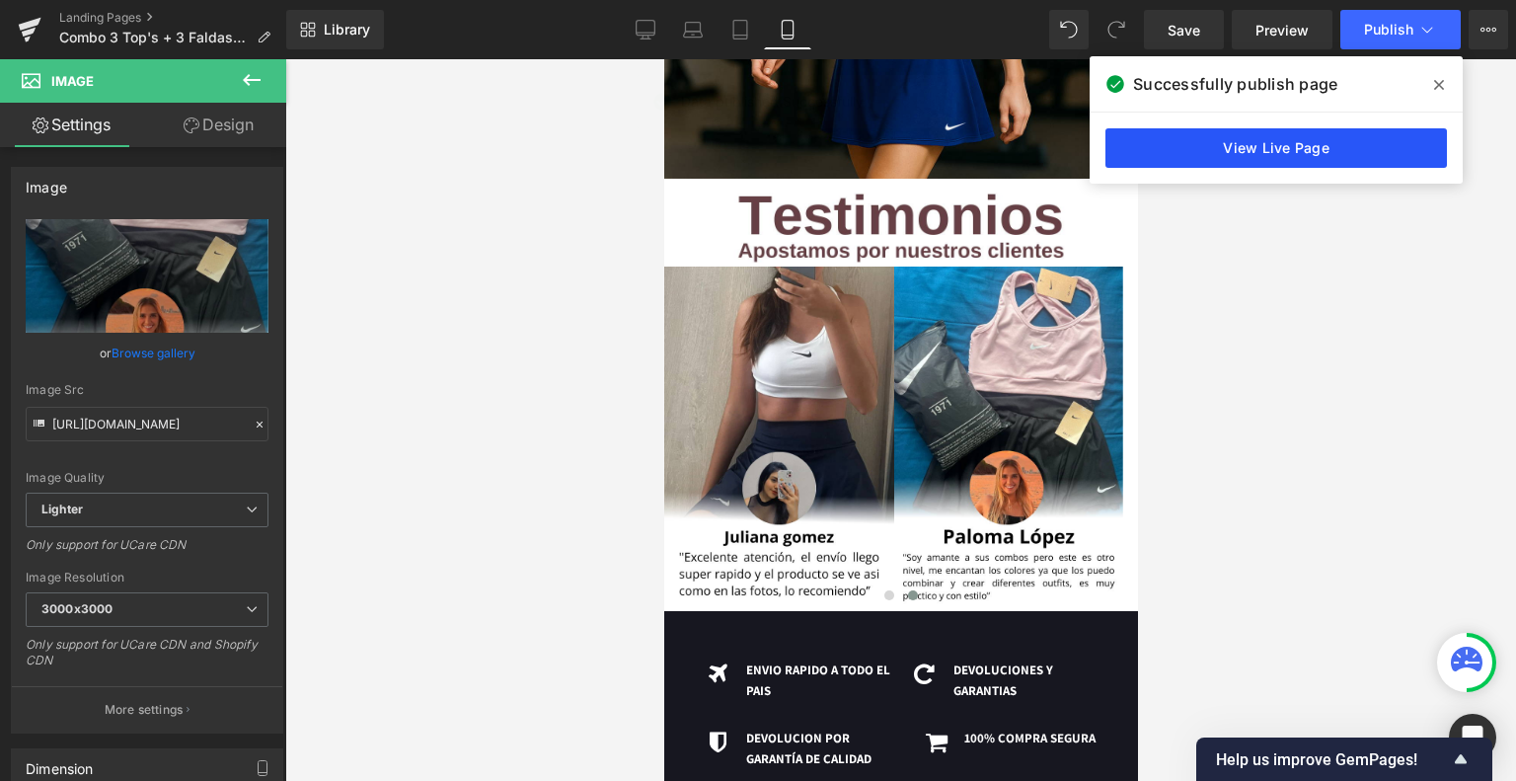
click at [1325, 154] on link "View Live Page" at bounding box center [1277, 147] width 342 height 39
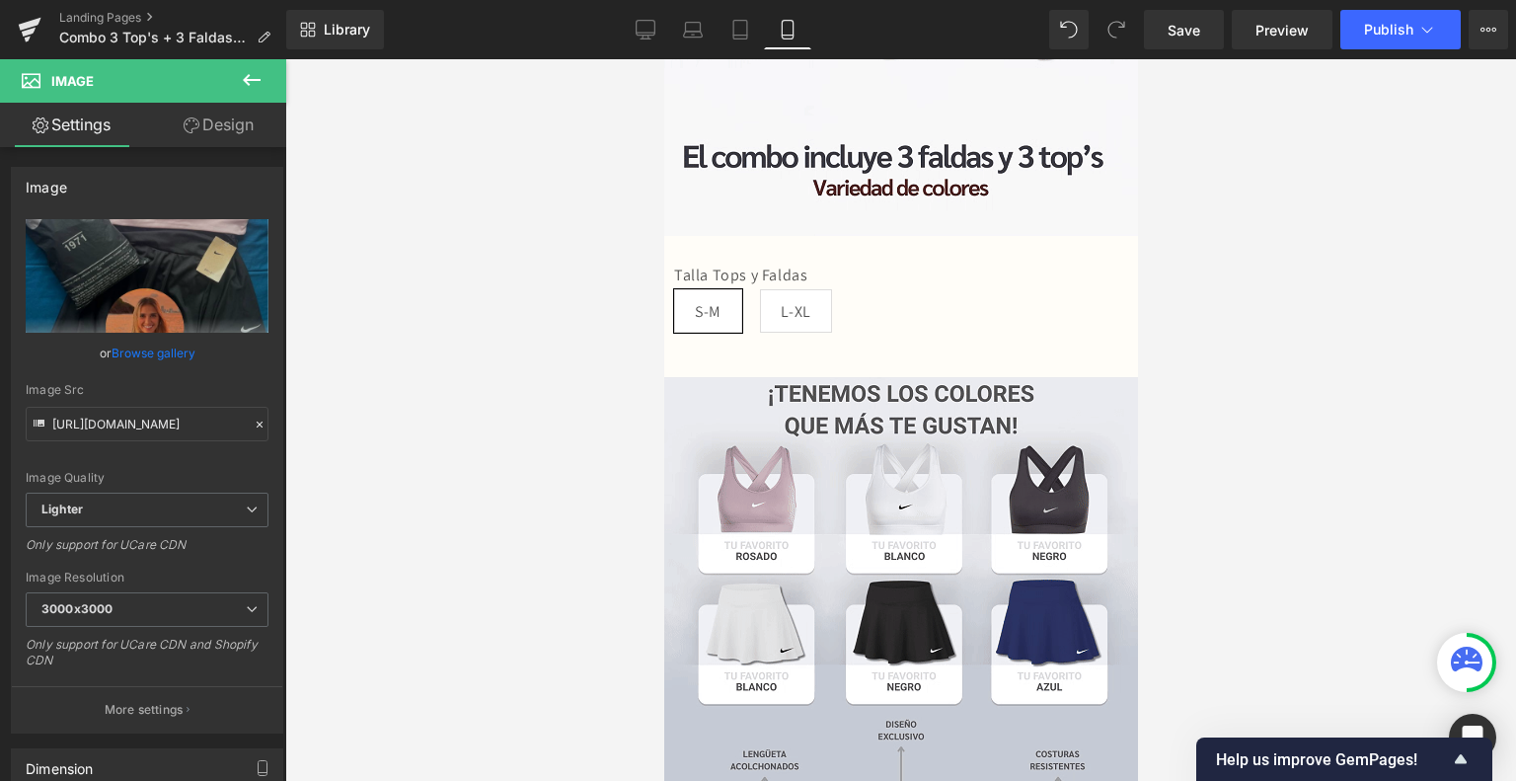
scroll to position [494, 0]
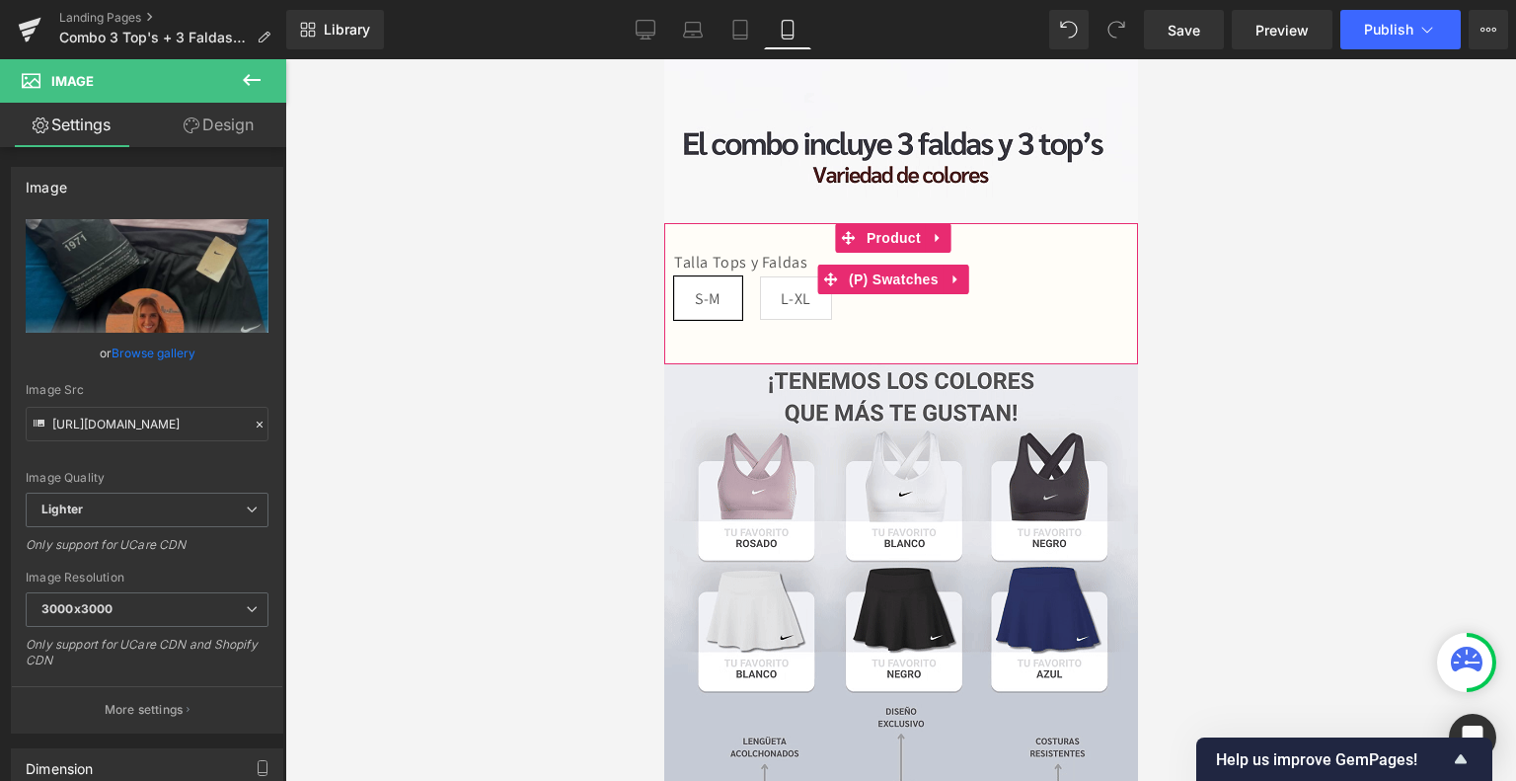
click at [878, 265] on span "(P) Swatches" at bounding box center [893, 280] width 100 height 30
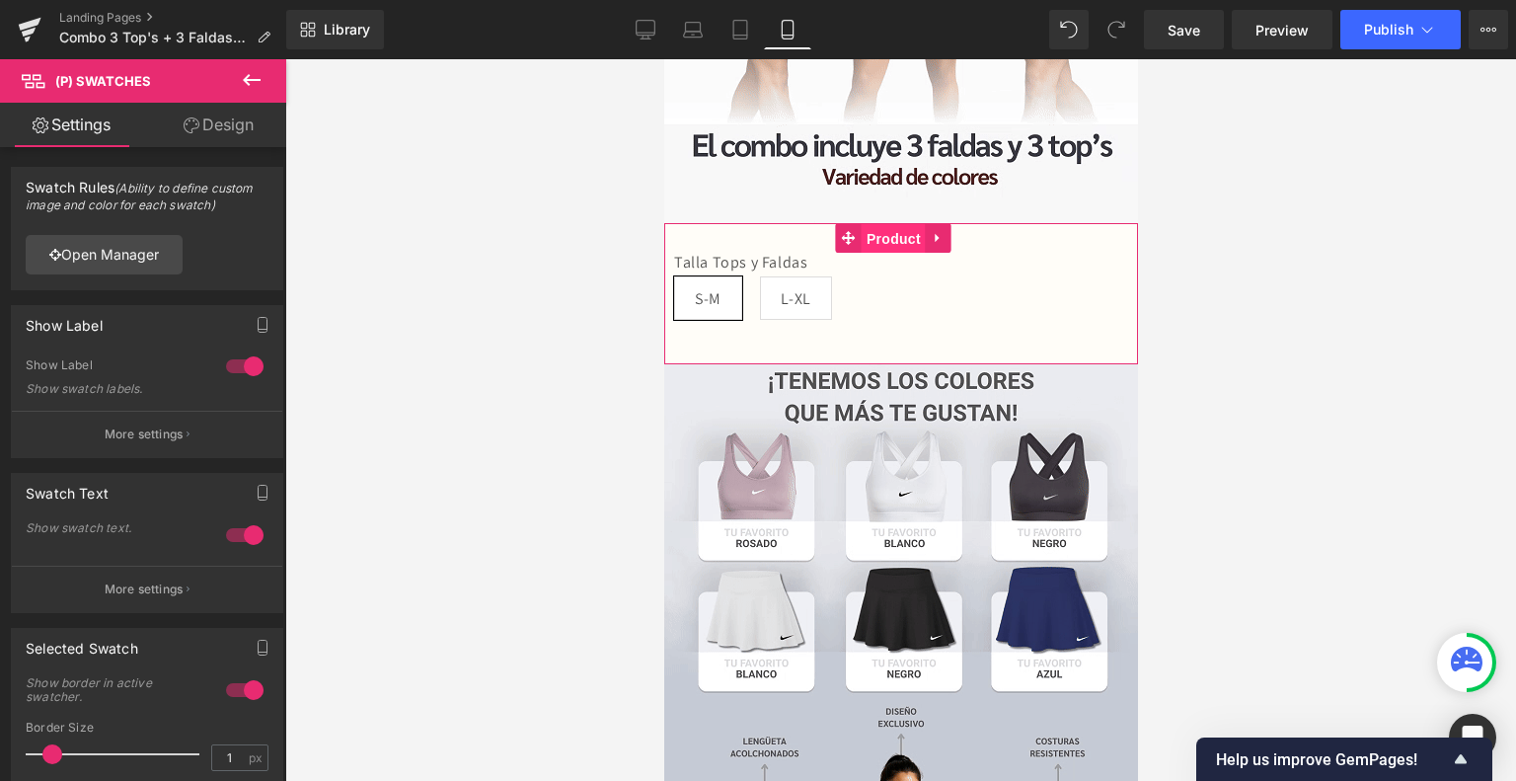
click at [891, 224] on span "Product" at bounding box center [893, 239] width 64 height 30
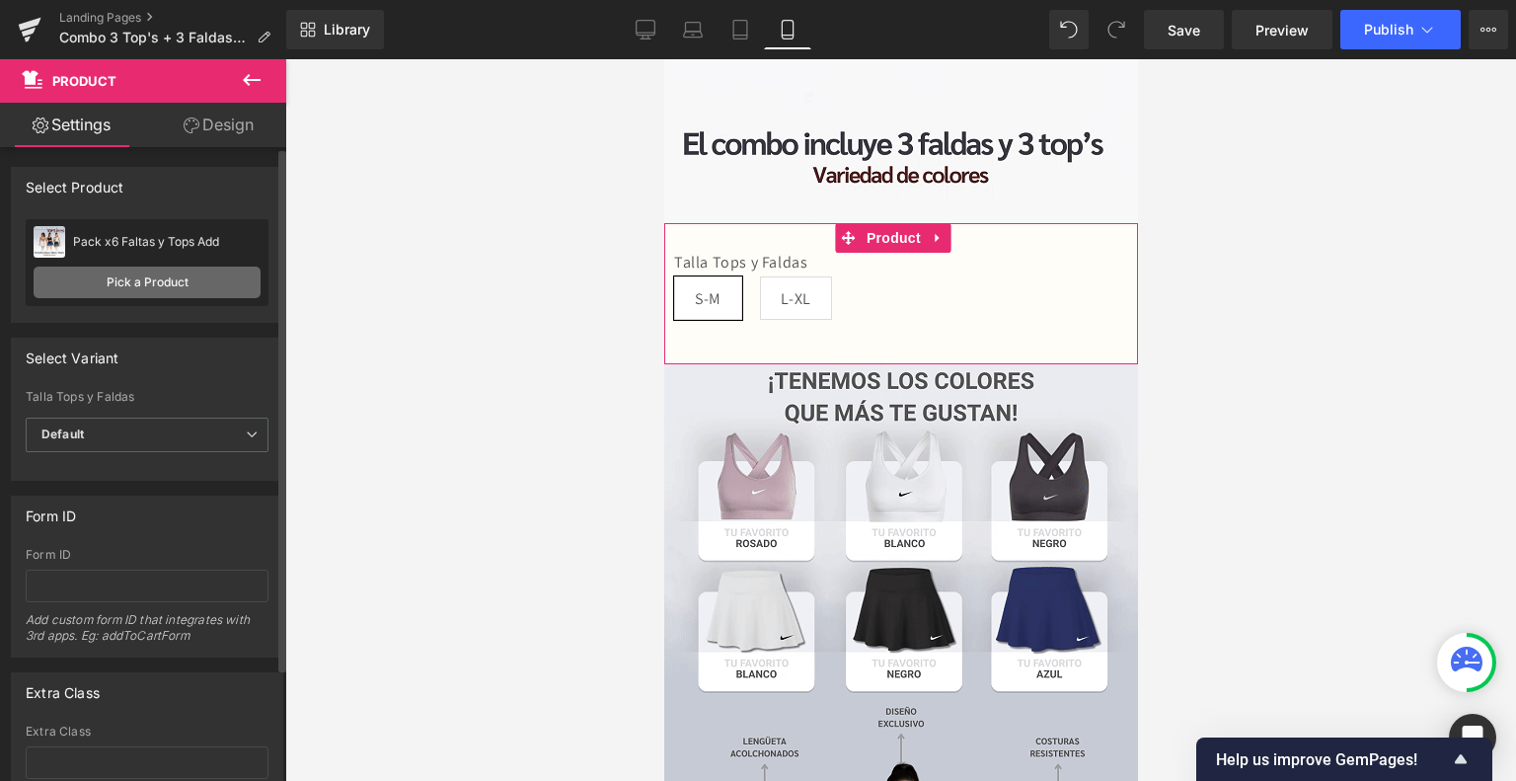
click at [162, 293] on link "Pick a Product" at bounding box center [147, 283] width 227 height 32
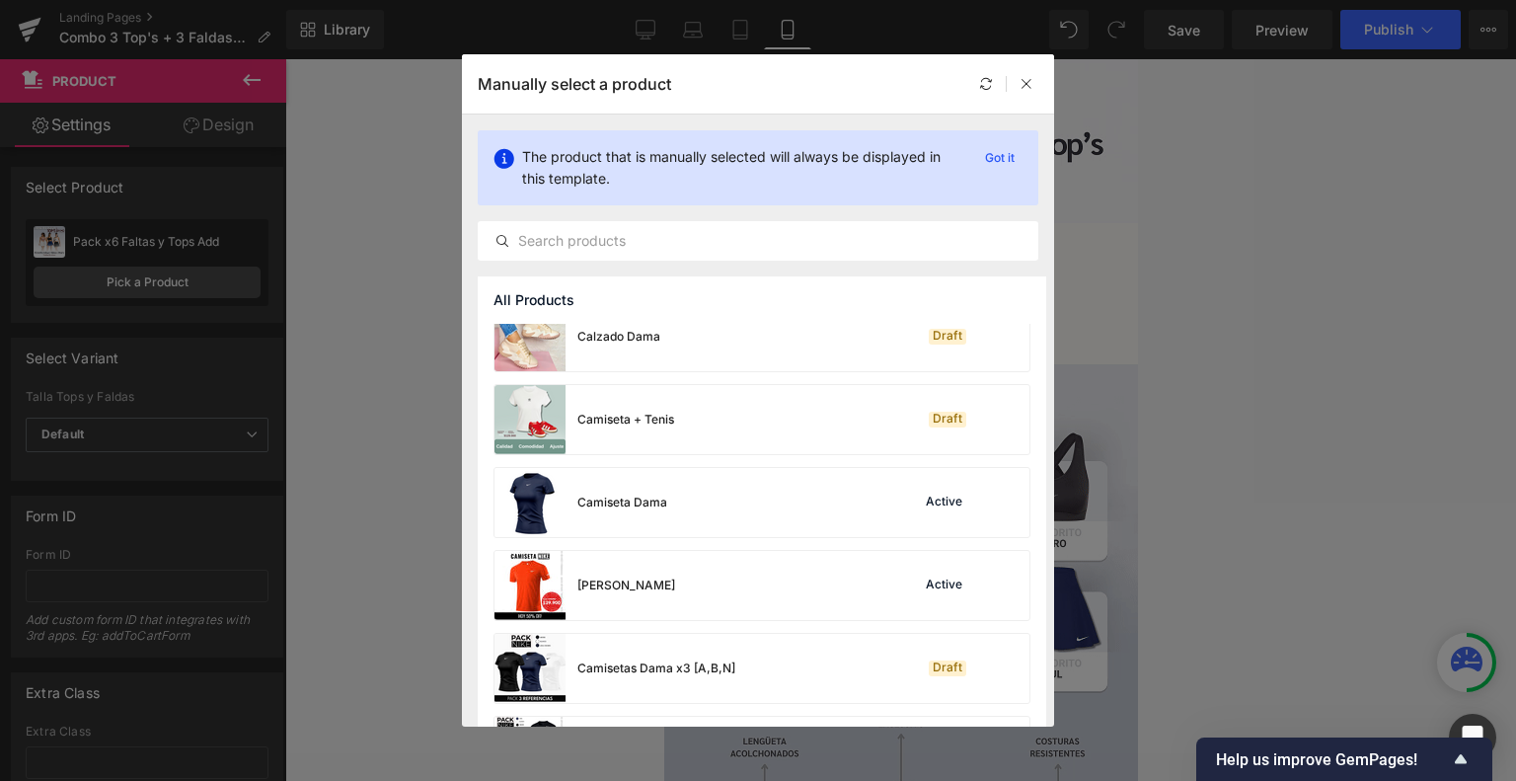
scroll to position [1426, 0]
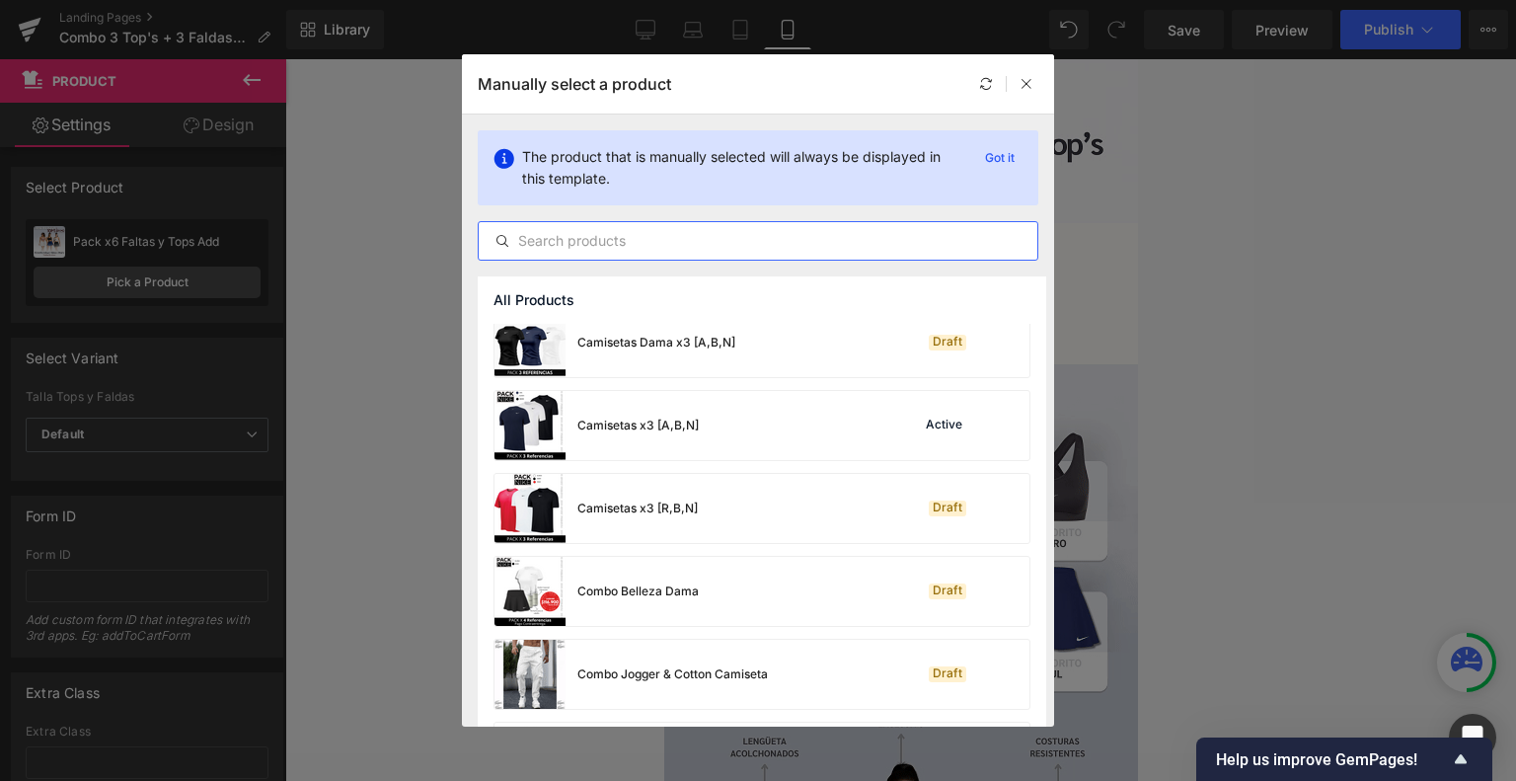
click at [702, 236] on input "text" at bounding box center [758, 241] width 559 height 24
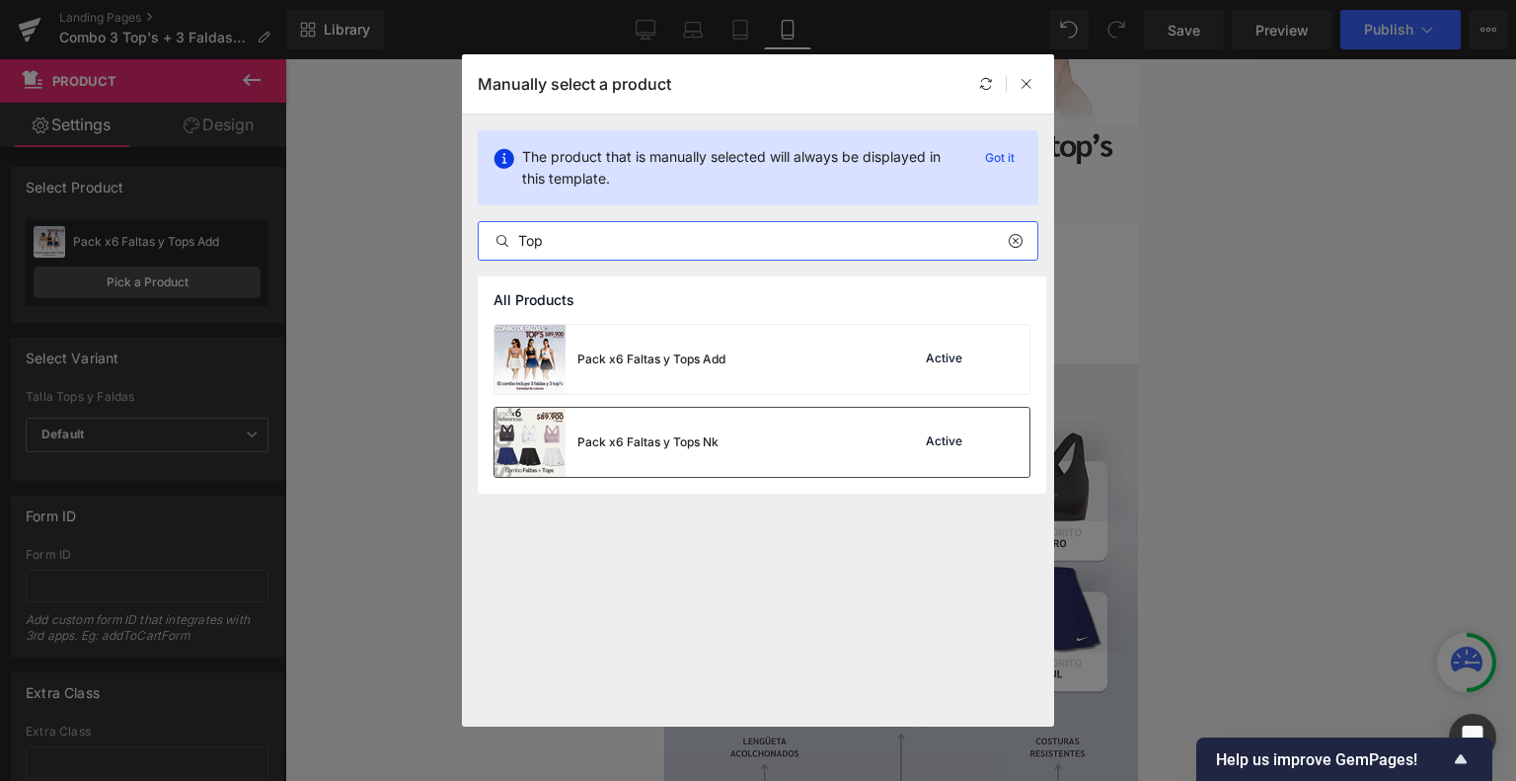
type input "Top"
click at [640, 443] on div "Pack x6 Faltas y Tops Nk" at bounding box center [647, 442] width 141 height 18
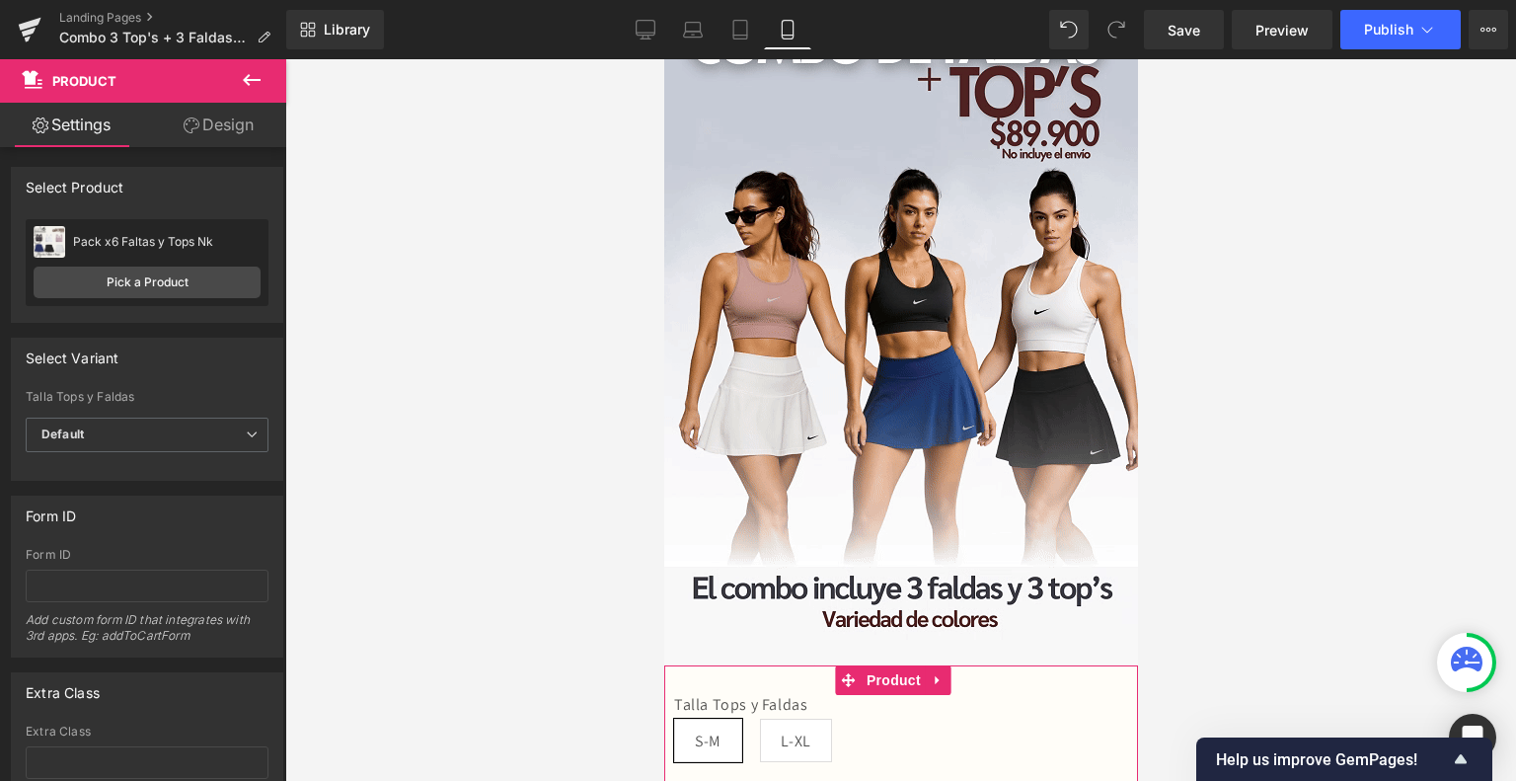
scroll to position [43, 0]
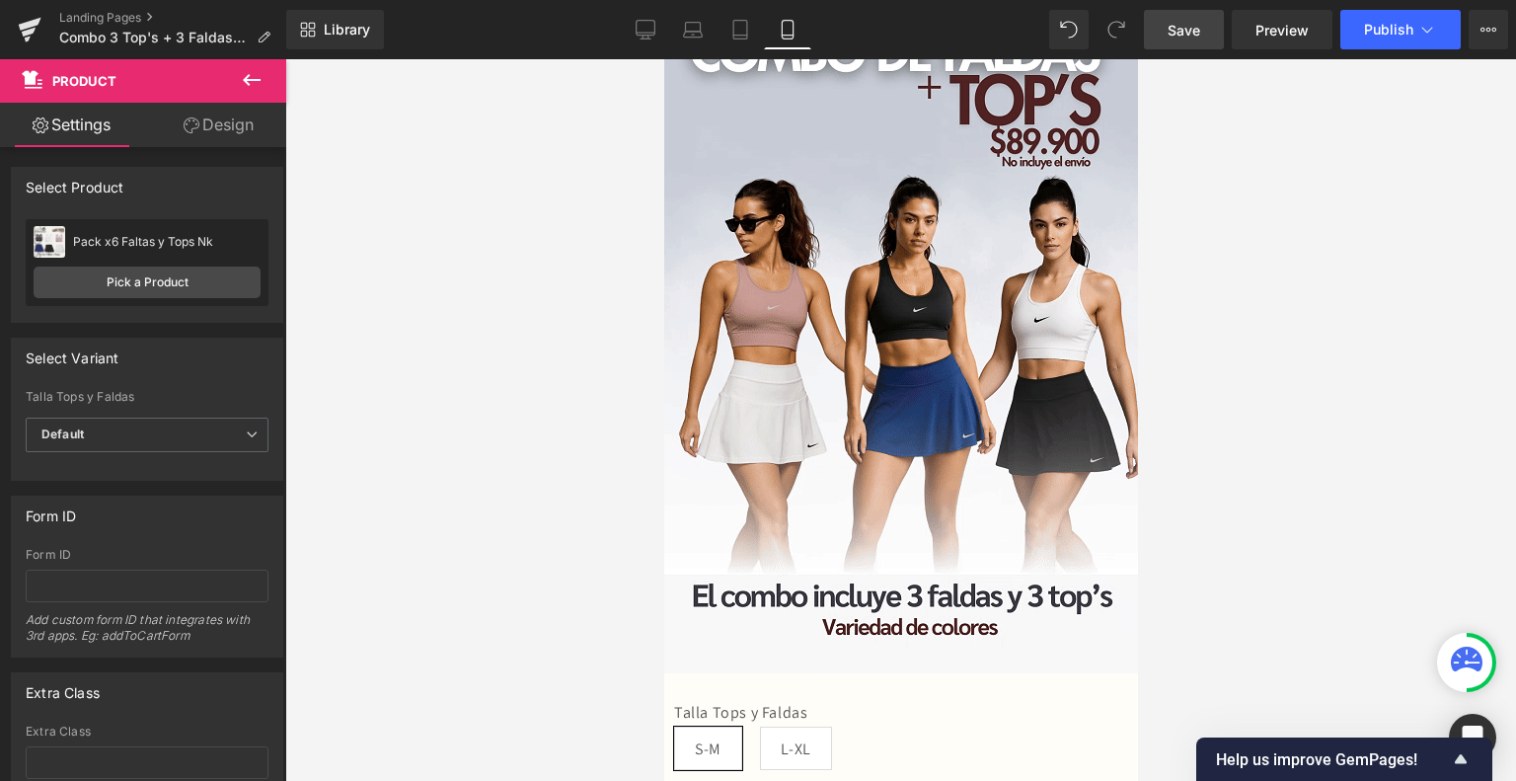
click at [1182, 20] on span "Save" at bounding box center [1184, 30] width 33 height 21
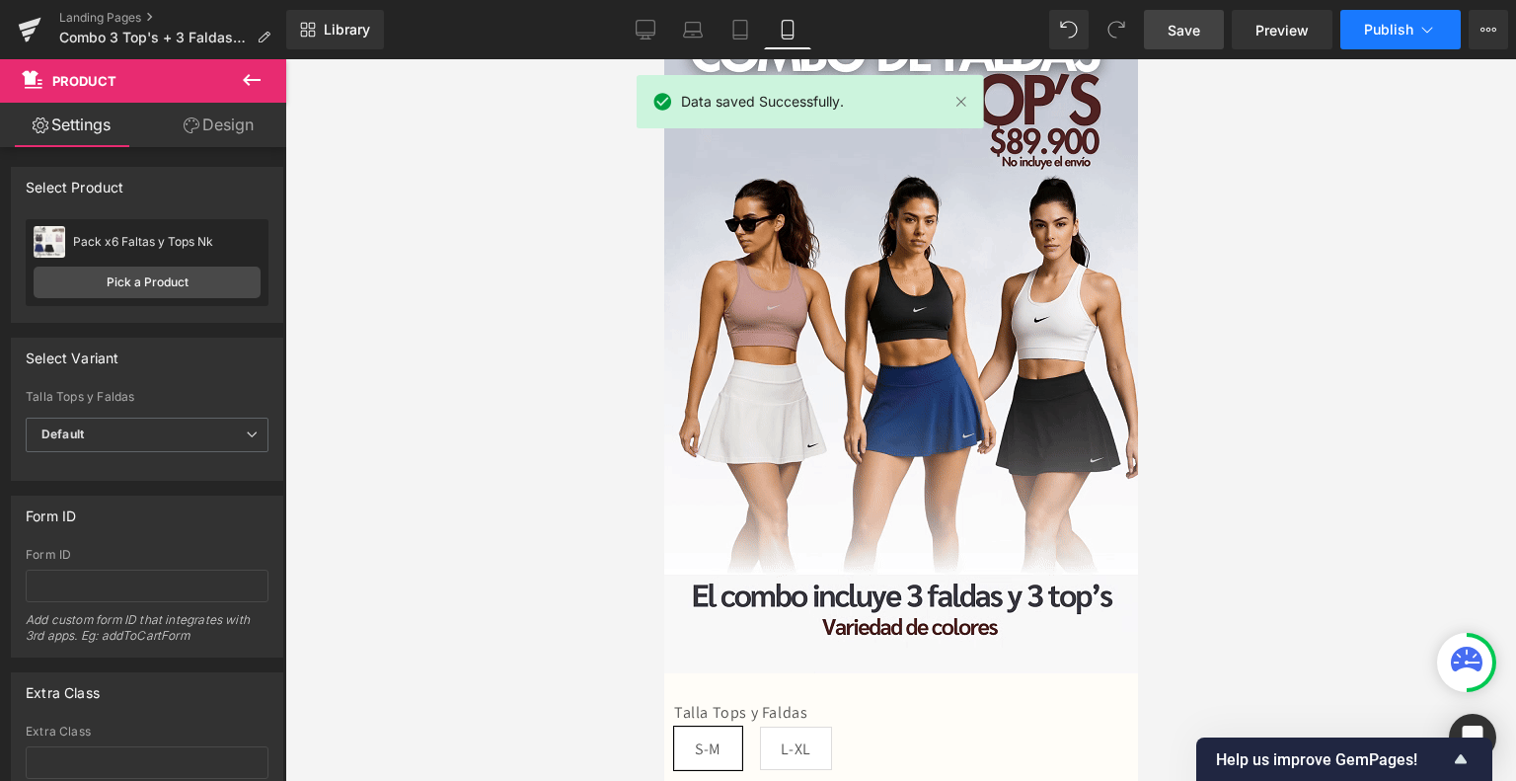
click at [1392, 31] on span "Publish" at bounding box center [1388, 30] width 49 height 16
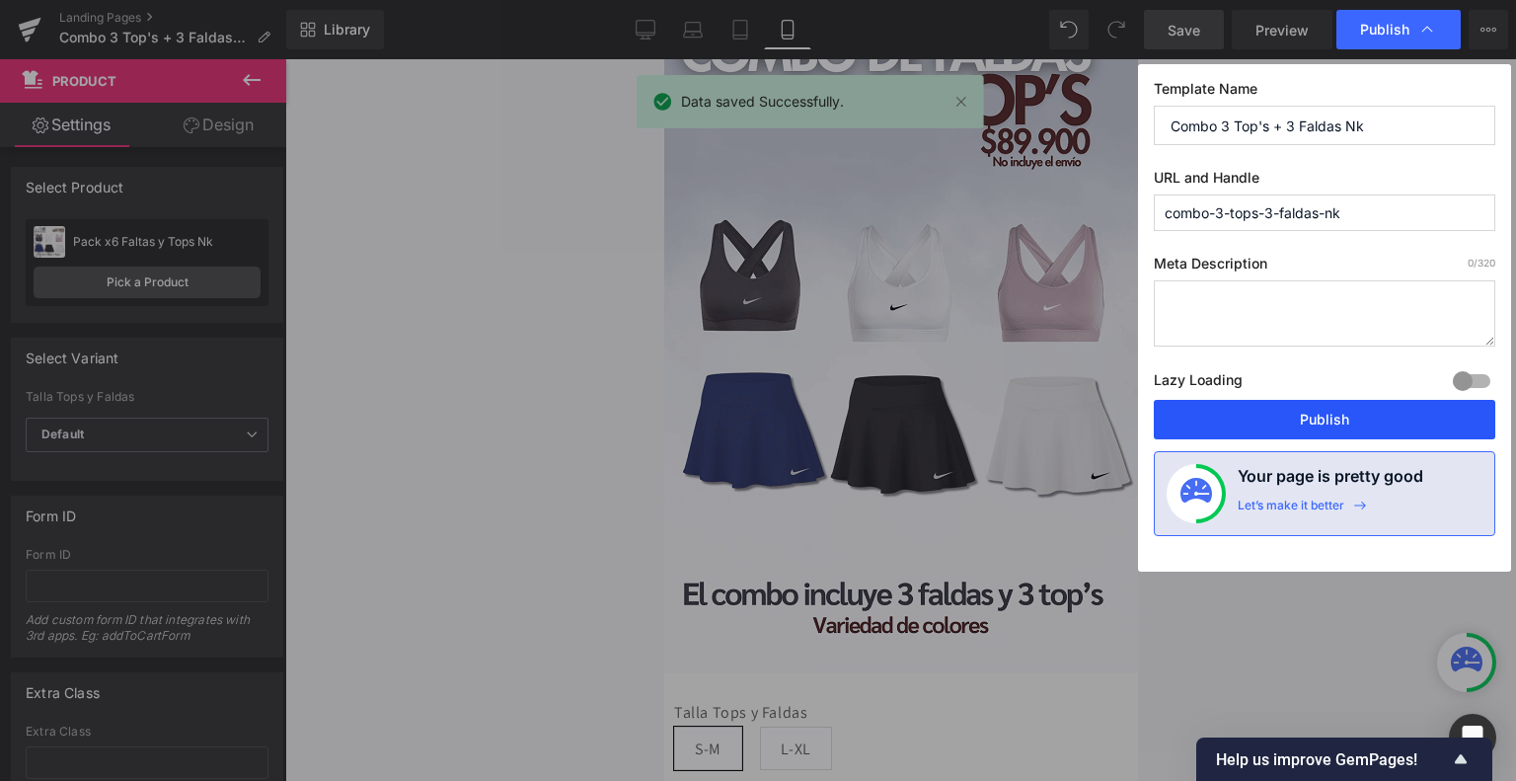
click at [1240, 429] on button "Publish" at bounding box center [1325, 419] width 342 height 39
